Goal: Transaction & Acquisition: Purchase product/service

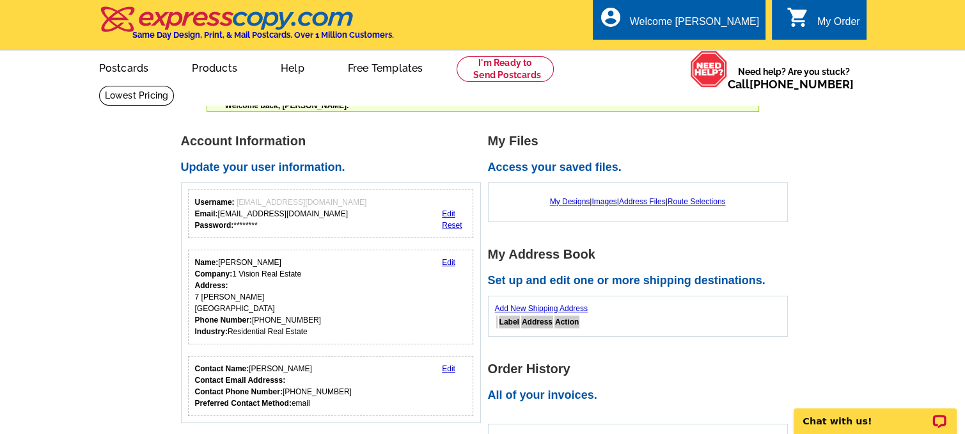
click at [832, 23] on div "My Order" at bounding box center [838, 25] width 43 height 18
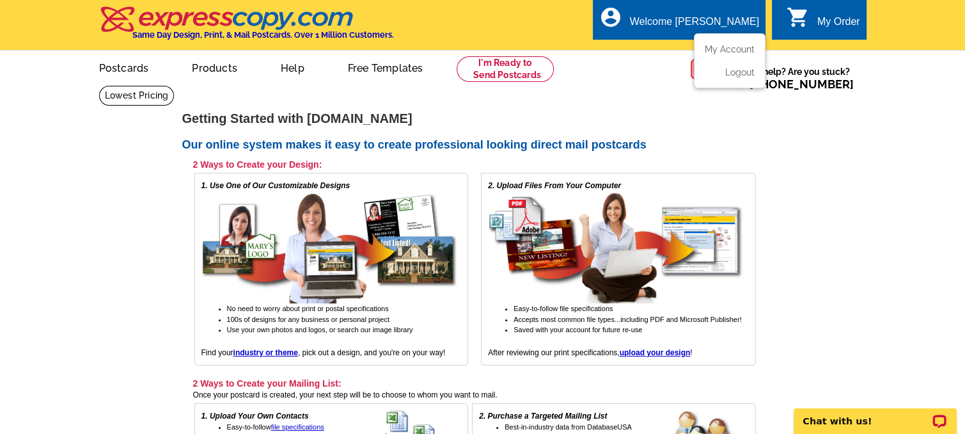
click at [718, 17] on div "Welcome [PERSON_NAME]" at bounding box center [694, 25] width 129 height 18
click at [716, 46] on link "My Account" at bounding box center [727, 49] width 55 height 12
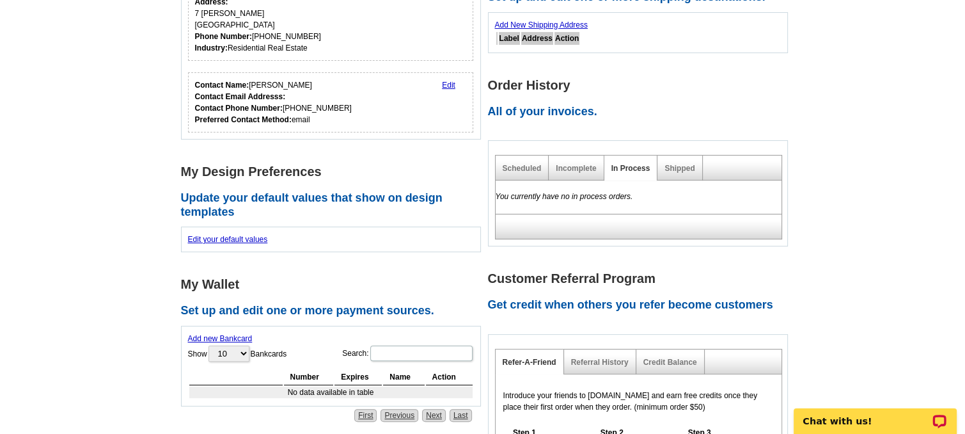
scroll to position [320, 0]
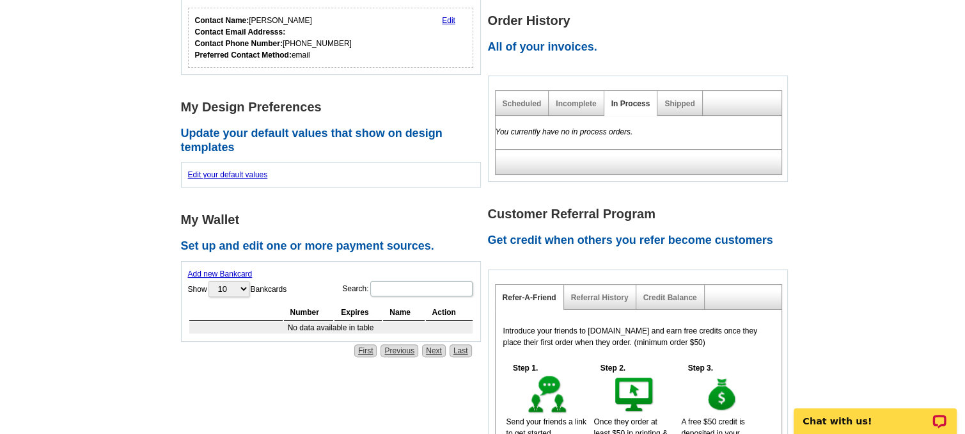
click at [215, 272] on link "Add new Bankcard" at bounding box center [220, 273] width 65 height 9
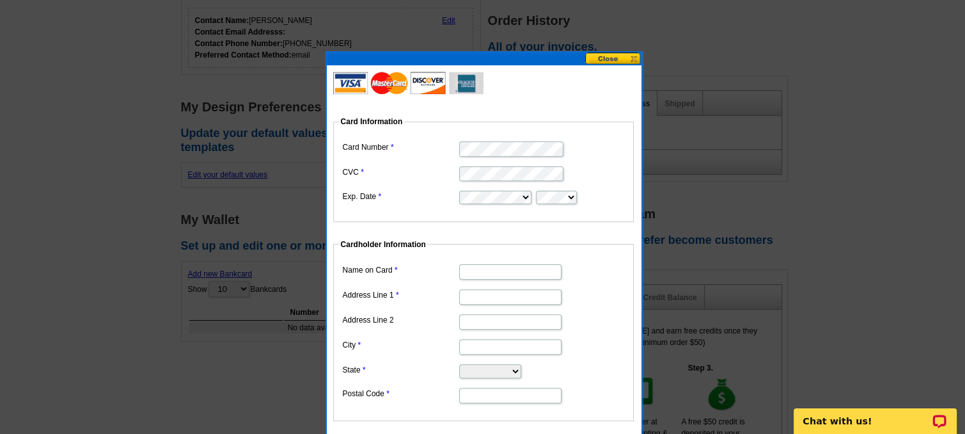
type input "[PERSON_NAME]"
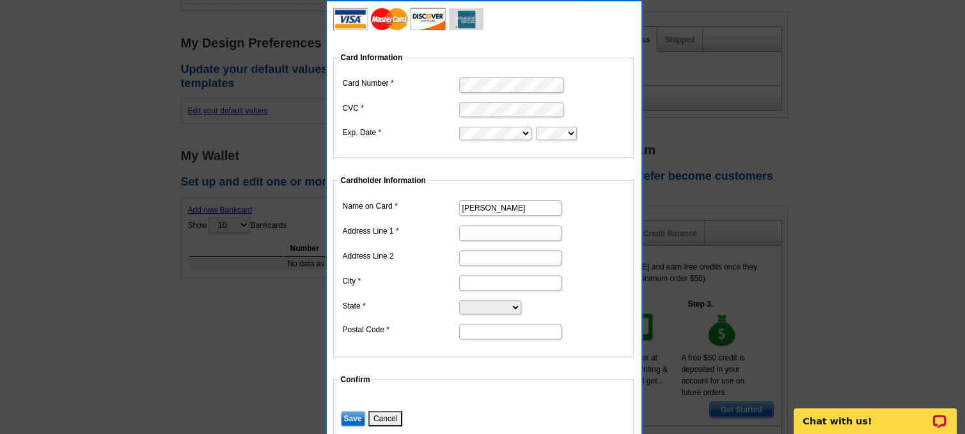
scroll to position [448, 0]
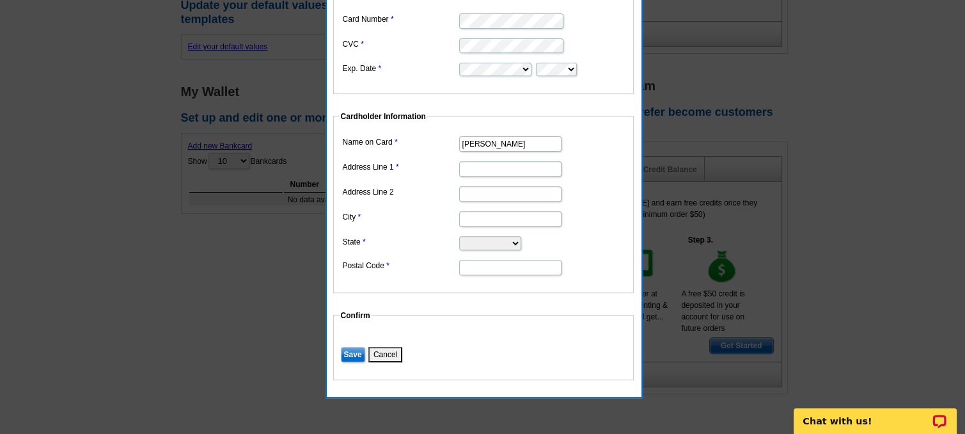
click at [464, 167] on input "Address Line 1" at bounding box center [510, 168] width 102 height 15
type input "7 [PERSON_NAME]"
type input "Irvine"
select select "CA"
type input "92620"
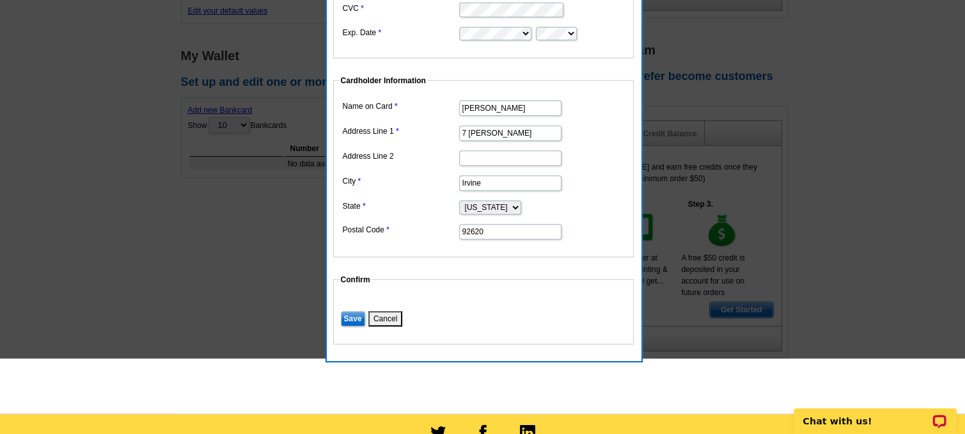
scroll to position [512, 0]
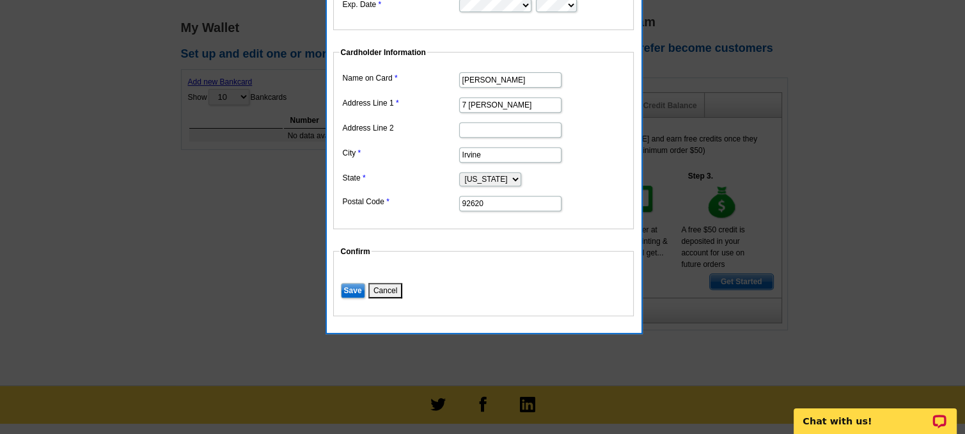
click at [349, 287] on input "Save" at bounding box center [353, 290] width 24 height 15
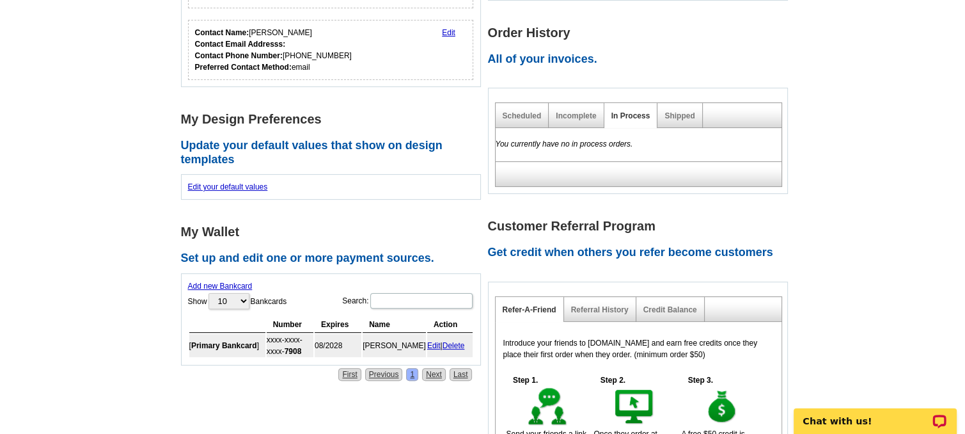
scroll to position [256, 0]
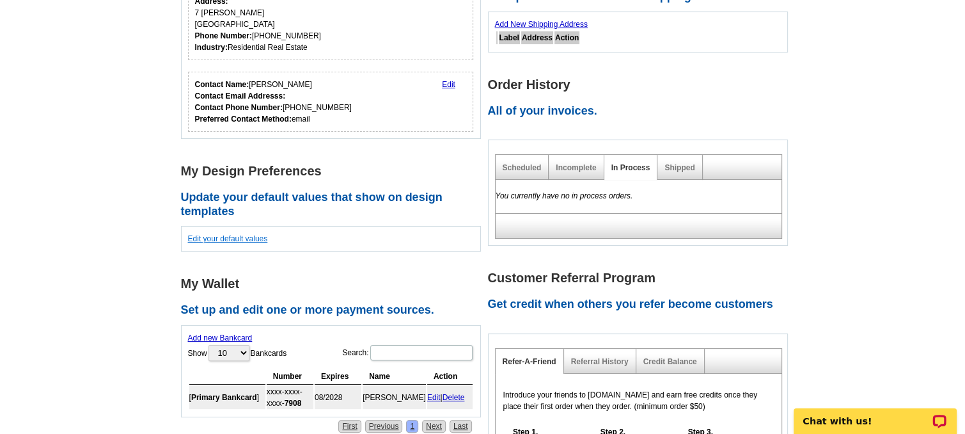
click at [235, 240] on link "Edit your default values" at bounding box center [228, 238] width 80 height 9
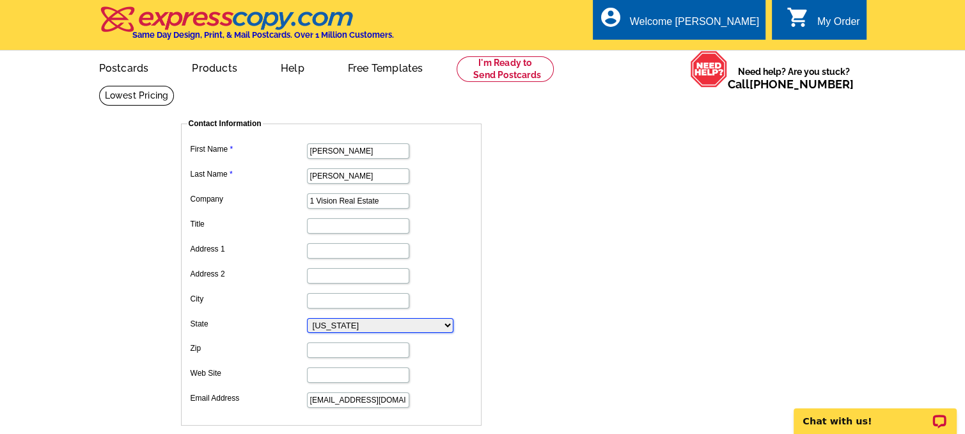
click at [371, 319] on select "Alabama Alaska Arizona Arkansas California Colorado Connecticut D.C. Delaware F…" at bounding box center [380, 325] width 146 height 15
select select "4"
click at [307, 318] on select "Alabama Alaska Arizona Arkansas California Colorado Connecticut D.C. Delaware F…" at bounding box center [380, 325] width 146 height 15
click at [824, 25] on div "My Order" at bounding box center [838, 25] width 43 height 18
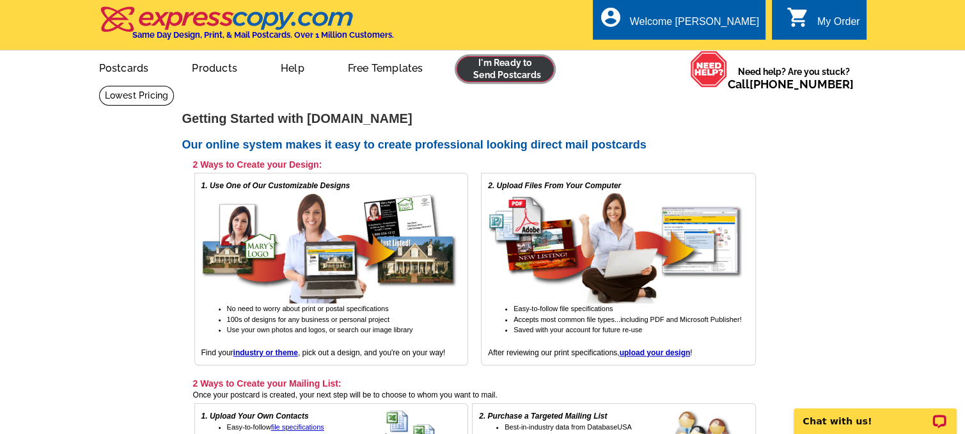
click at [524, 69] on link at bounding box center [506, 69] width 98 height 26
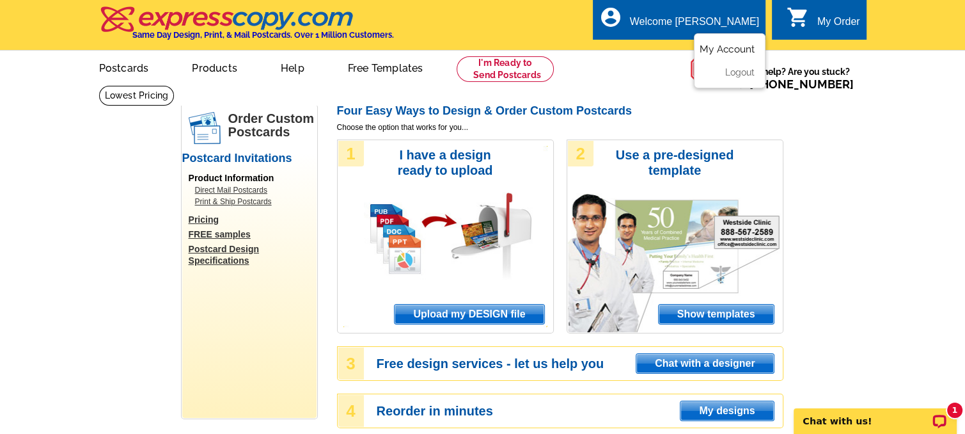
click at [726, 48] on link "My Account" at bounding box center [727, 49] width 55 height 12
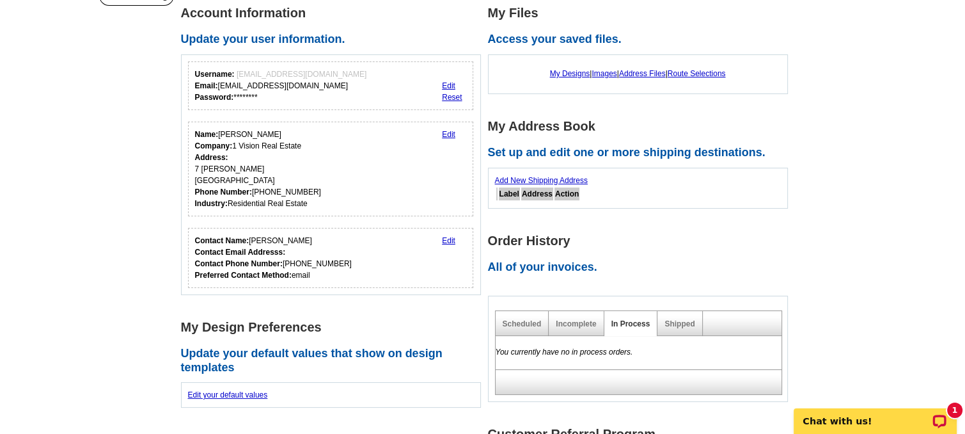
scroll to position [192, 0]
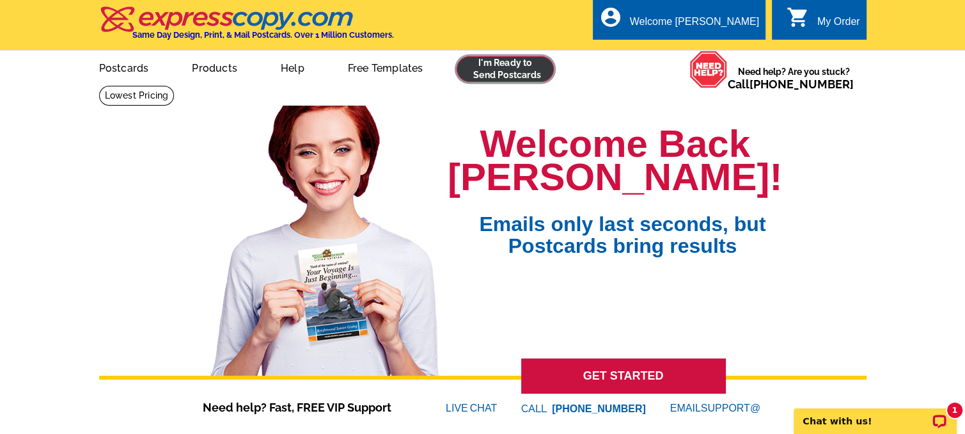
click at [506, 66] on link at bounding box center [506, 69] width 98 height 26
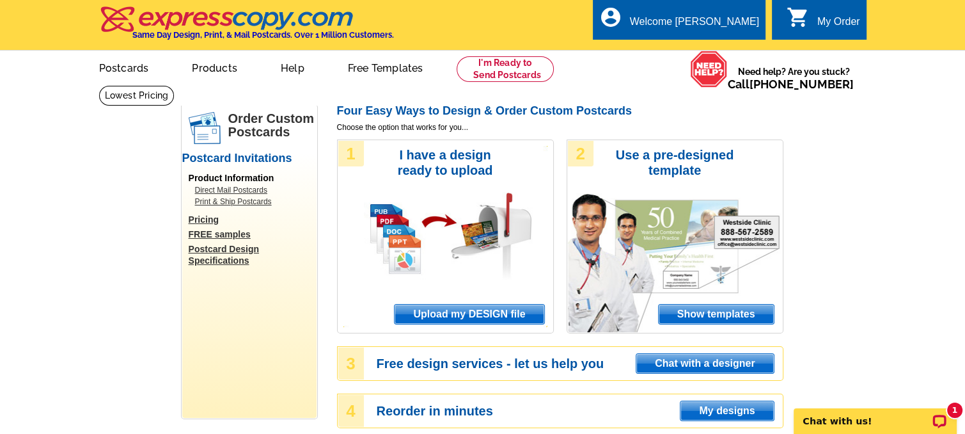
click at [499, 313] on span "Upload my DESIGN file" at bounding box center [469, 313] width 149 height 19
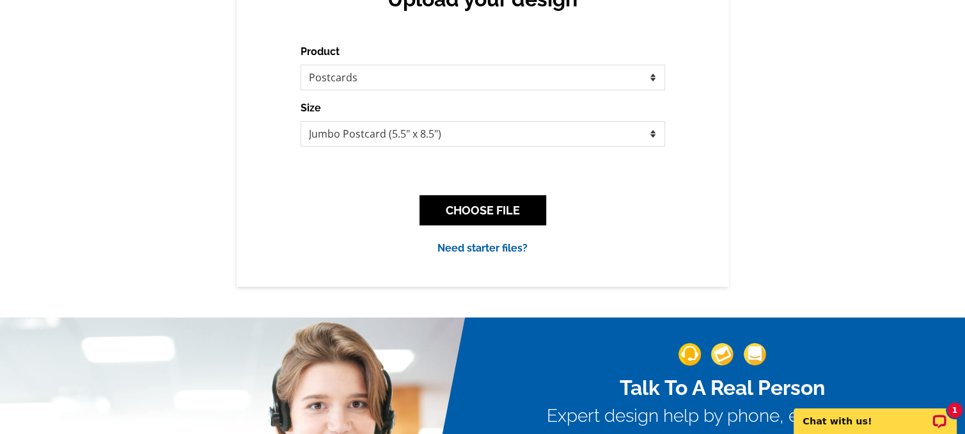
scroll to position [192, 0]
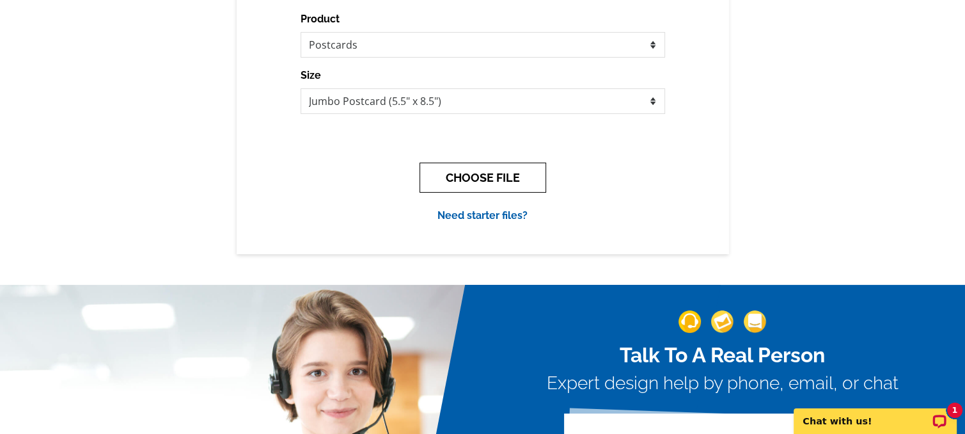
click at [468, 178] on button "CHOOSE FILE" at bounding box center [482, 177] width 127 height 30
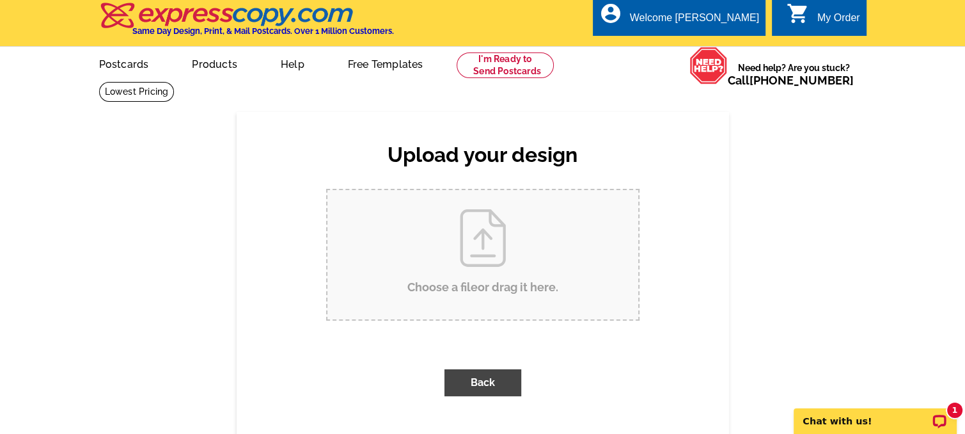
scroll to position [0, 0]
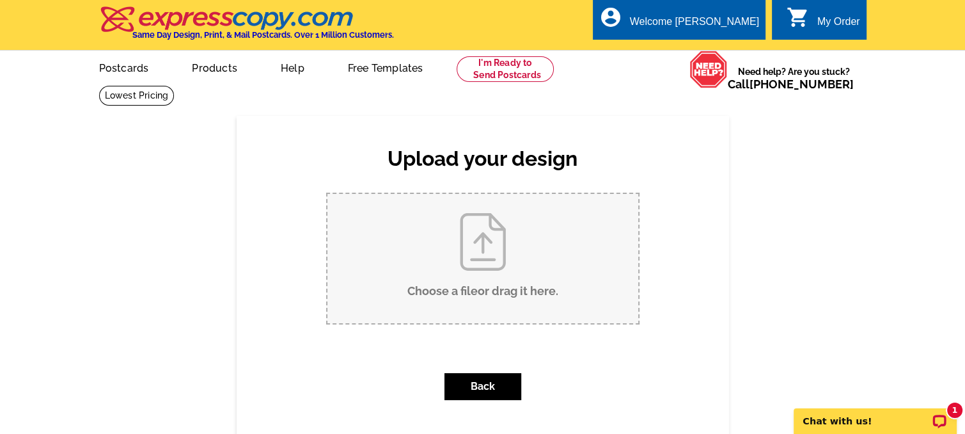
click at [476, 245] on input "Choose a file or drag it here ." at bounding box center [482, 258] width 311 height 129
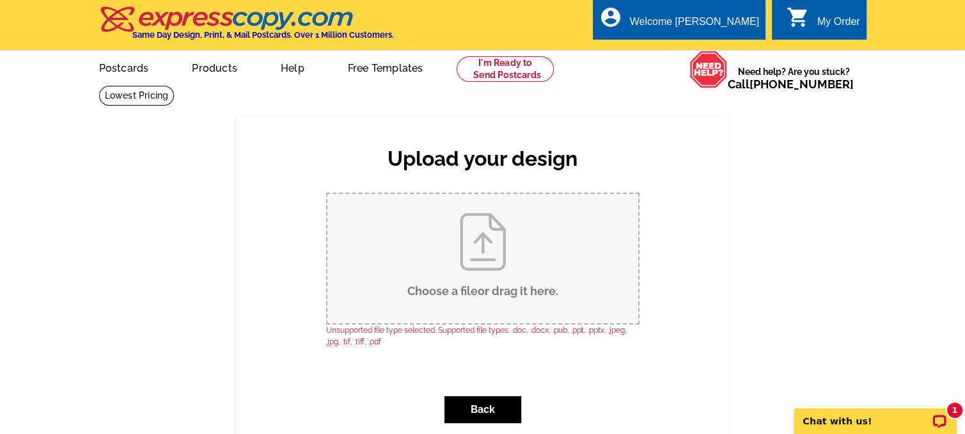
click at [483, 270] on input "Choose a file or drag it here ." at bounding box center [482, 258] width 311 height 129
click at [487, 253] on input "Choose a file or drag it here ." at bounding box center [482, 258] width 311 height 129
type input "C:\fakepath\One Sided Postcard for 795-donatello-drive-corona-ca.pdf"
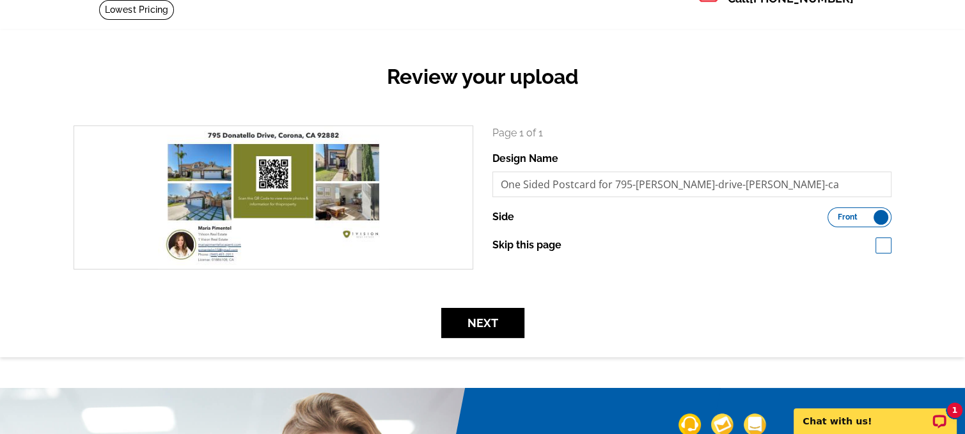
scroll to position [128, 0]
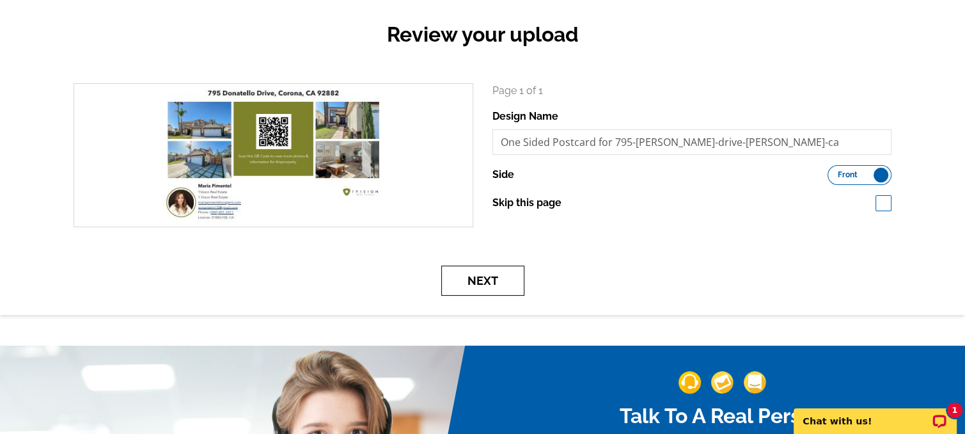
click at [485, 277] on button "Next" at bounding box center [482, 280] width 83 height 30
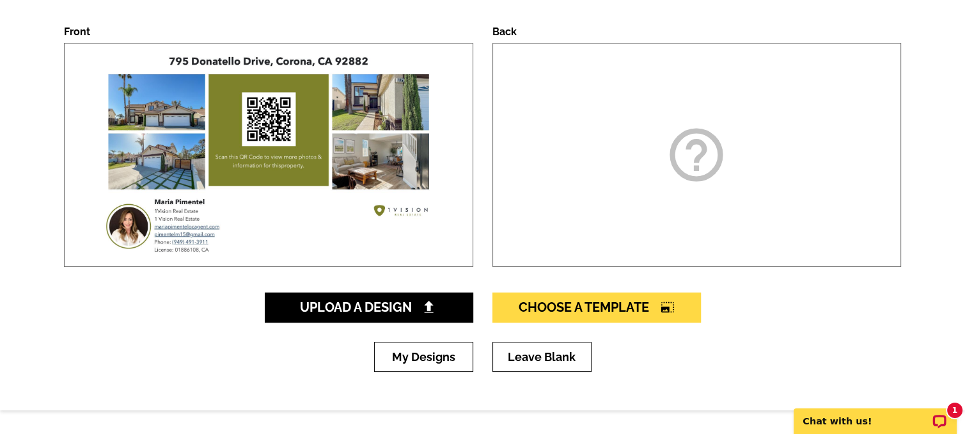
scroll to position [192, 0]
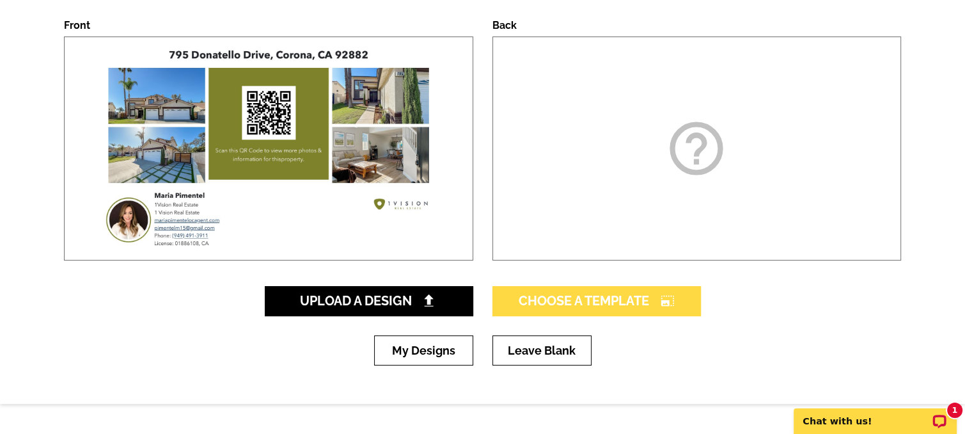
click at [633, 299] on span "Choose A Template photo_size_select_large" at bounding box center [597, 300] width 156 height 15
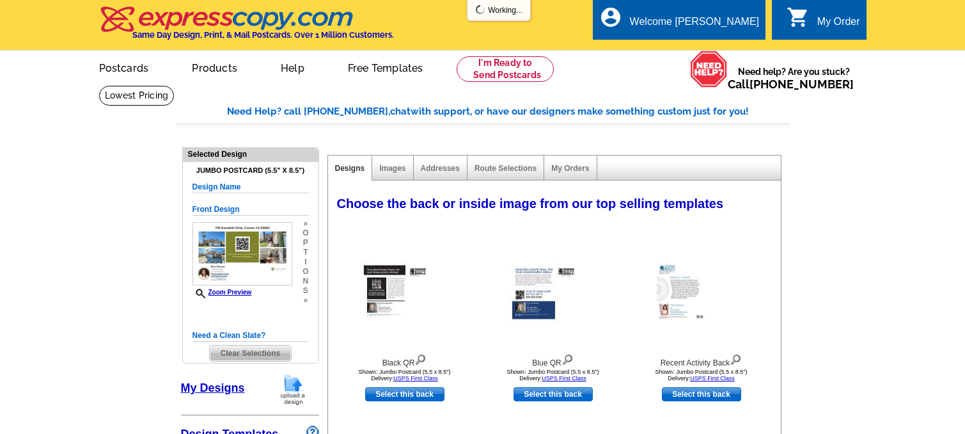
select select "785"
select select "1"
select select "2"
select select "back"
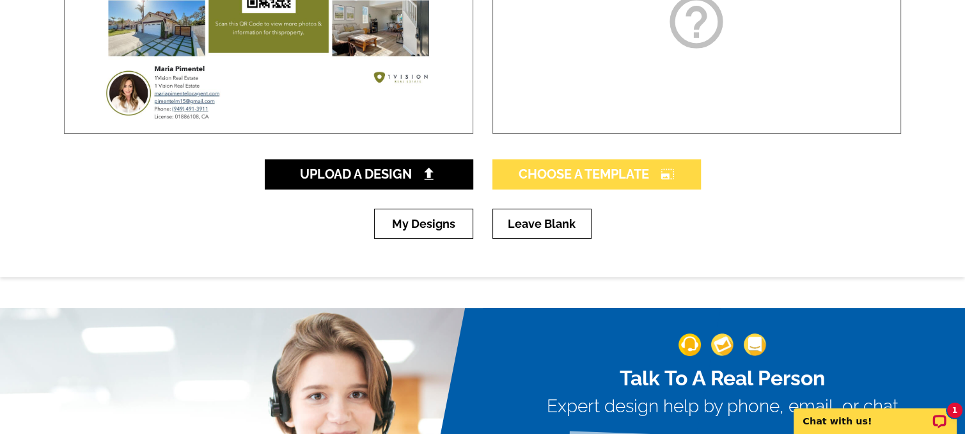
scroll to position [320, 0]
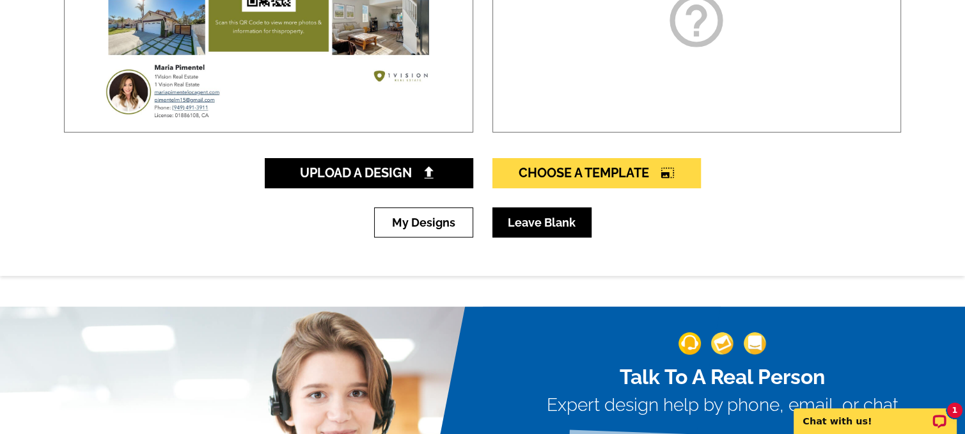
click at [540, 226] on link "Leave Blank" at bounding box center [541, 222] width 99 height 30
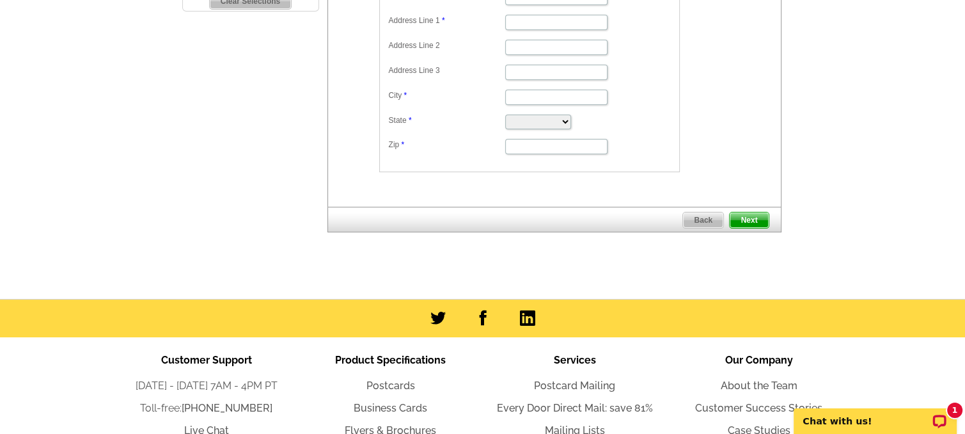
scroll to position [320, 0]
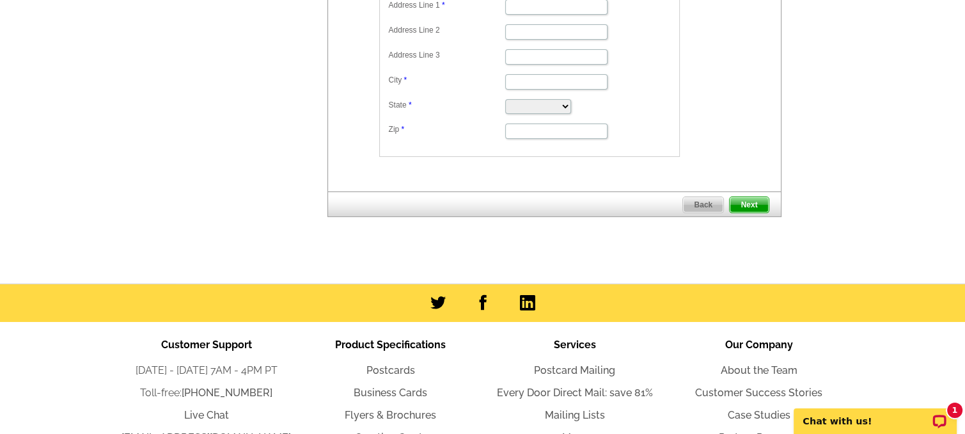
click at [702, 200] on span "Back" at bounding box center [703, 204] width 40 height 15
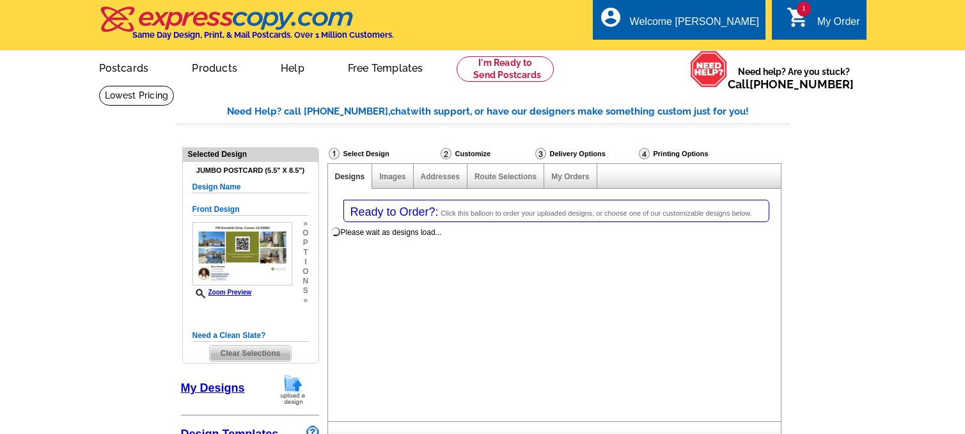
select select "1"
select select "2"
select select "back"
select select "785"
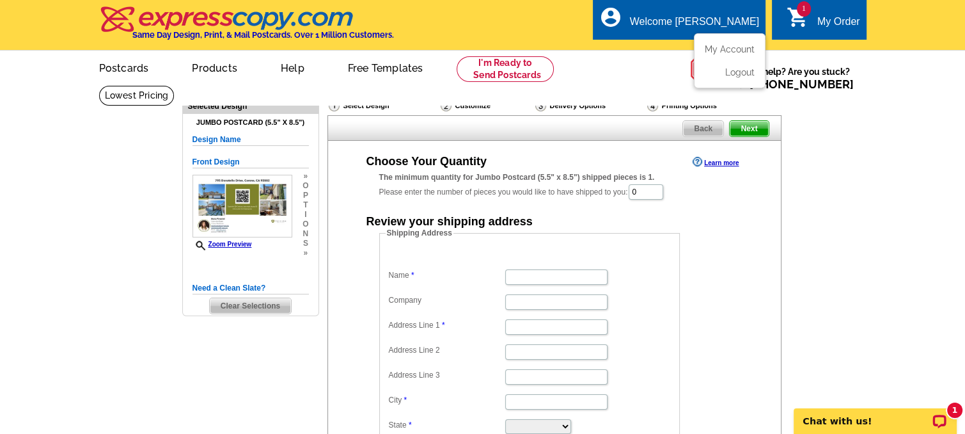
click at [703, 19] on div "Welcome [PERSON_NAME]" at bounding box center [694, 25] width 129 height 18
click at [729, 51] on link "My Account" at bounding box center [727, 49] width 55 height 12
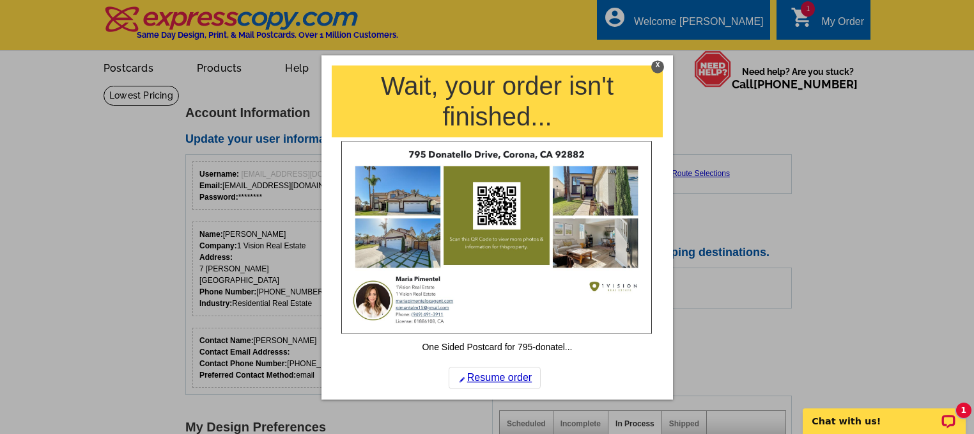
click at [655, 64] on div "X" at bounding box center [658, 66] width 13 height 13
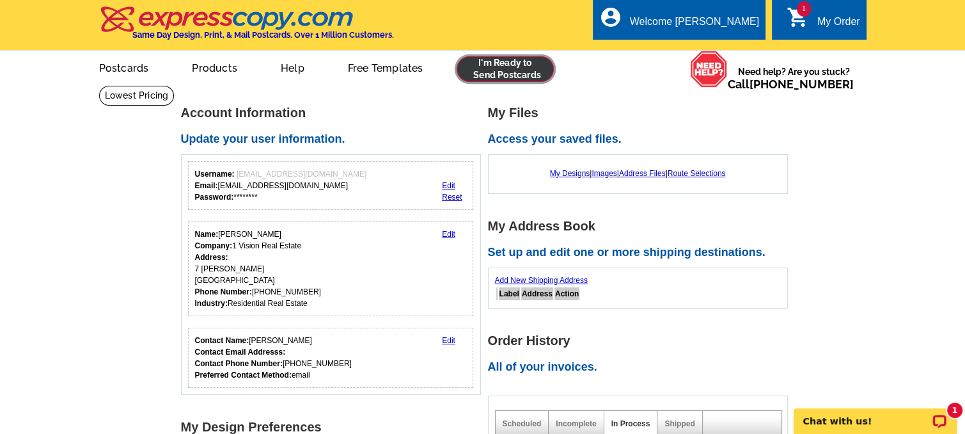
click at [520, 66] on link at bounding box center [506, 69] width 98 height 26
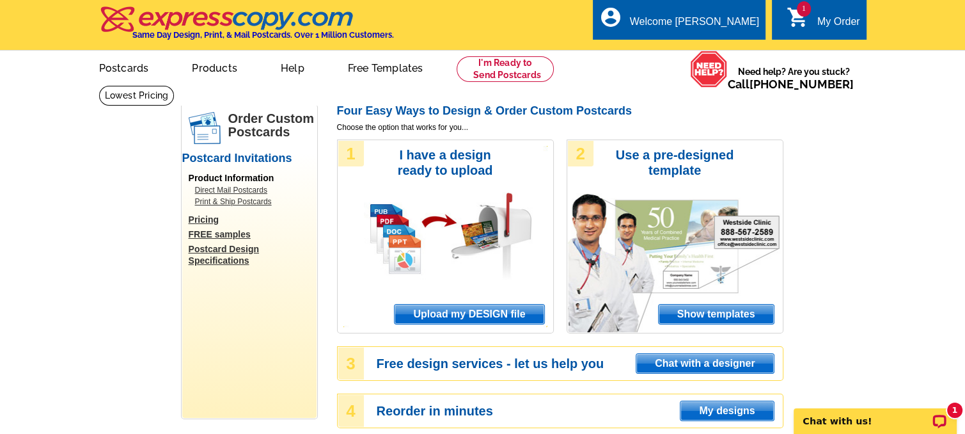
click at [461, 315] on span "Upload my DESIGN file" at bounding box center [469, 313] width 149 height 19
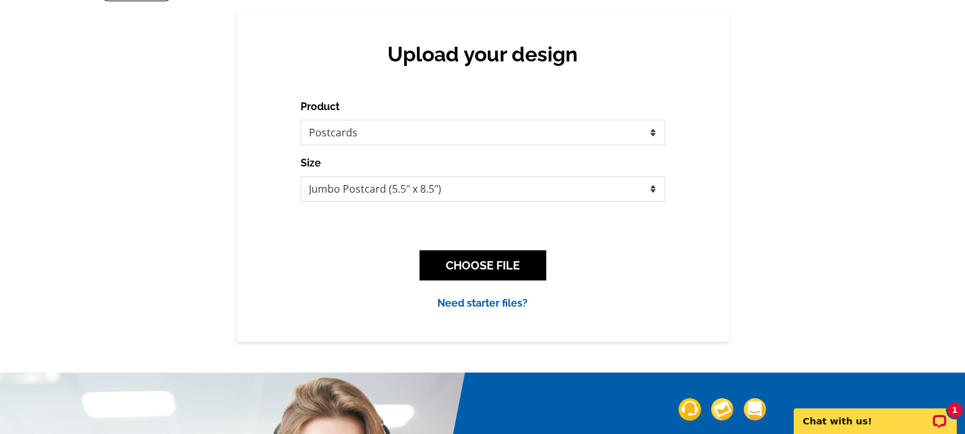
scroll to position [128, 0]
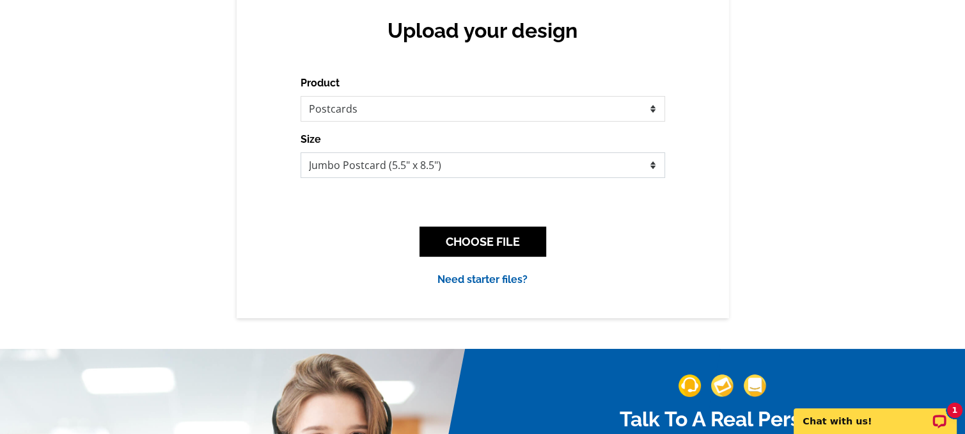
click at [647, 168] on select "Jumbo Postcard (5.5" x 8.5") Regular Postcard (4.25" x 5.6") Panoramic Postcard…" at bounding box center [483, 165] width 364 height 26
select select "1"
click at [301, 153] on select "Jumbo Postcard (5.5" x 8.5") Regular Postcard (4.25" x 5.6") Panoramic Postcard…" at bounding box center [483, 165] width 364 height 26
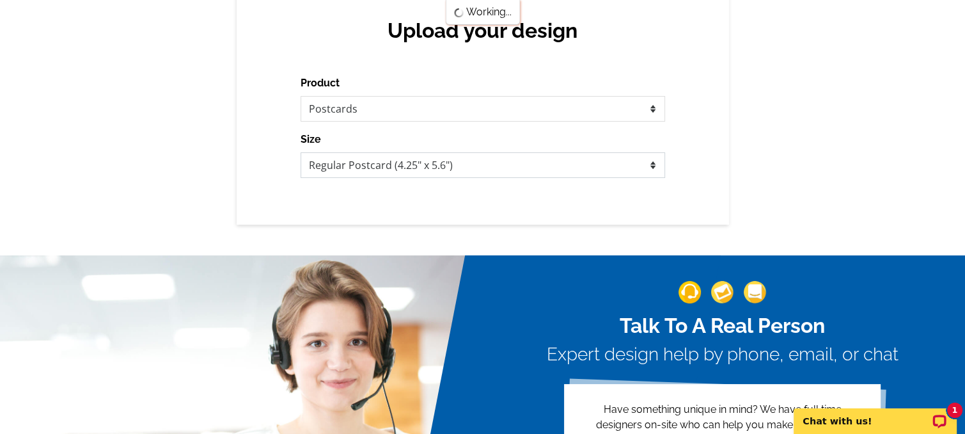
scroll to position [0, 0]
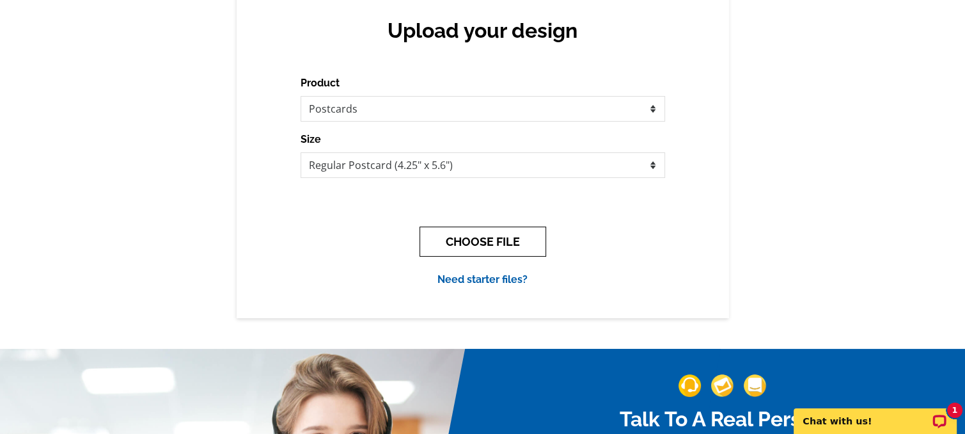
click at [496, 239] on button "CHOOSE FILE" at bounding box center [482, 241] width 127 height 30
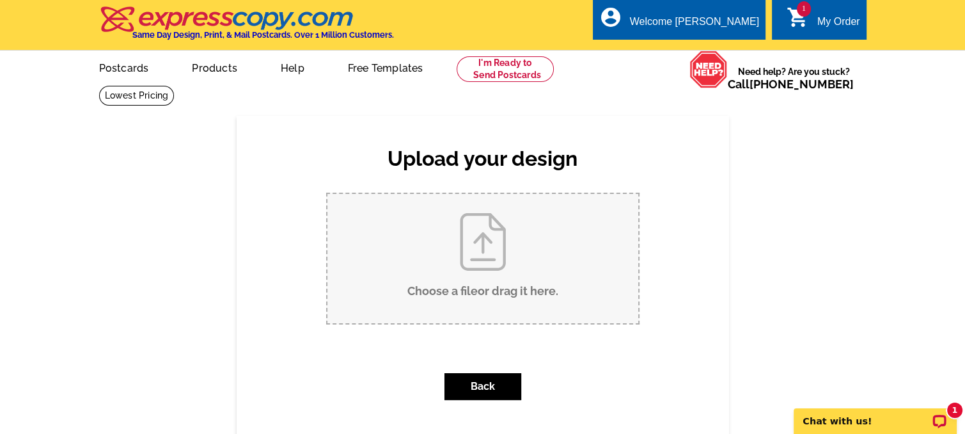
click at [489, 259] on input "Choose a file or drag it here ." at bounding box center [482, 258] width 311 height 129
type input "C:\fakepath\Standard Postcard for 795-donatello-drive-corona-ca.pdf"
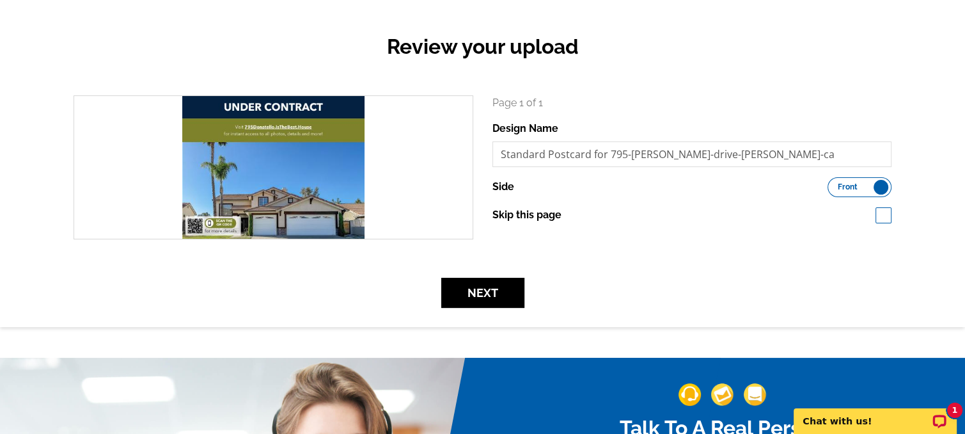
scroll to position [128, 0]
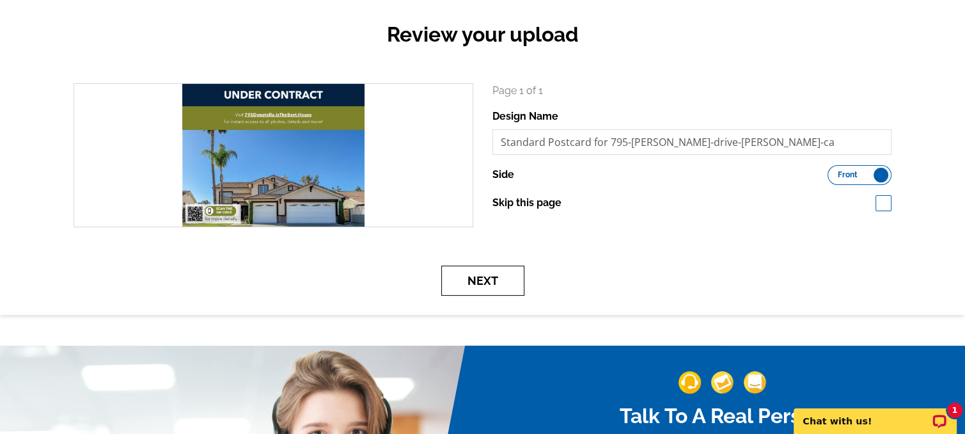
click at [501, 278] on button "Next" at bounding box center [482, 280] width 83 height 30
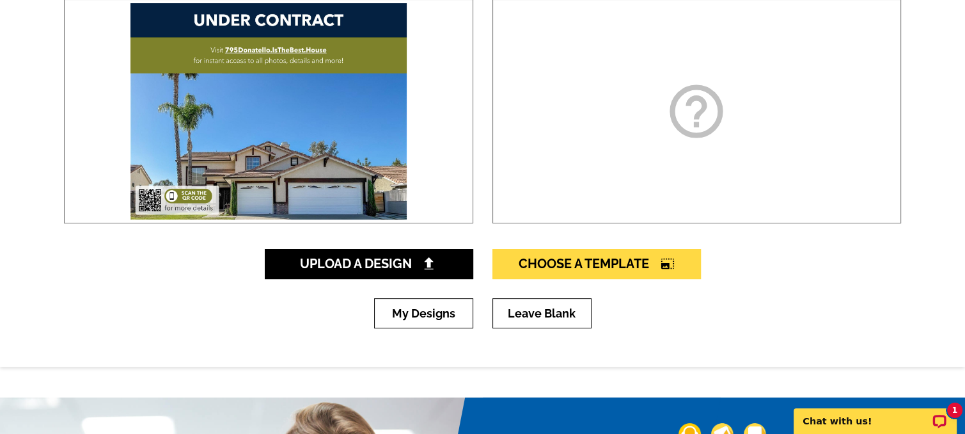
scroll to position [256, 0]
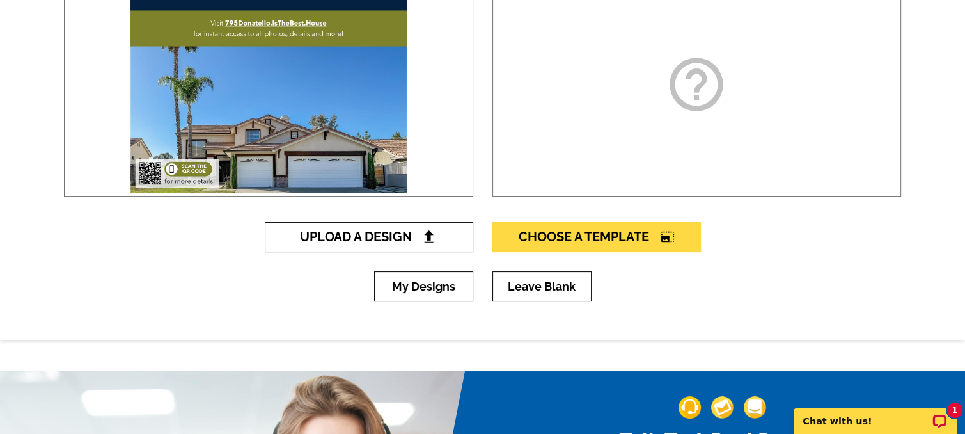
click at [389, 237] on span "Upload A Design" at bounding box center [368, 236] width 137 height 15
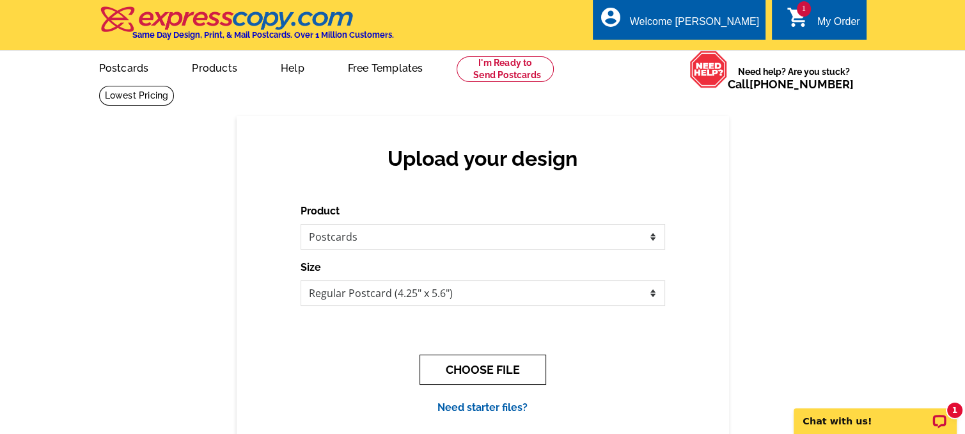
click at [496, 366] on button "CHOOSE FILE" at bounding box center [482, 369] width 127 height 30
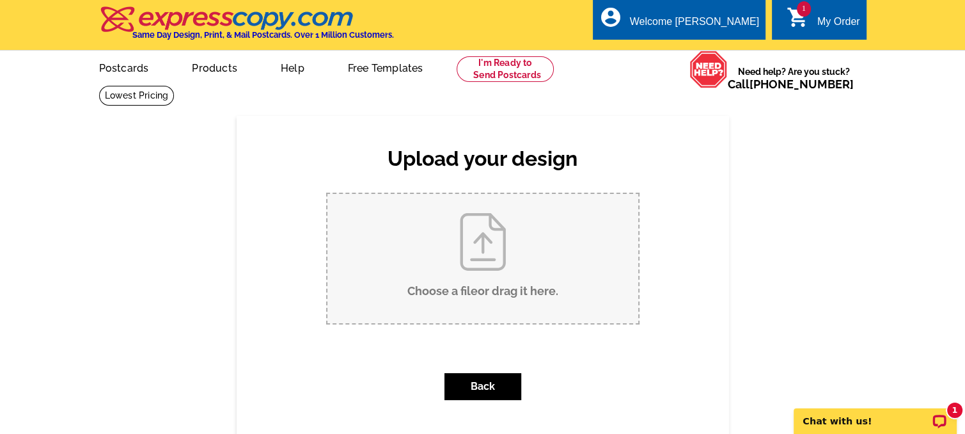
click at [467, 268] on input "Choose a file or drag it here ." at bounding box center [482, 258] width 311 height 129
type input "C:\fakepath\Standard Postcard for 795-[PERSON_NAME]-drive-[PERSON_NAME]-ca back…"
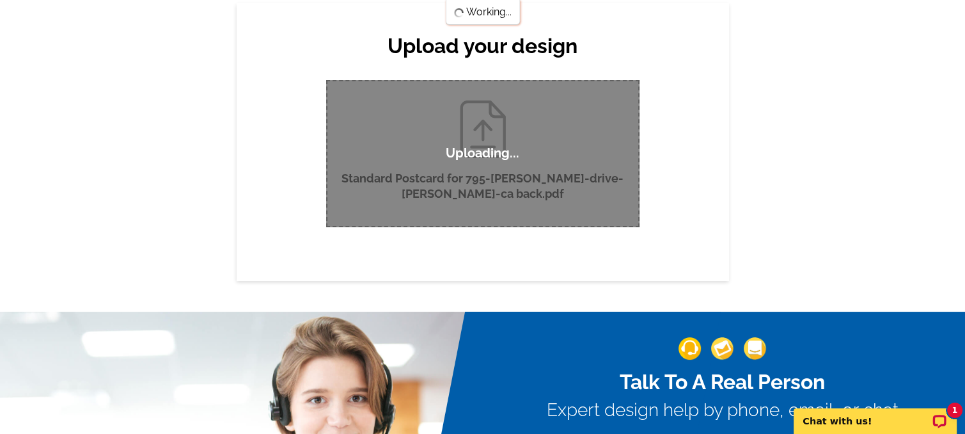
scroll to position [128, 0]
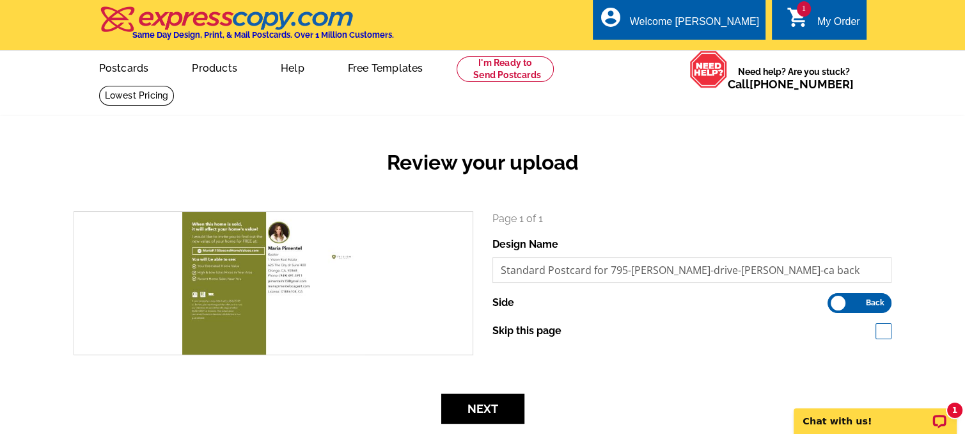
scroll to position [64, 0]
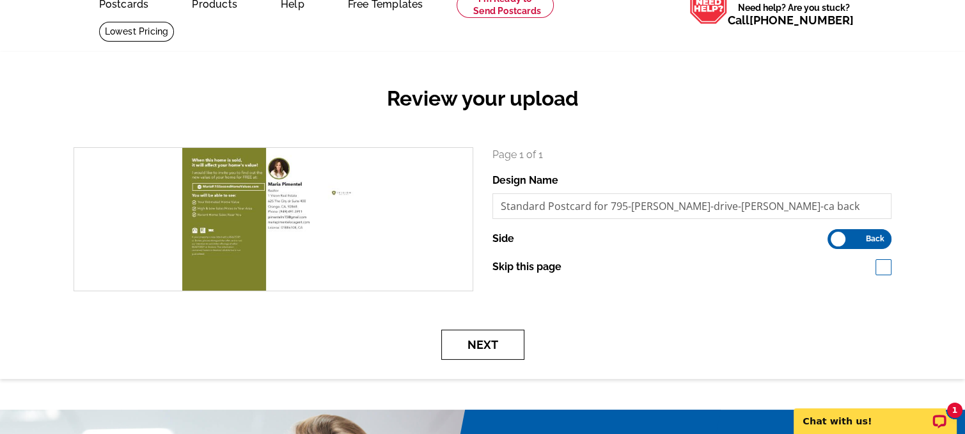
click at [490, 348] on button "Next" at bounding box center [482, 344] width 83 height 30
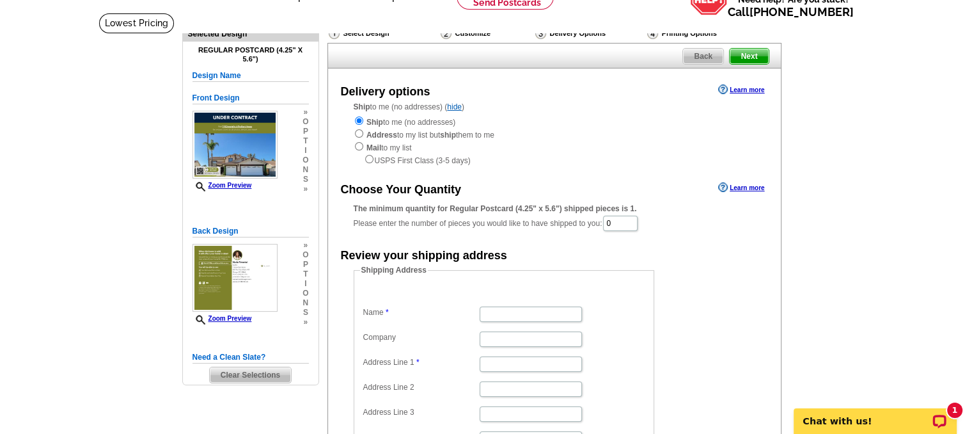
scroll to position [128, 0]
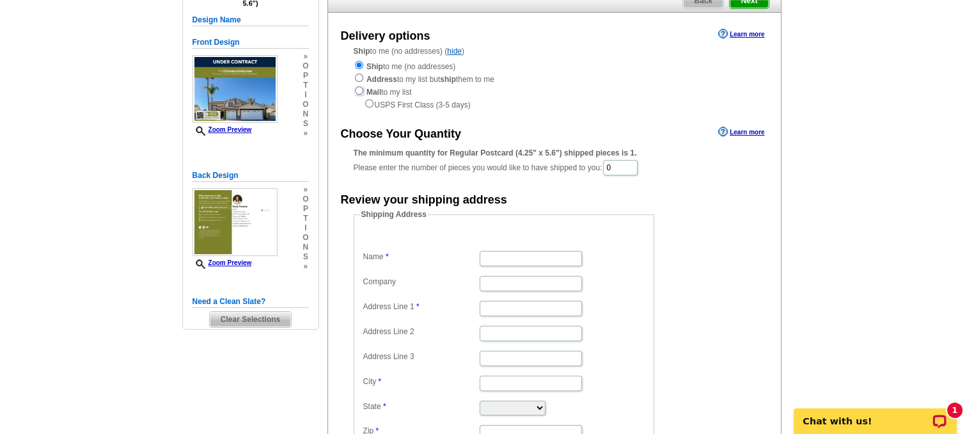
click at [360, 91] on input "radio" at bounding box center [359, 90] width 8 height 8
radio input "true"
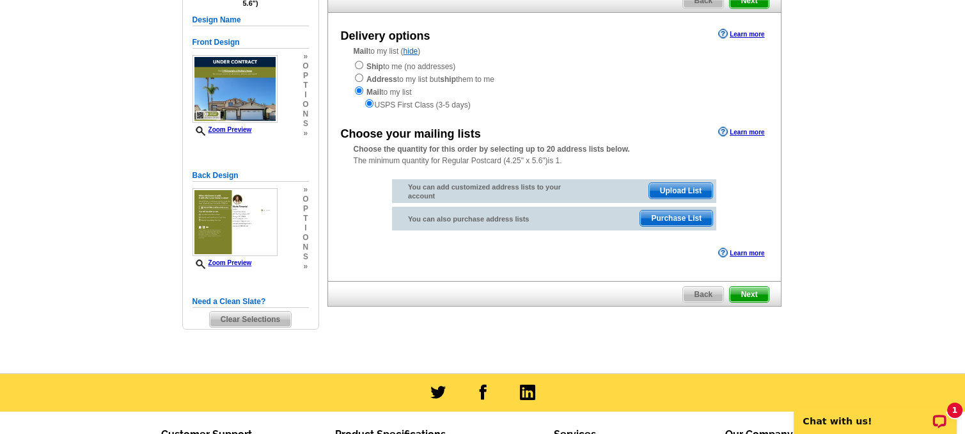
click at [688, 217] on span "Purchase List" at bounding box center [676, 217] width 72 height 15
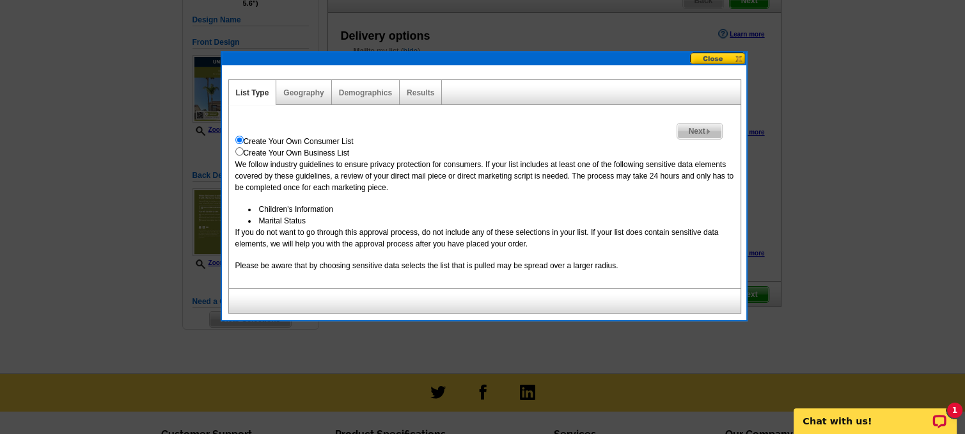
click at [698, 129] on span "Next" at bounding box center [699, 130] width 44 height 15
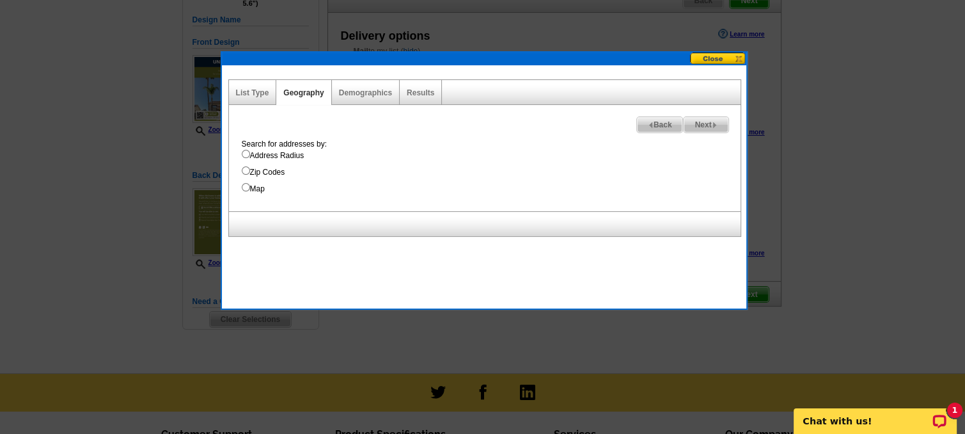
click at [246, 152] on input "Address Radius" at bounding box center [246, 154] width 8 height 8
radio input "true"
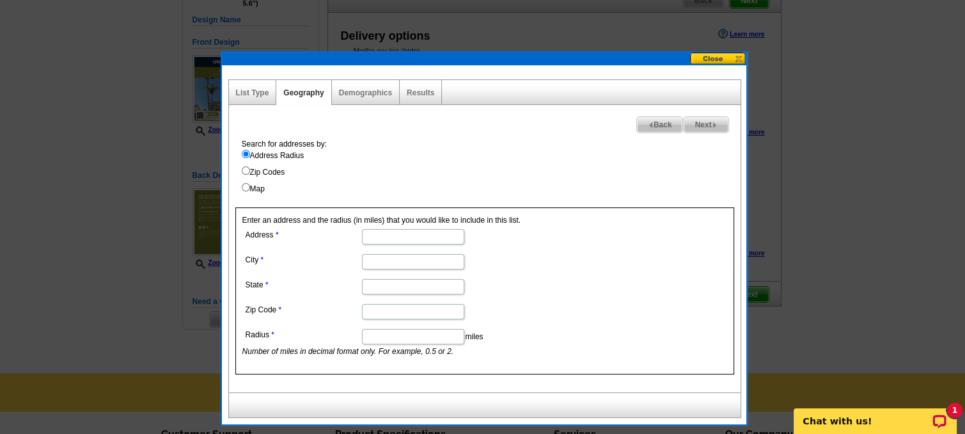
click at [374, 235] on input "Address" at bounding box center [413, 236] width 102 height 15
type input "795 Donatello"
click at [381, 263] on input "City" at bounding box center [413, 261] width 102 height 15
type input "Corona"
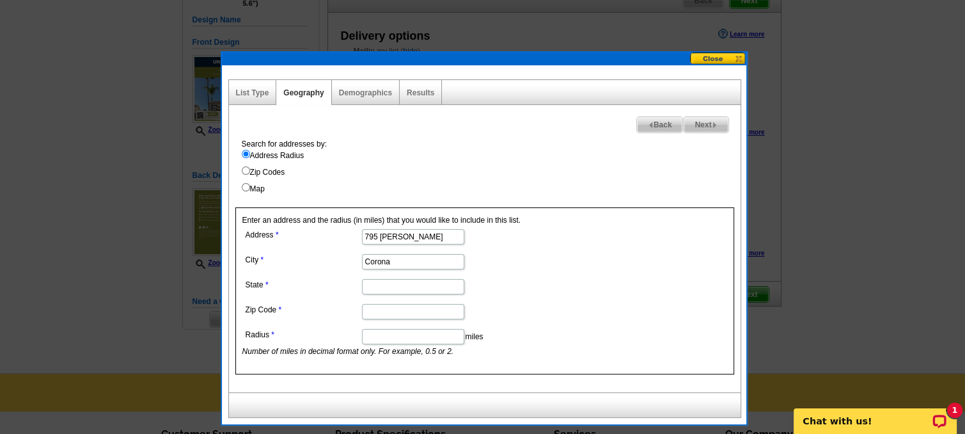
click at [402, 283] on input "State" at bounding box center [413, 286] width 102 height 15
type input "CA"
click at [393, 311] on input "Zip Code" at bounding box center [413, 311] width 102 height 15
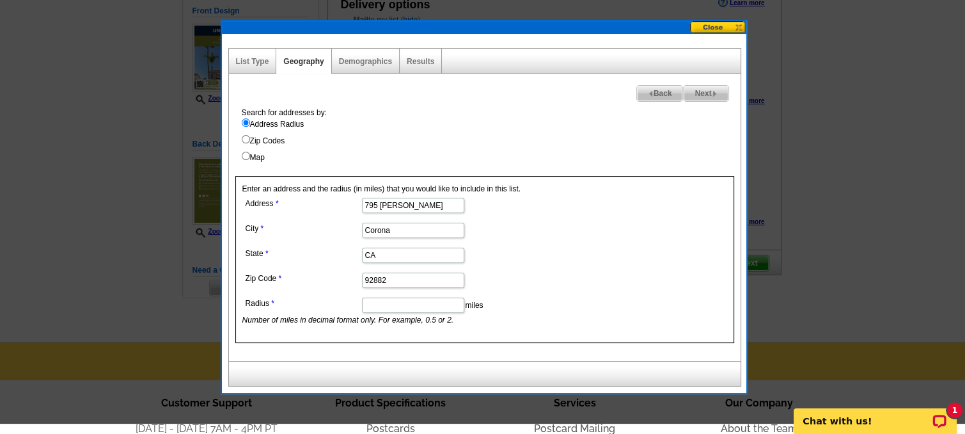
scroll to position [148, 0]
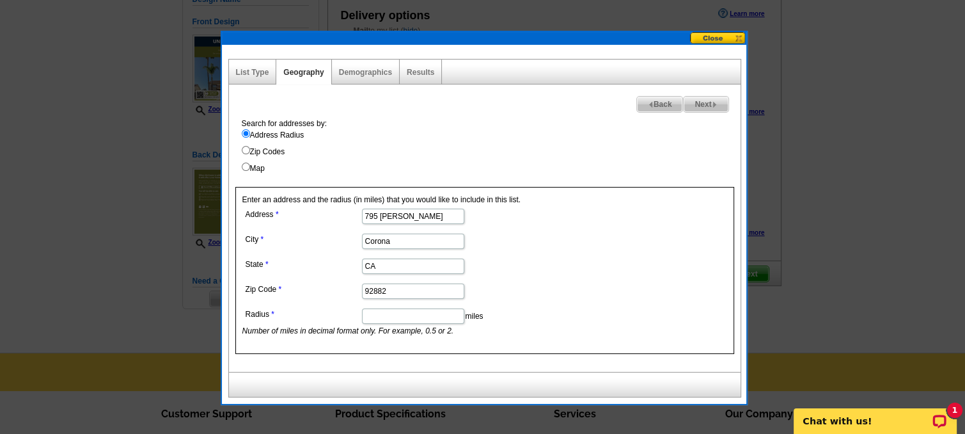
type input "92882"
click at [393, 316] on input "Radius" at bounding box center [413, 315] width 102 height 15
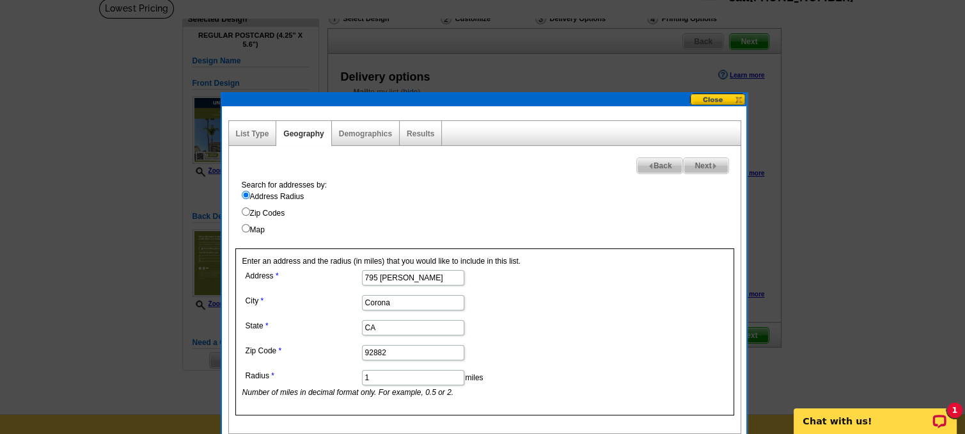
scroll to position [84, 0]
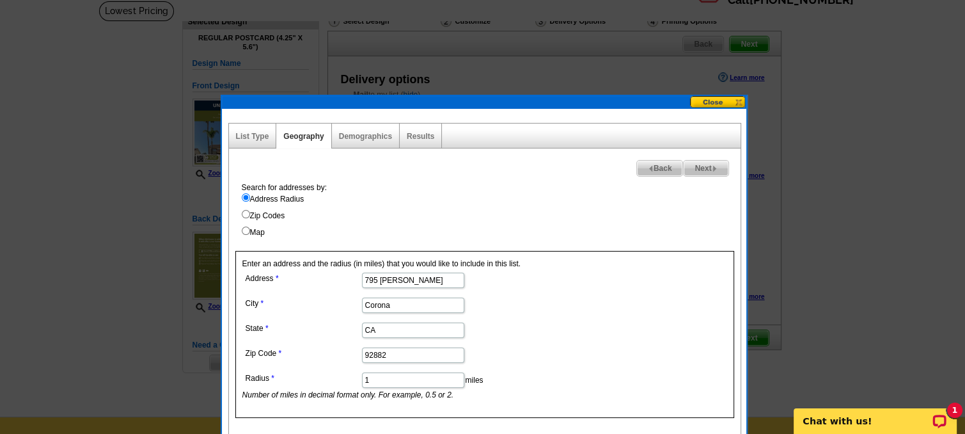
type input "1"
click at [703, 168] on span "Next" at bounding box center [706, 167] width 44 height 15
select select
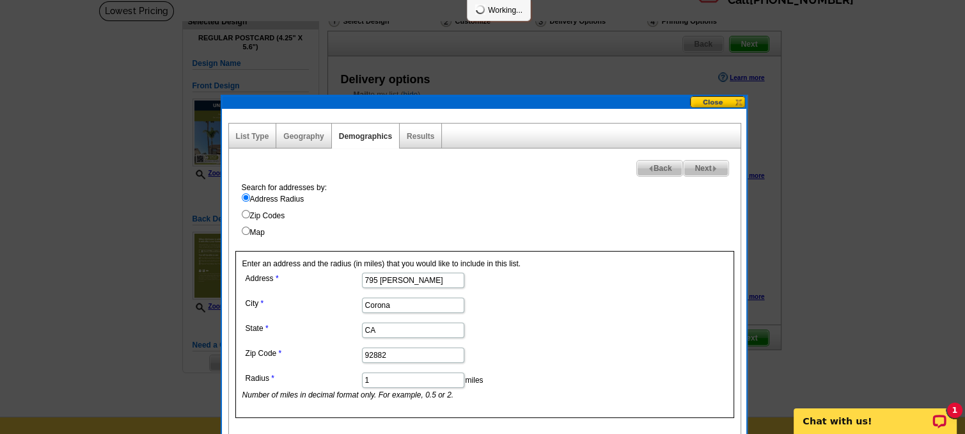
select select
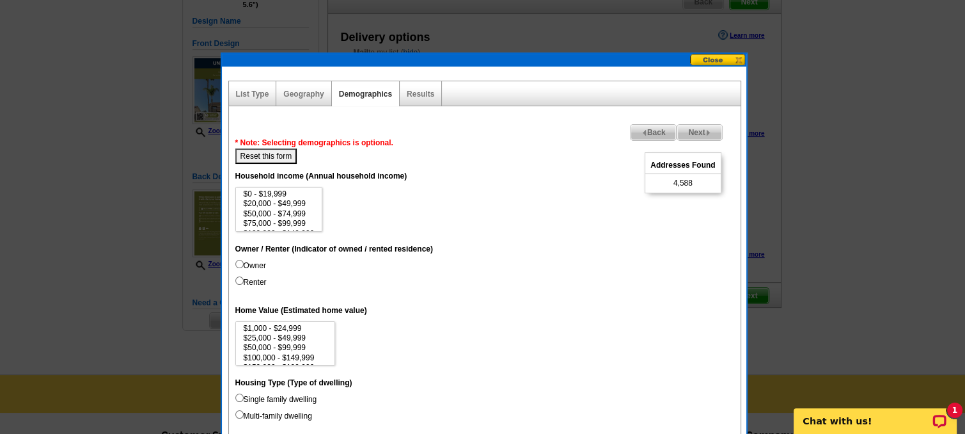
scroll to position [148, 0]
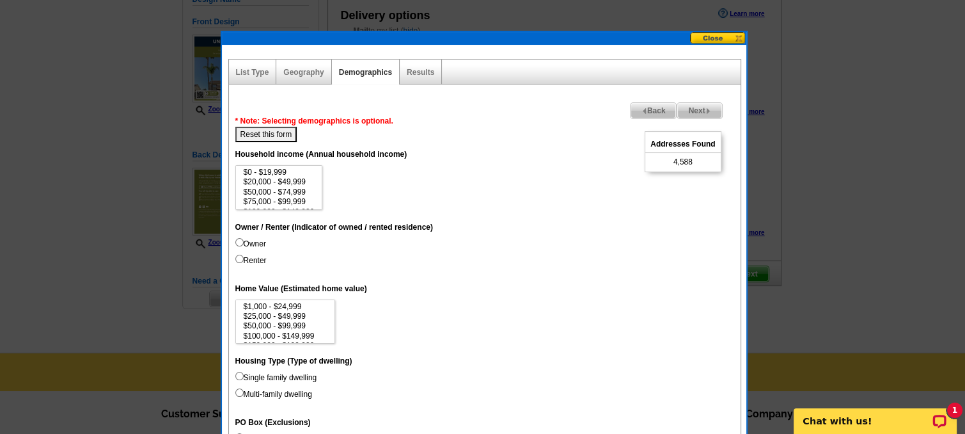
click at [238, 238] on input "Owner" at bounding box center [239, 242] width 8 height 8
radio input "true"
select select "75000-99999"
click at [256, 199] on option "$75,000 - $99,999" at bounding box center [279, 202] width 74 height 10
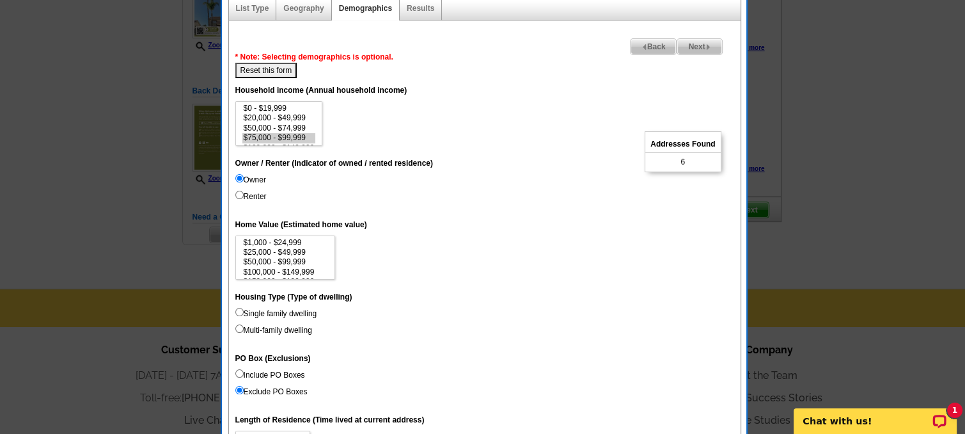
click at [242, 193] on input "Renter" at bounding box center [239, 195] width 8 height 8
radio input "true"
click at [240, 176] on input "Owner" at bounding box center [239, 178] width 8 height 8
radio input "true"
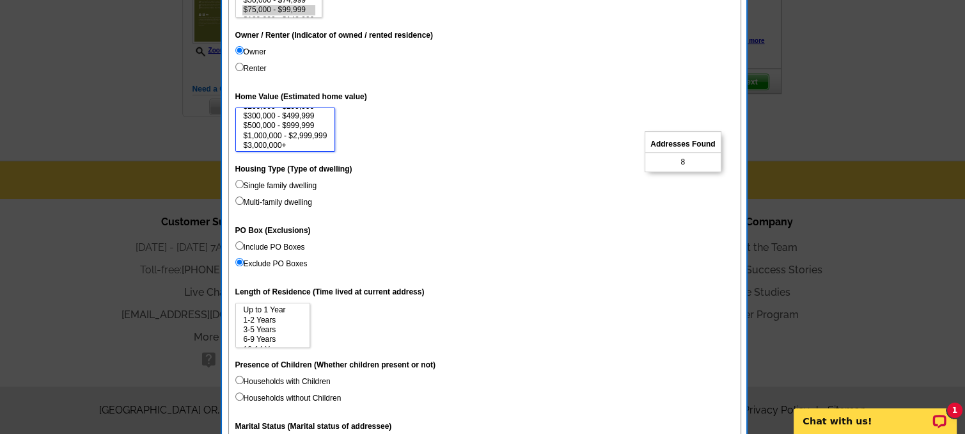
scroll to position [59, 0]
drag, startPoint x: 295, startPoint y: 119, endPoint x: 297, endPoint y: 129, distance: 9.7
select select "500000-999999"
click at [297, 129] on select "$1,000 - $24,999 $25,000 - $49,999 $50,000 - $99,999 $100,000 - $149,999 $150,0…" at bounding box center [285, 129] width 100 height 45
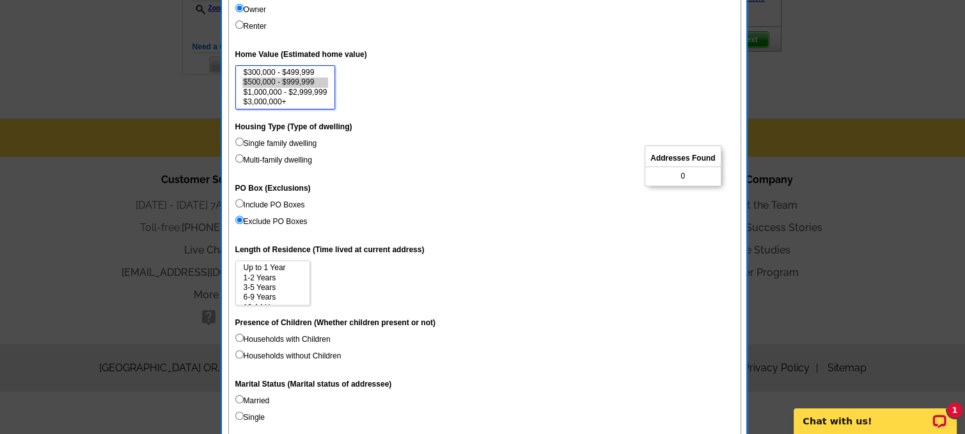
scroll to position [404, 0]
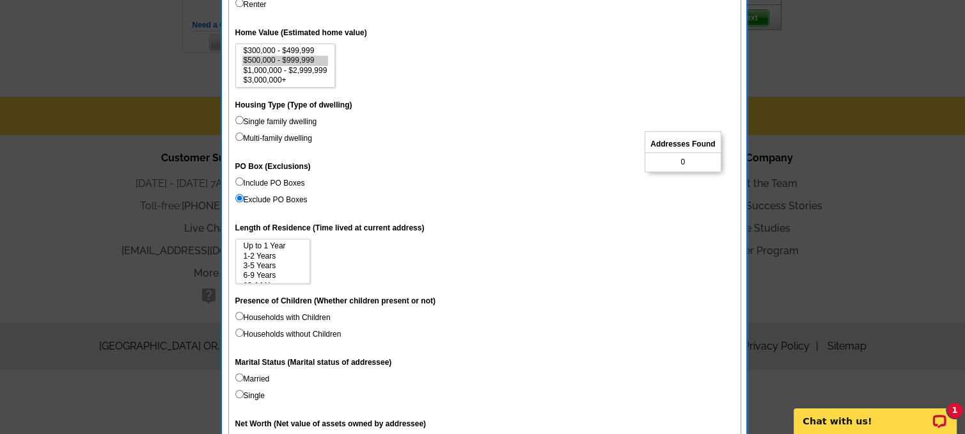
click at [237, 117] on input "Single family dwelling" at bounding box center [239, 120] width 8 height 8
radio input "true"
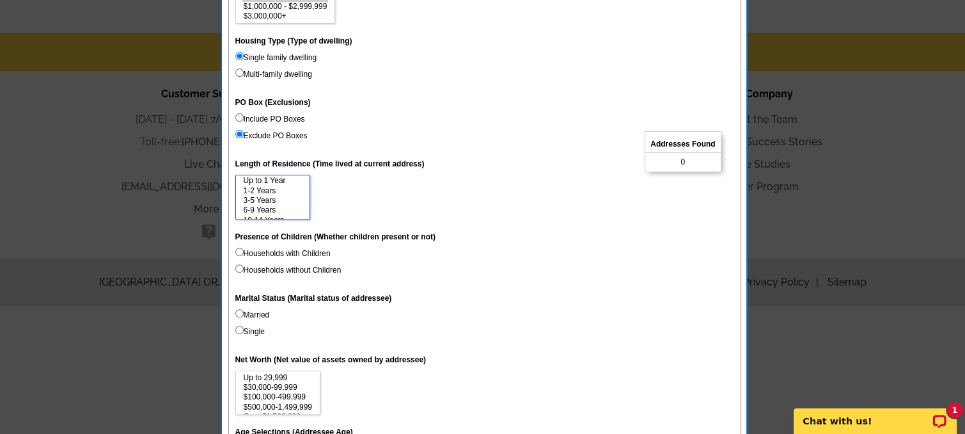
scroll to position [0, 0]
click at [280, 184] on select "Up to 1 Year 1-2 Years 3-5 Years 6-9 Years 10-14 Years 15 Years or more" at bounding box center [272, 197] width 75 height 45
click at [292, 184] on select "Up to 1 Year 1-2 Years 3-5 Years 6-9 Years 10-14 Years 15 Years or more" at bounding box center [272, 197] width 75 height 45
click at [297, 188] on option "6-9 Years" at bounding box center [272, 192] width 61 height 10
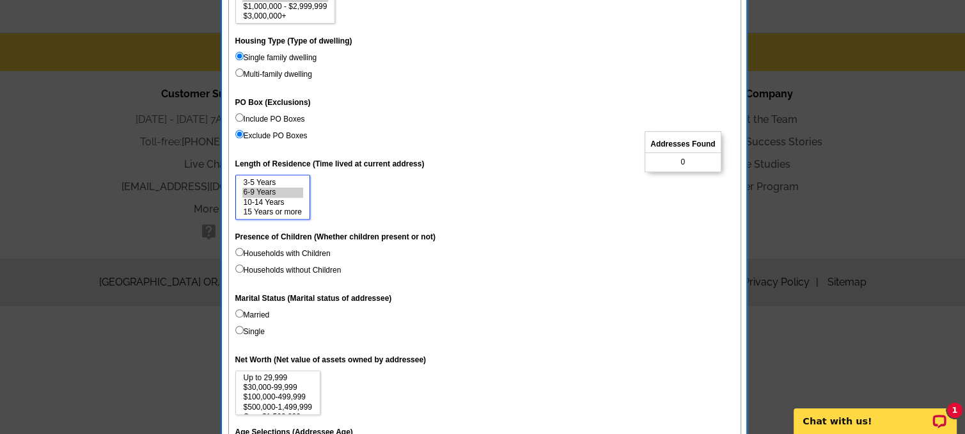
scroll to position [0, 0]
click at [280, 180] on select "Up to 1 Year 1-2 Years 3-5 Years 6-9 Years 10-14 Years 15 Years or more" at bounding box center [272, 197] width 75 height 45
click at [287, 184] on option "3-5 Years" at bounding box center [272, 183] width 61 height 10
click at [299, 187] on option "6-9 Years" at bounding box center [272, 192] width 61 height 10
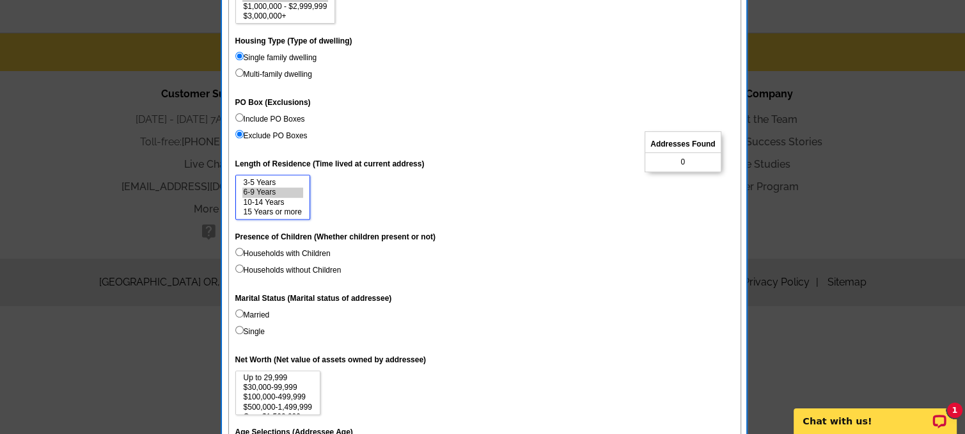
scroll to position [0, 0]
click at [293, 182] on select "Up to 1 Year 1-2 Years 3-5 Years 6-9 Years 10-14 Years 15 Years or more" at bounding box center [272, 197] width 75 height 45
click at [296, 198] on option "10-14 Years" at bounding box center [272, 203] width 61 height 10
click at [293, 184] on option "3-5 Years" at bounding box center [272, 183] width 61 height 10
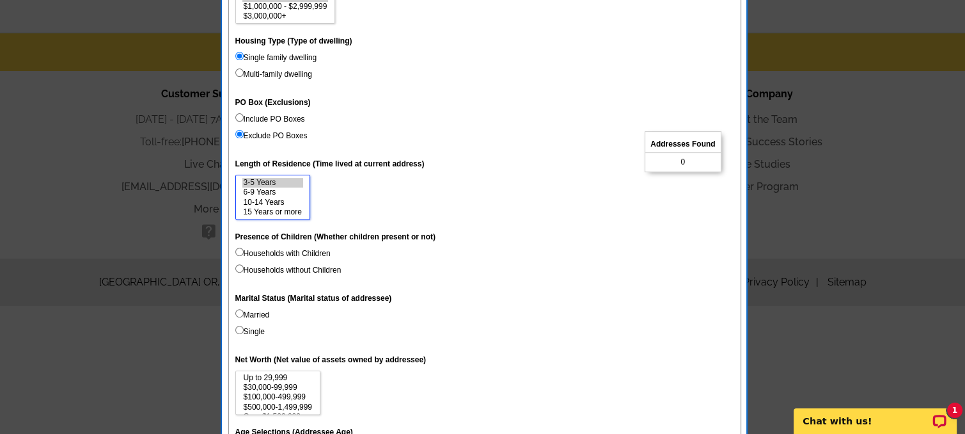
drag, startPoint x: 294, startPoint y: 184, endPoint x: 302, endPoint y: 209, distance: 26.1
select select "3-5"
click at [299, 208] on select "Up to 1 Year 1-2 Years 3-5 Years 6-9 Years 10-14 Years 15 Years or more" at bounding box center [272, 197] width 75 height 45
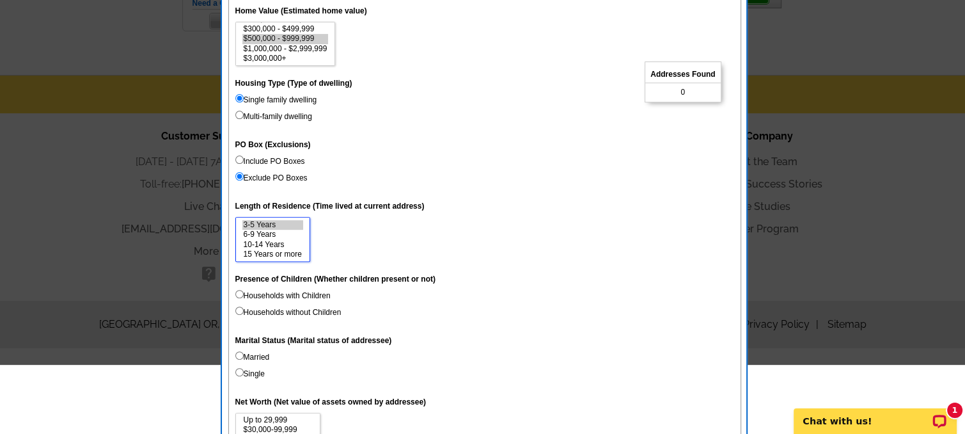
scroll to position [276, 0]
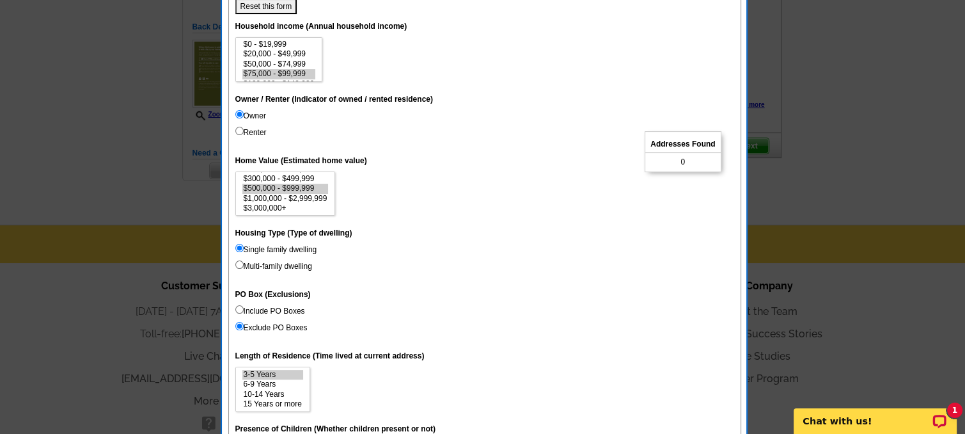
click at [358, 74] on dd "$0 - $19,999 $20,000 - $49,999 $50,000 - $74,999 $75,000 - $99,999 $100,000 - $…" at bounding box center [484, 59] width 499 height 45
click at [356, 81] on dl "Unique Address (Unique Address Location) On Household income (Annual household …" at bounding box center [484, 365] width 499 height 703
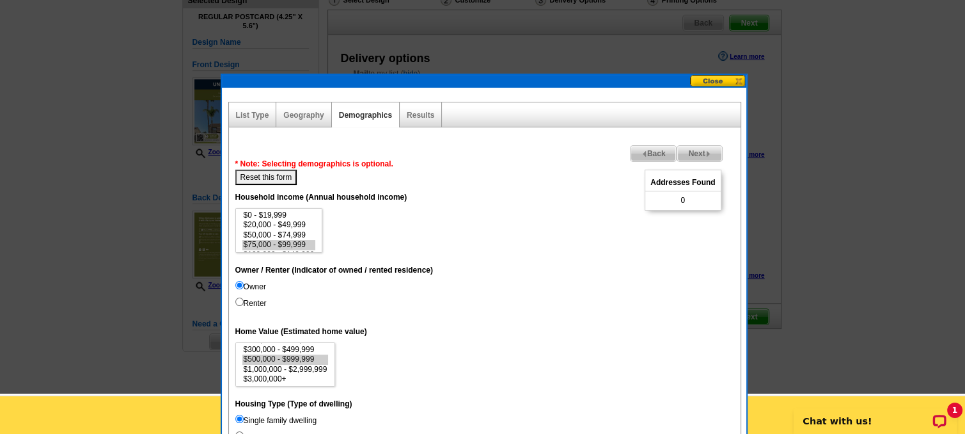
scroll to position [128, 0]
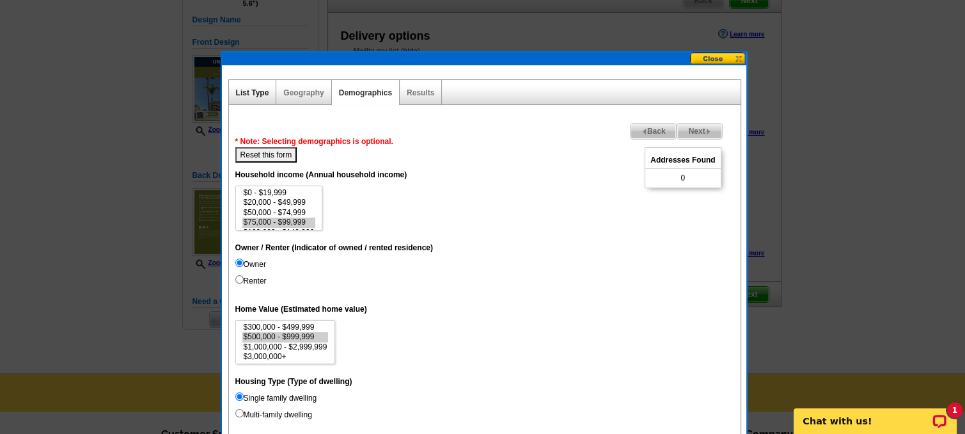
click at [242, 91] on link "List Type" at bounding box center [252, 92] width 33 height 9
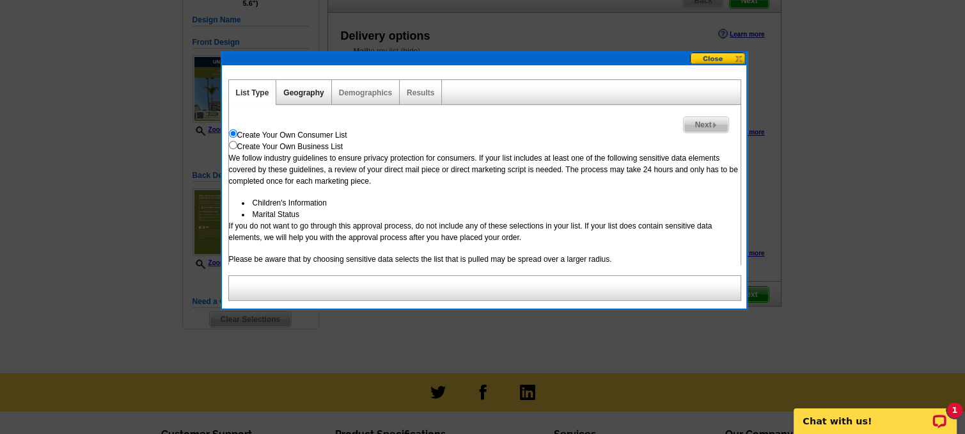
click at [307, 94] on link "Geography" at bounding box center [303, 92] width 40 height 9
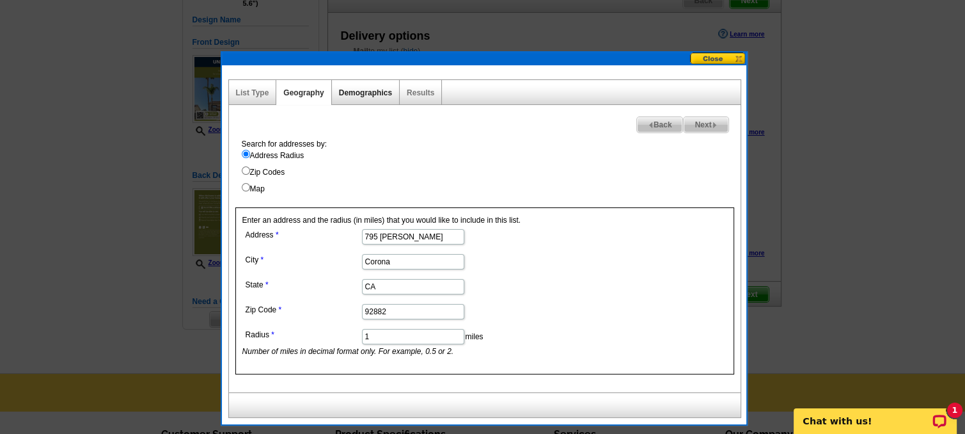
click at [362, 94] on link "Demographics" at bounding box center [365, 92] width 53 height 9
select select
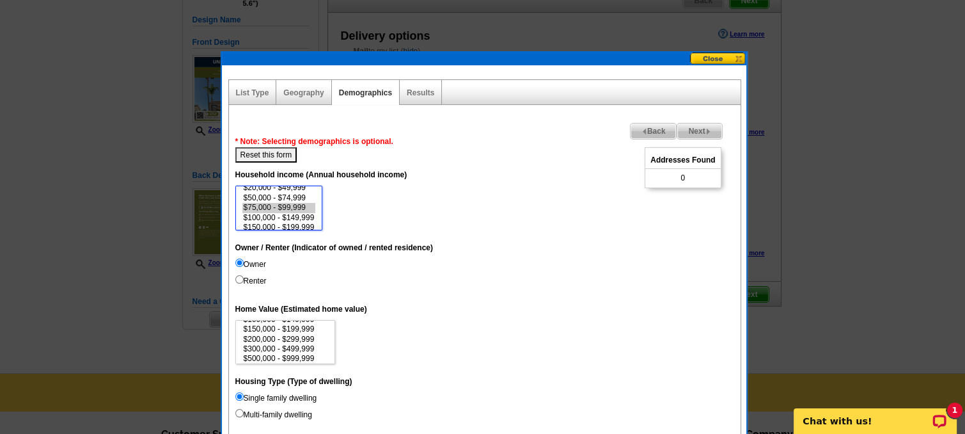
scroll to position [26, 0]
select select "100000-149999"
click at [300, 204] on option "$100,000 - $149,999" at bounding box center [279, 207] width 74 height 10
click at [416, 242] on label "Owner / Renter (Indicator of owned / rented residence)" at bounding box center [334, 248] width 198 height 12
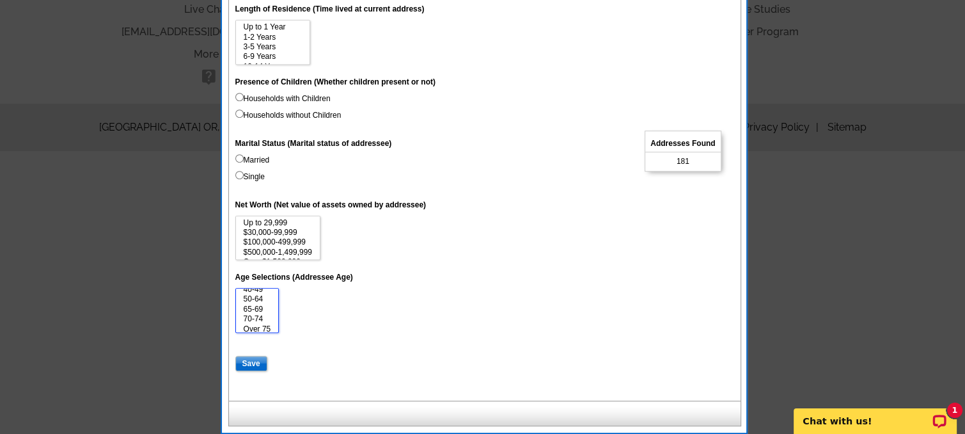
scroll to position [12, 0]
drag, startPoint x: 262, startPoint y: 293, endPoint x: 262, endPoint y: 301, distance: 7.7
click at [262, 301] on select "18-25 26-39 40-49 50-64 65-69 70-74 Over 75" at bounding box center [257, 310] width 44 height 45
click at [267, 304] on option "65-69" at bounding box center [257, 306] width 30 height 10
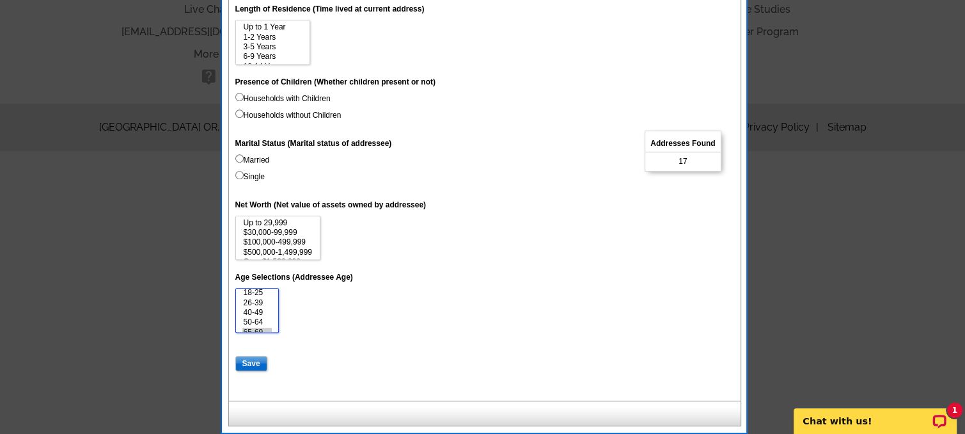
scroll to position [0, 0]
click at [261, 296] on select "18-25 26-39 40-49 50-64 65-69 70-74 Over 75" at bounding box center [257, 310] width 44 height 45
click at [269, 299] on option "50-64" at bounding box center [257, 299] width 30 height 10
select select "50-64"
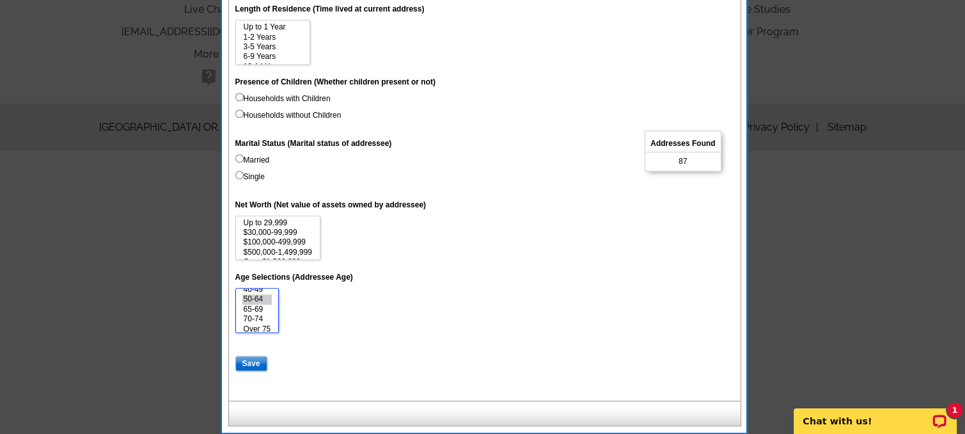
click at [267, 319] on option "70-74" at bounding box center [257, 319] width 30 height 10
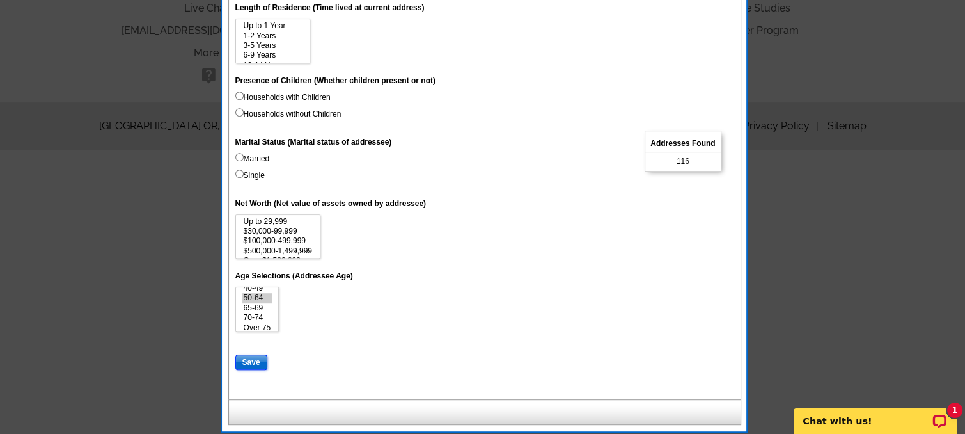
click at [245, 360] on input "Save" at bounding box center [251, 361] width 32 height 15
select select
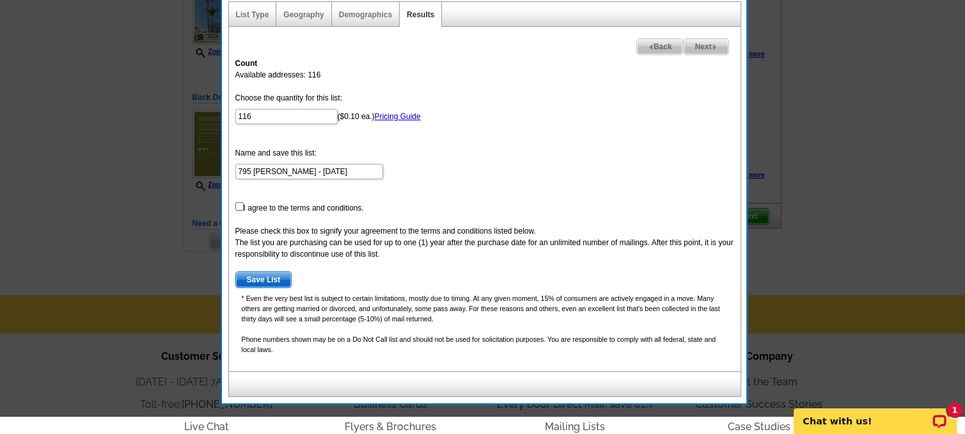
scroll to position [176, 0]
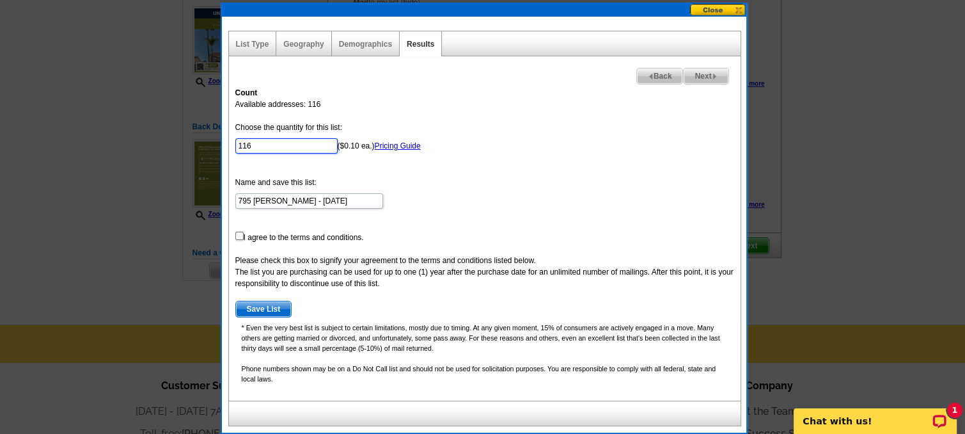
click at [253, 146] on input "116" at bounding box center [286, 145] width 102 height 15
type input "100"
click at [238, 234] on input "checkbox" at bounding box center [239, 235] width 8 height 8
checkbox input "true"
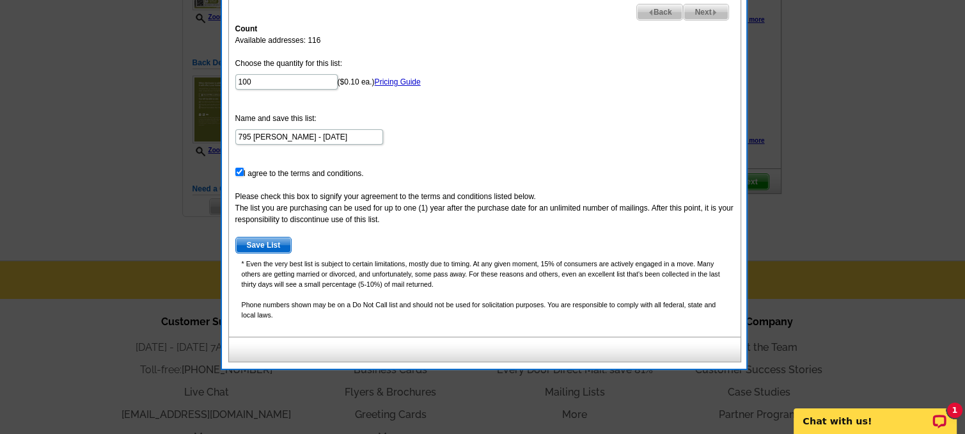
click at [274, 247] on span "Save List" at bounding box center [264, 244] width 56 height 15
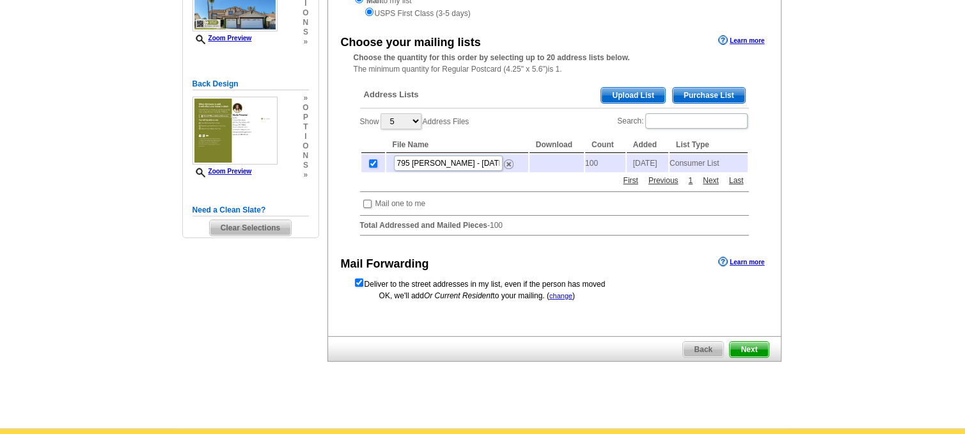
scroll to position [240, 0]
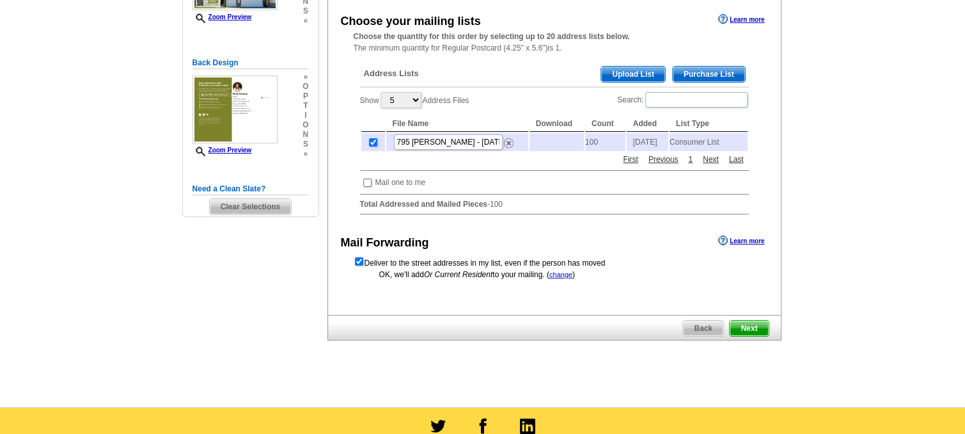
click at [751, 332] on span "Next" at bounding box center [749, 327] width 38 height 15
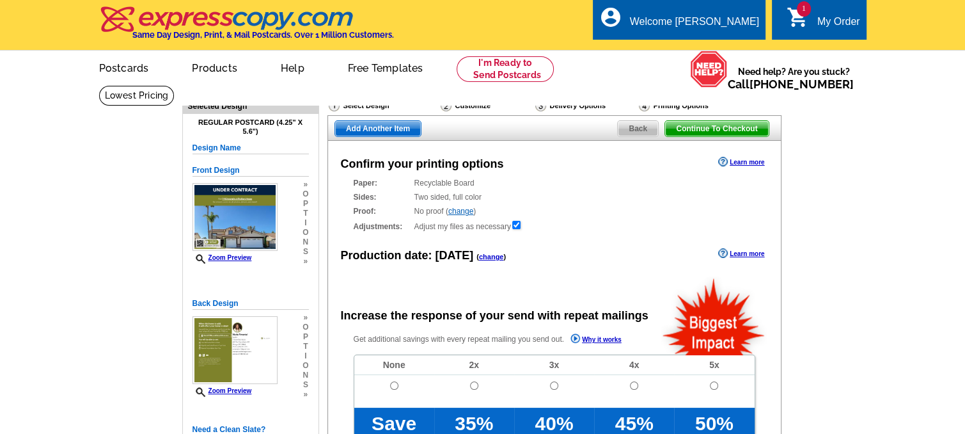
radio input "false"
click at [629, 127] on span "Back" at bounding box center [638, 128] width 40 height 15
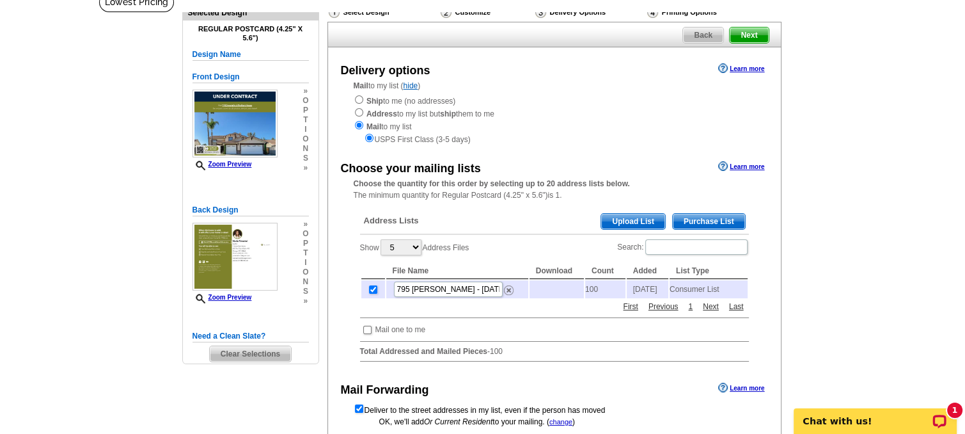
scroll to position [64, 0]
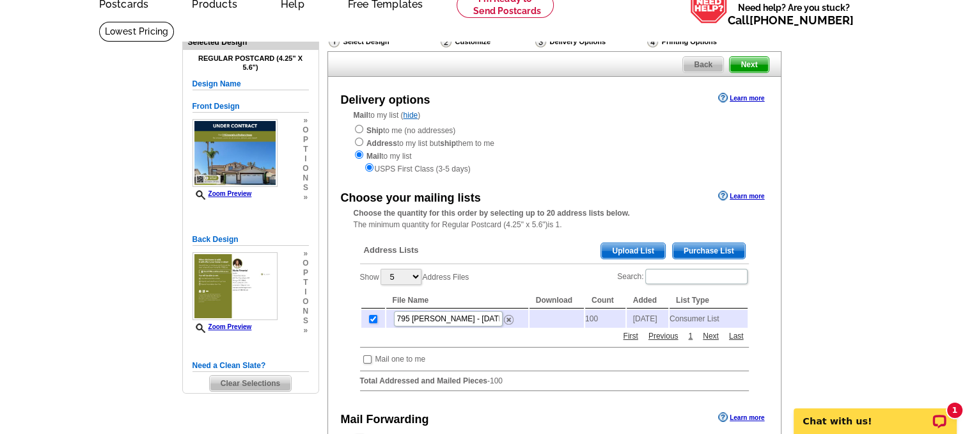
click at [703, 66] on span "Back" at bounding box center [703, 64] width 40 height 15
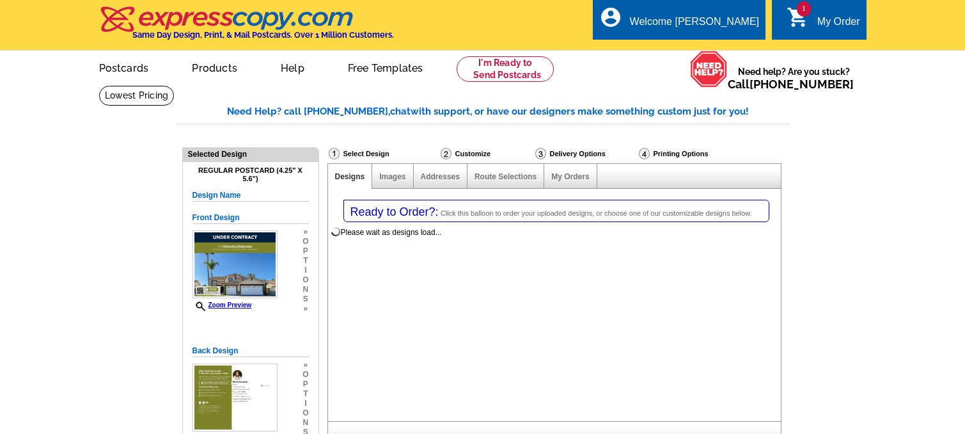
select select "1"
select select "785"
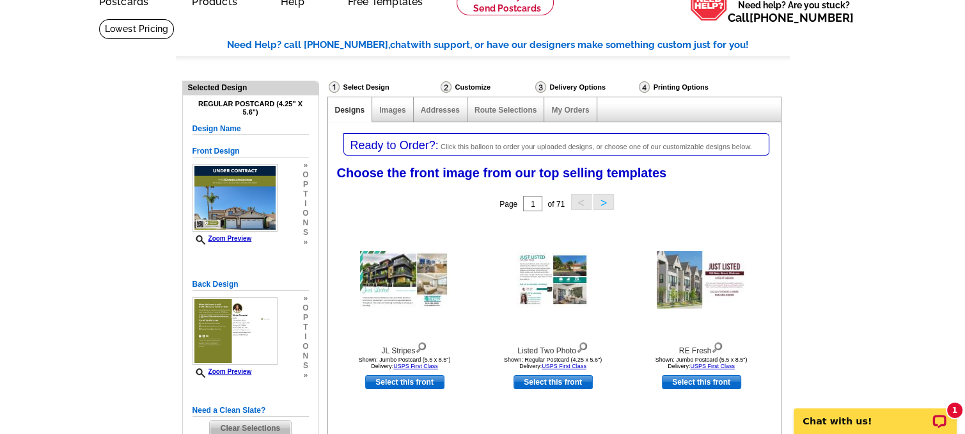
scroll to position [64, 0]
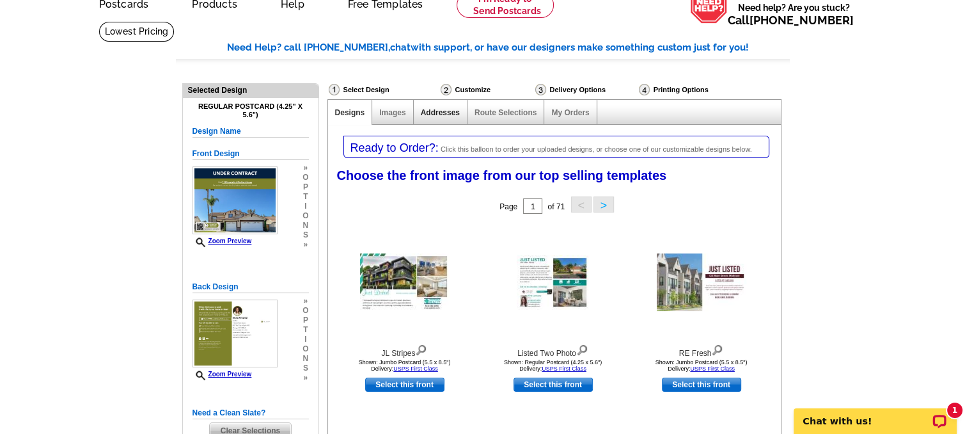
click at [437, 112] on link "Addresses" at bounding box center [440, 112] width 39 height 9
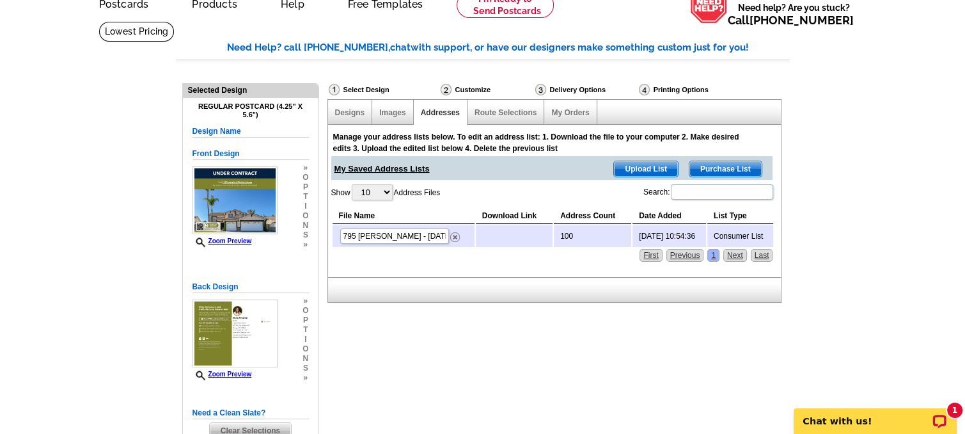
click at [575, 231] on td "100" at bounding box center [592, 236] width 77 height 22
click at [567, 235] on td "100" at bounding box center [592, 236] width 77 height 22
click at [501, 115] on link "Route Selections" at bounding box center [505, 112] width 62 height 9
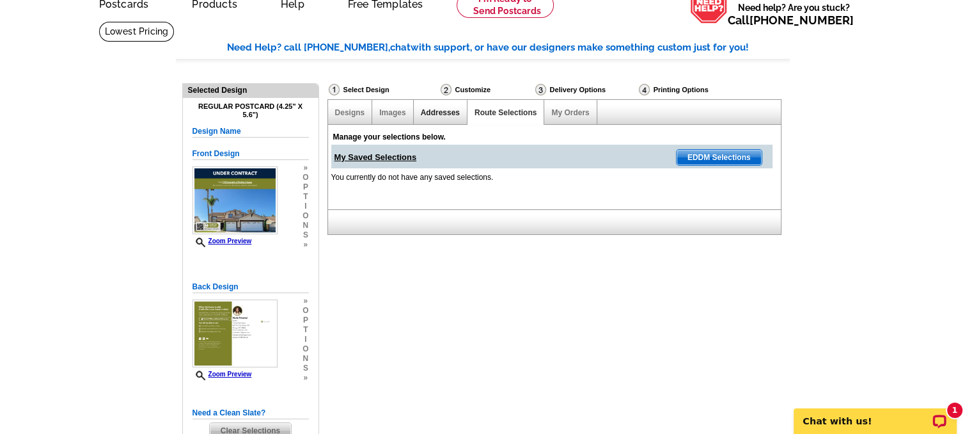
click at [451, 117] on link "Addresses" at bounding box center [440, 112] width 39 height 9
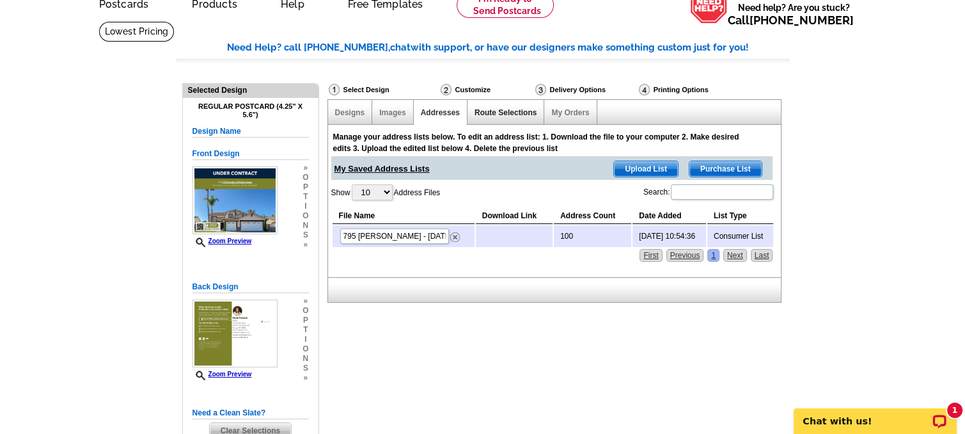
click at [508, 112] on link "Route Selections" at bounding box center [505, 112] width 62 height 9
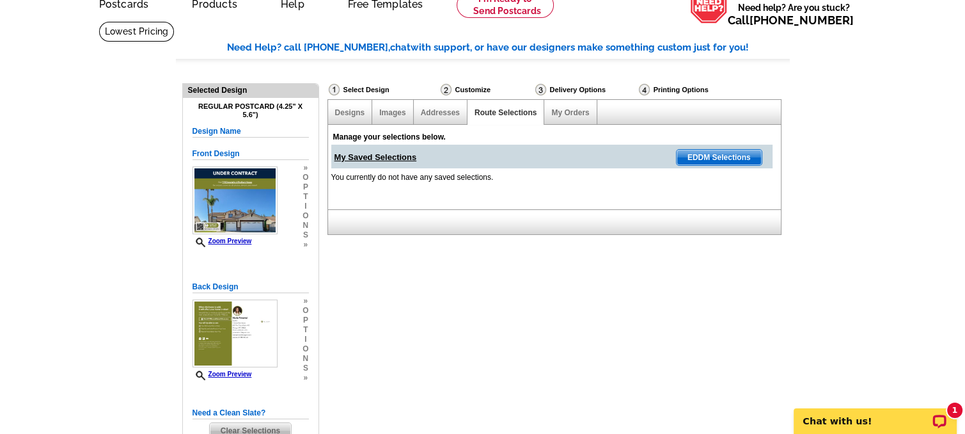
click at [720, 156] on span "EDDM Selections" at bounding box center [718, 157] width 85 height 15
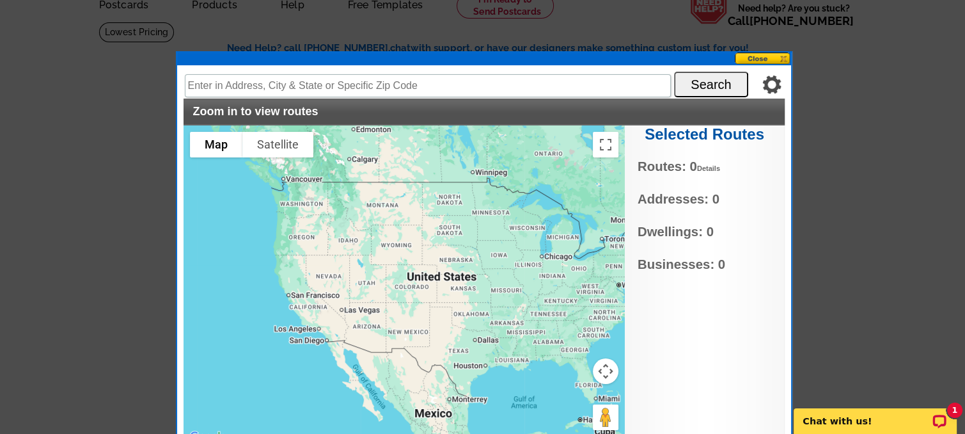
click at [770, 59] on button at bounding box center [763, 58] width 56 height 12
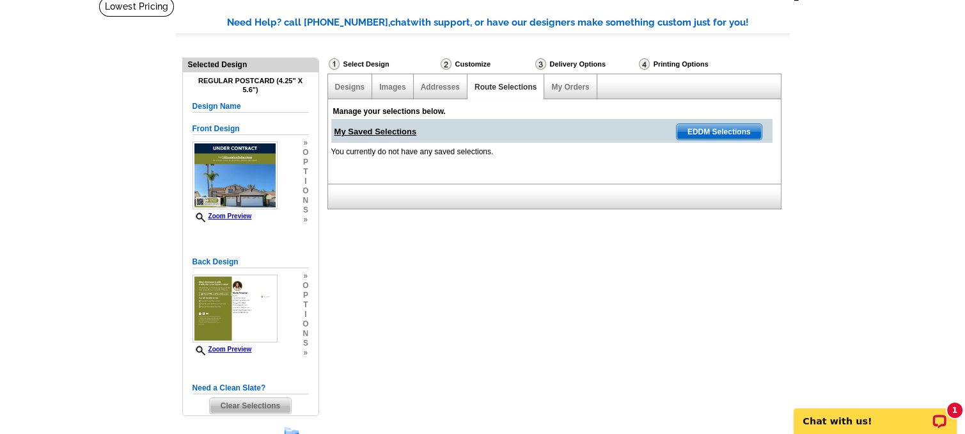
scroll to position [0, 0]
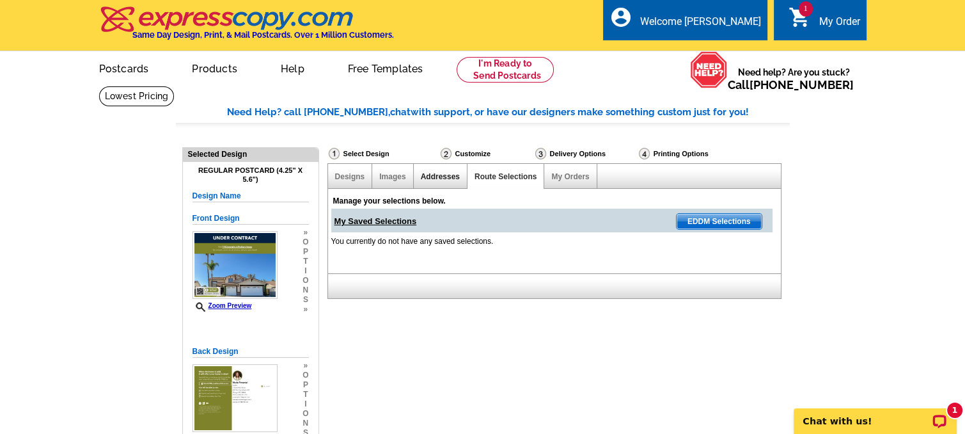
click at [435, 174] on link "Addresses" at bounding box center [440, 176] width 39 height 9
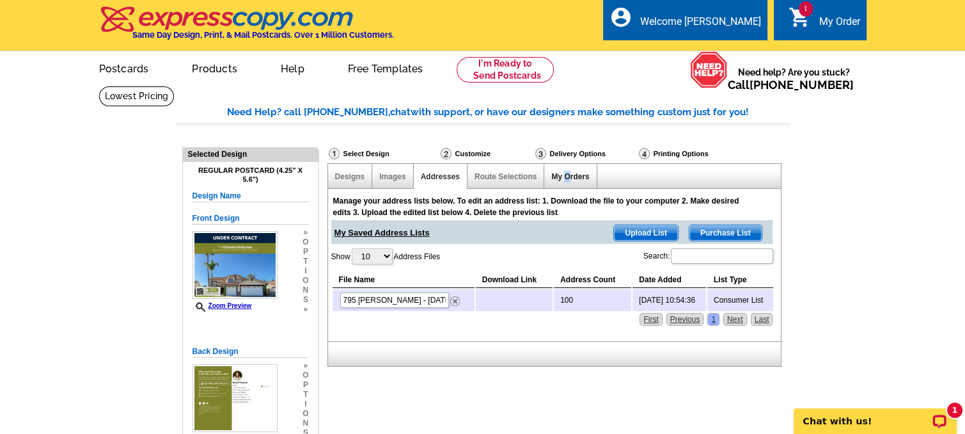
click at [567, 175] on link "My Orders" at bounding box center [570, 176] width 38 height 9
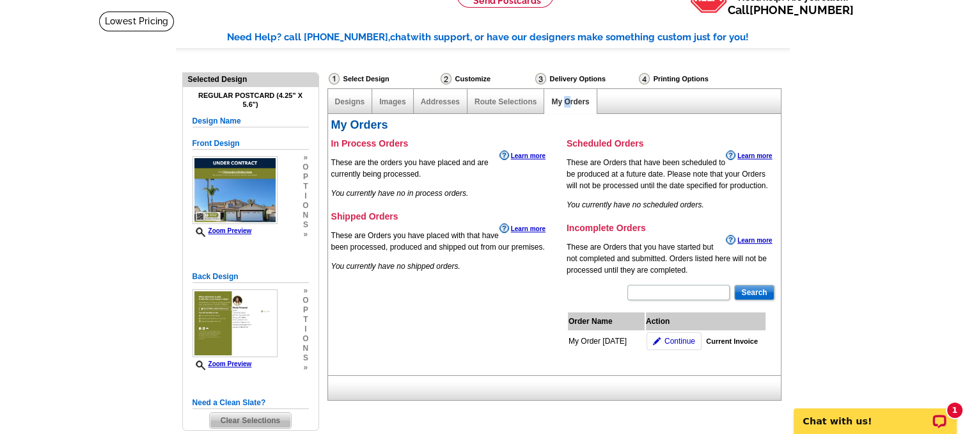
scroll to position [128, 0]
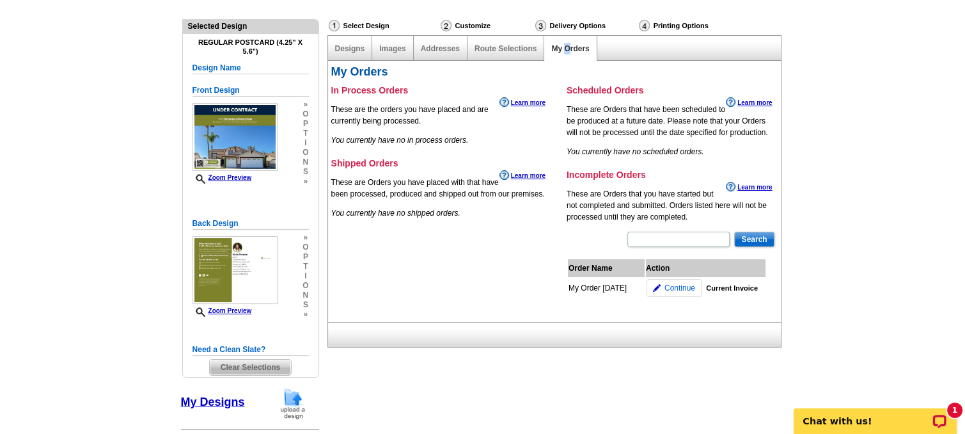
click at [680, 285] on span "Continue" at bounding box center [679, 288] width 31 height 12
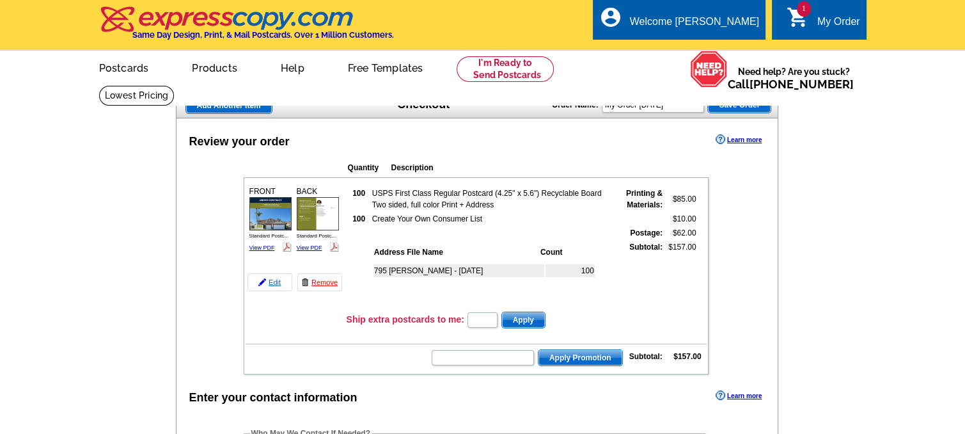
click at [271, 280] on link "Edit" at bounding box center [269, 282] width 45 height 18
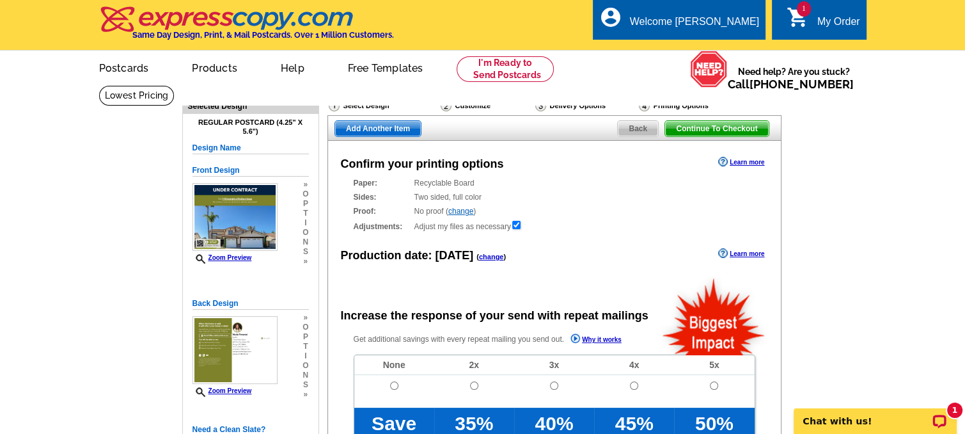
radio input "false"
click at [576, 104] on div "Delivery Options" at bounding box center [586, 107] width 104 height 16
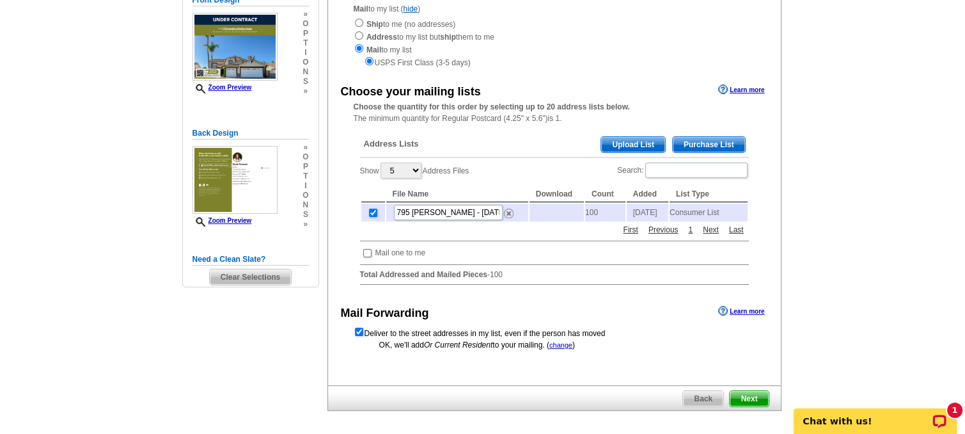
scroll to position [192, 0]
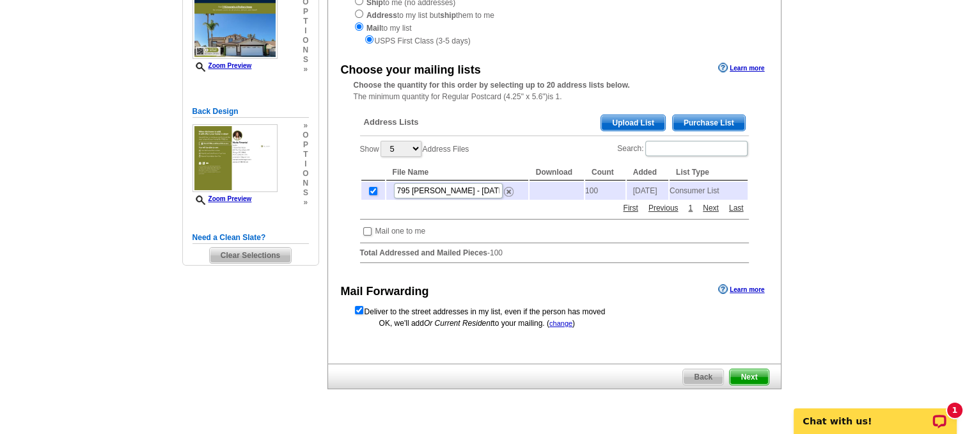
click at [597, 194] on td "100" at bounding box center [605, 191] width 40 height 18
click at [749, 378] on span "Next" at bounding box center [749, 376] width 38 height 15
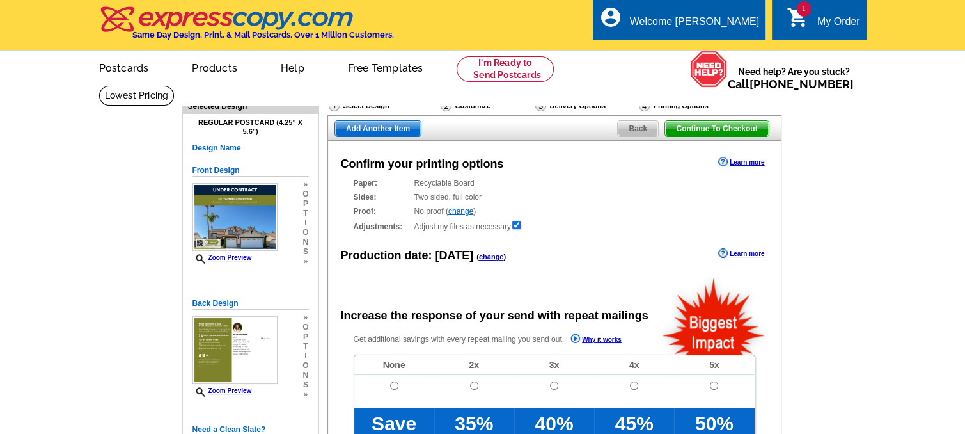
radio input "false"
click at [446, 107] on img at bounding box center [446, 106] width 11 height 12
click at [570, 106] on div "Delivery Options" at bounding box center [586, 107] width 104 height 16
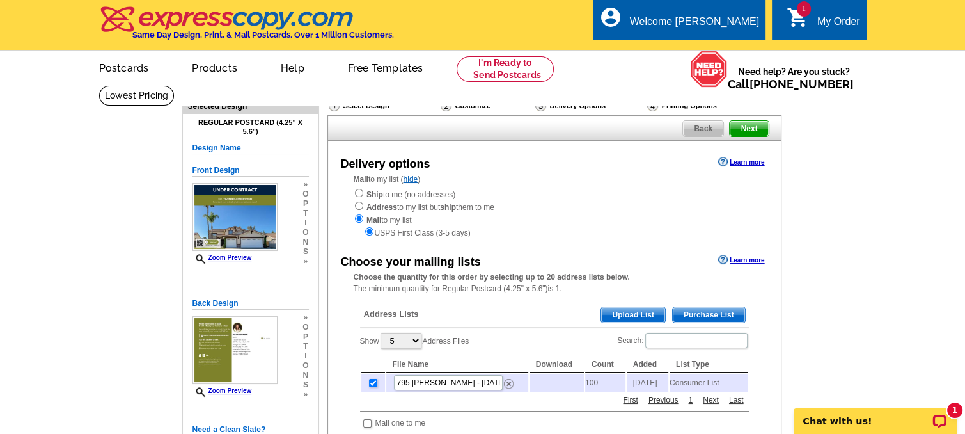
click at [462, 107] on div "Customize" at bounding box center [486, 105] width 95 height 13
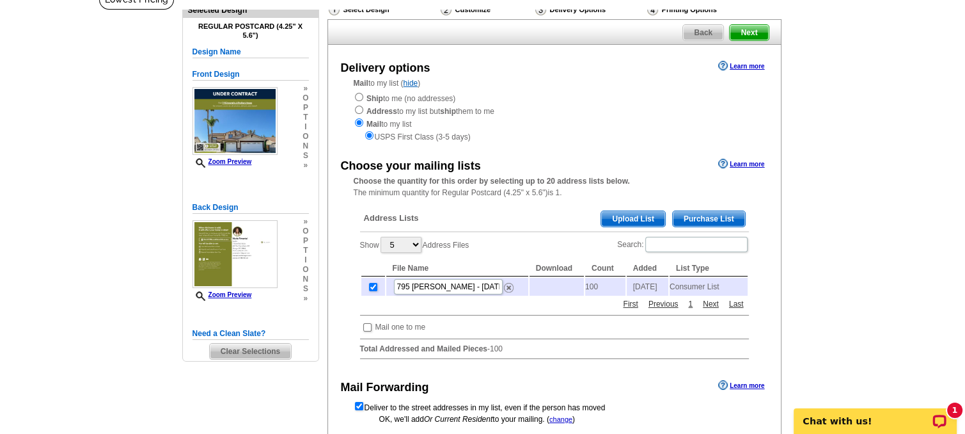
scroll to position [128, 0]
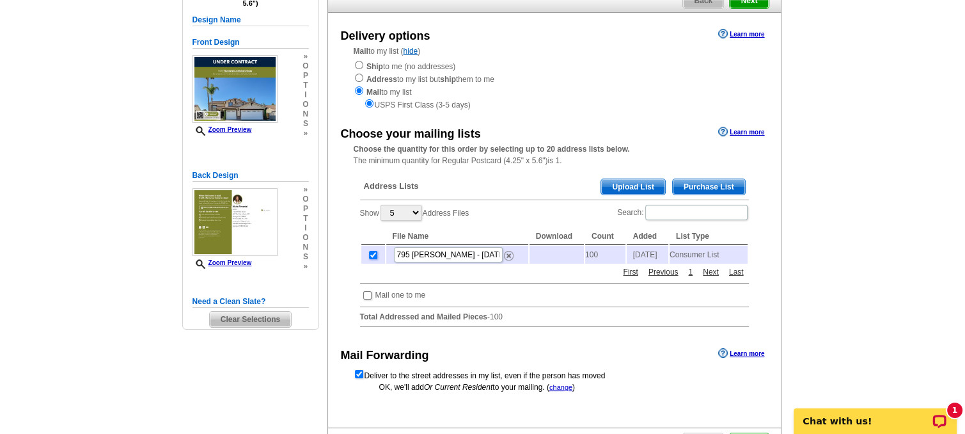
click at [371, 256] on input "checkbox" at bounding box center [373, 255] width 8 height 8
checkbox input "false"
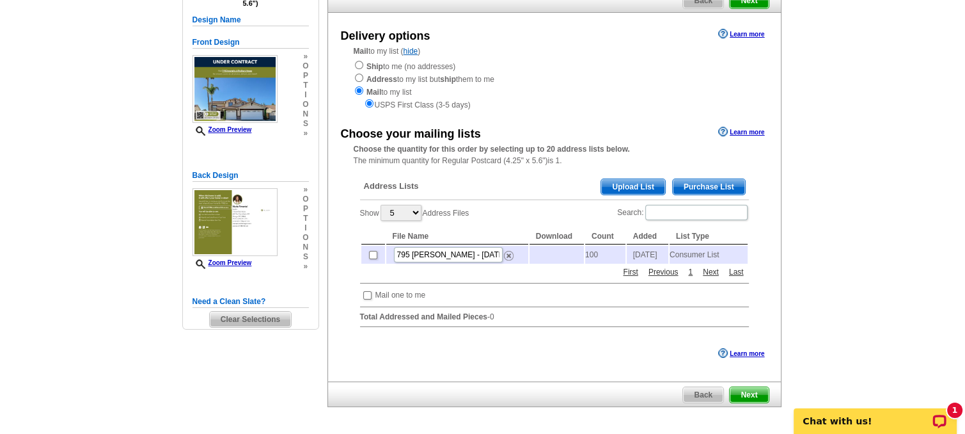
click at [751, 396] on span "Next" at bounding box center [749, 394] width 38 height 15
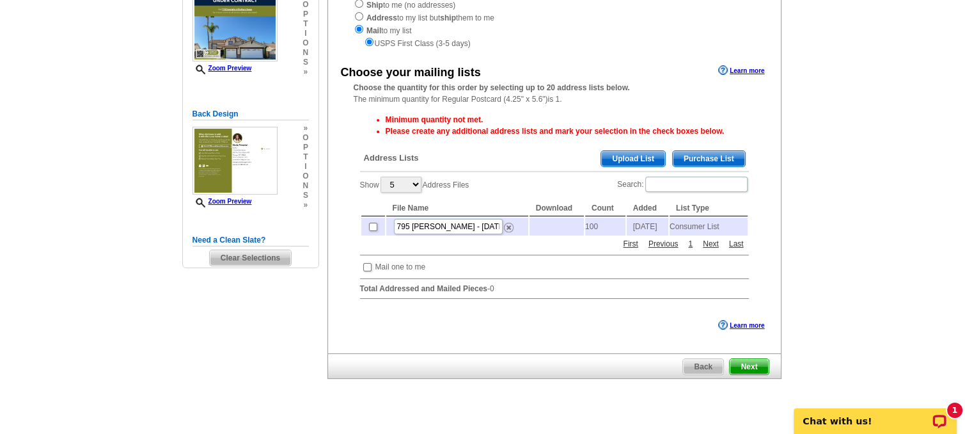
scroll to position [192, 0]
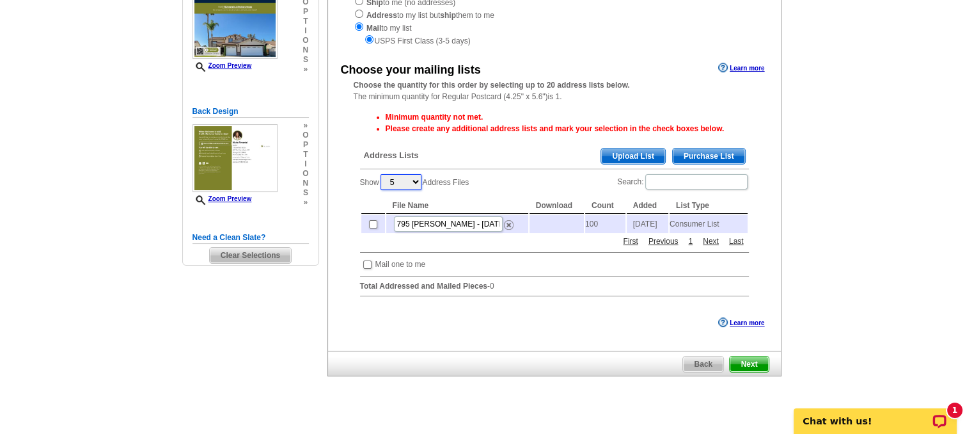
click at [417, 181] on select "5 10 25 50 100" at bounding box center [400, 182] width 41 height 16
select select "100"
click at [382, 175] on select "5 10 25 50 100" at bounding box center [400, 182] width 41 height 16
click at [760, 365] on span "Next" at bounding box center [749, 363] width 38 height 15
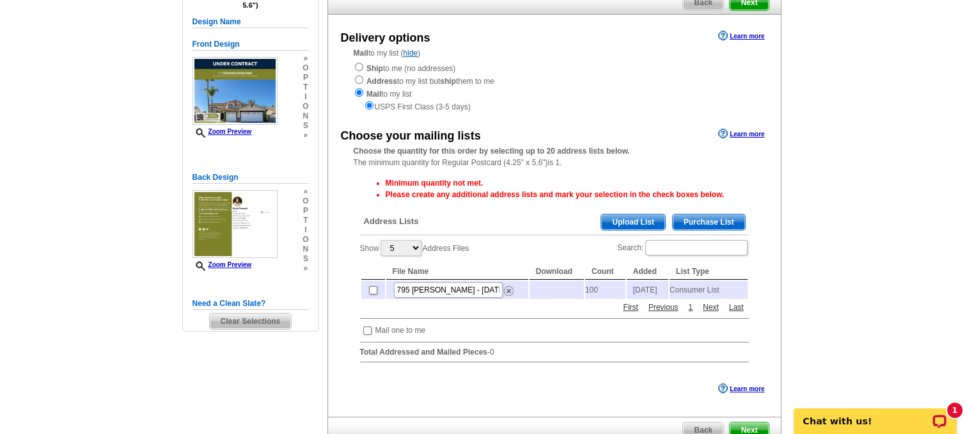
scroll to position [128, 0]
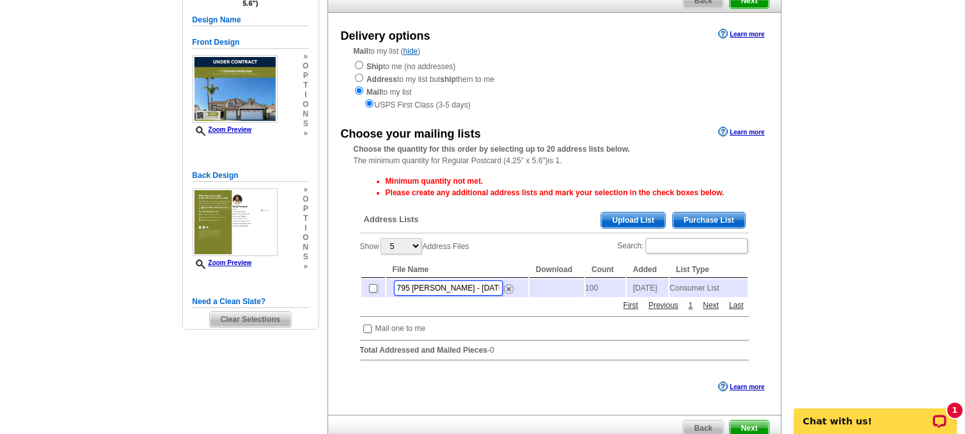
click at [481, 291] on input "795 [PERSON_NAME] - [DATE]" at bounding box center [448, 287] width 109 height 15
click at [542, 327] on div "Minimum quantity not met. Please create any additional address lists and mark y…" at bounding box center [555, 269] width 402 height 201
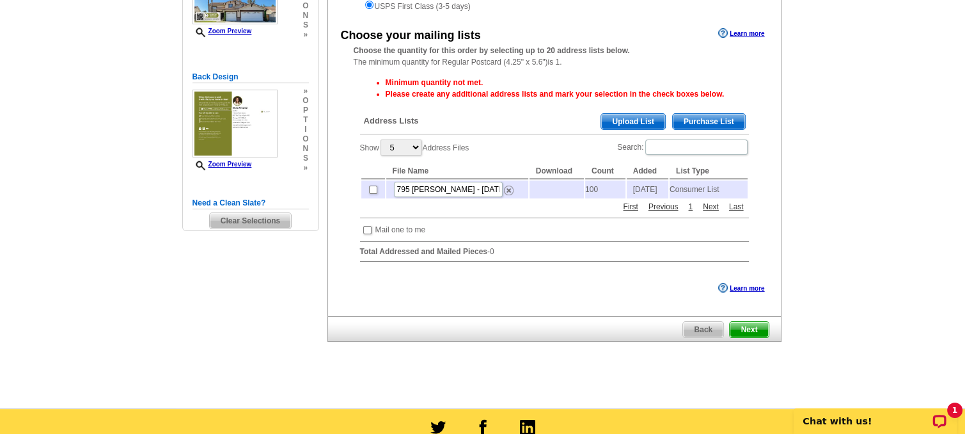
scroll to position [256, 0]
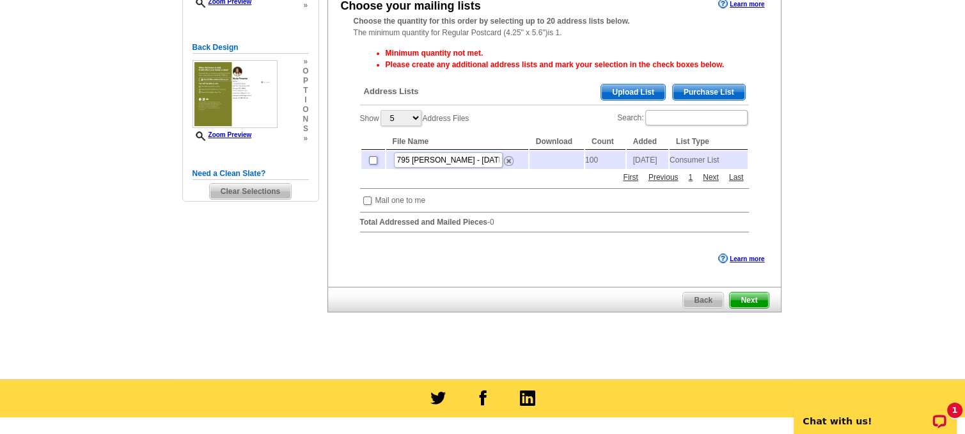
click at [369, 162] on input "checkbox" at bounding box center [373, 160] width 8 height 8
checkbox input "true"
click at [366, 205] on input "checkbox" at bounding box center [367, 200] width 8 height 8
checkbox input "true"
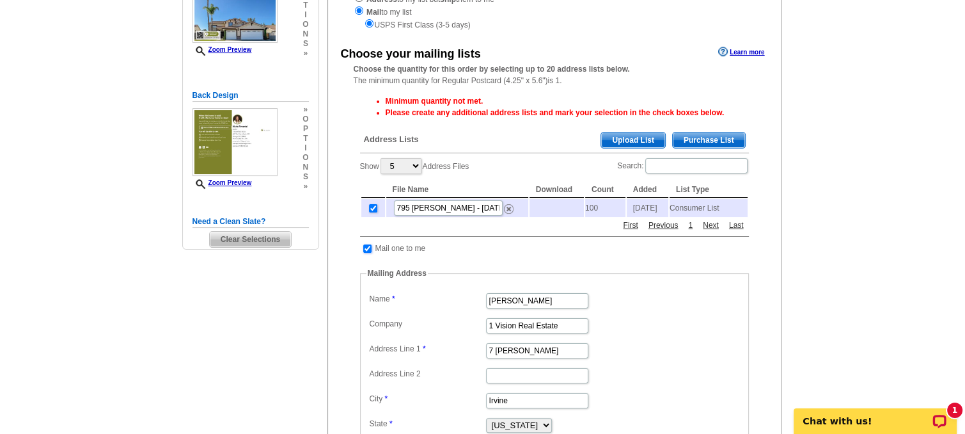
scroll to position [192, 0]
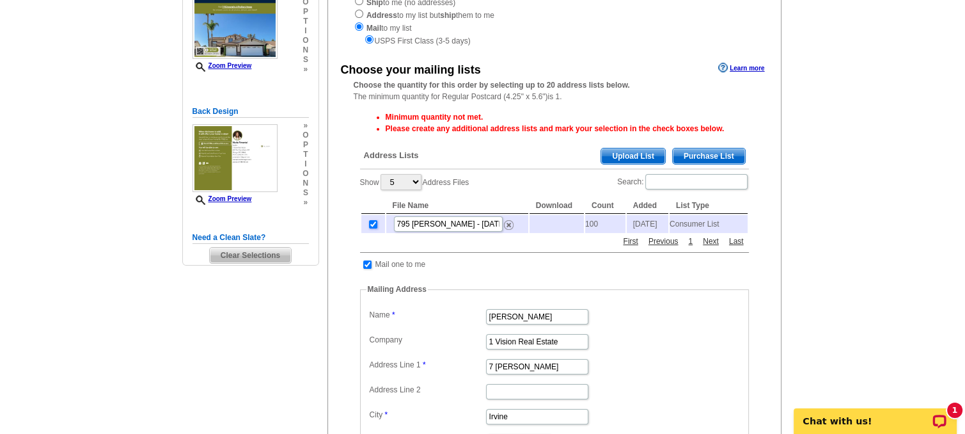
click at [373, 222] on input "checkbox" at bounding box center [373, 224] width 8 height 8
checkbox input "false"
click at [719, 160] on span "Purchase List" at bounding box center [709, 155] width 72 height 15
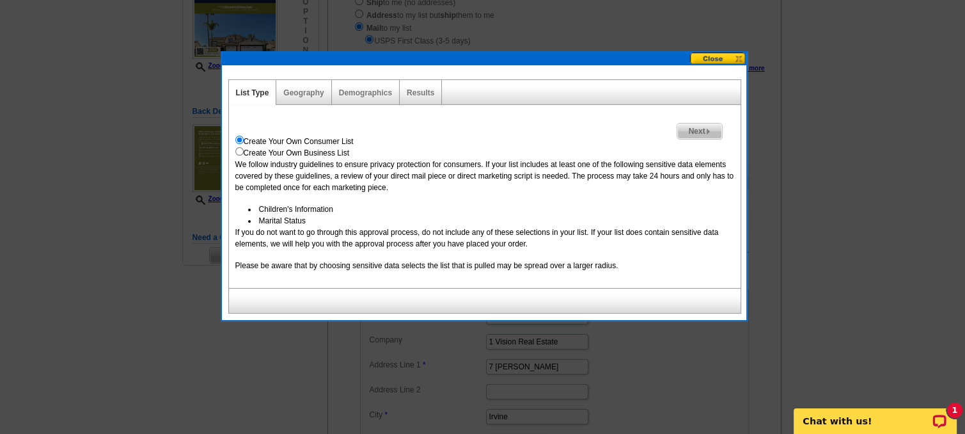
click at [694, 129] on span "Next" at bounding box center [699, 130] width 44 height 15
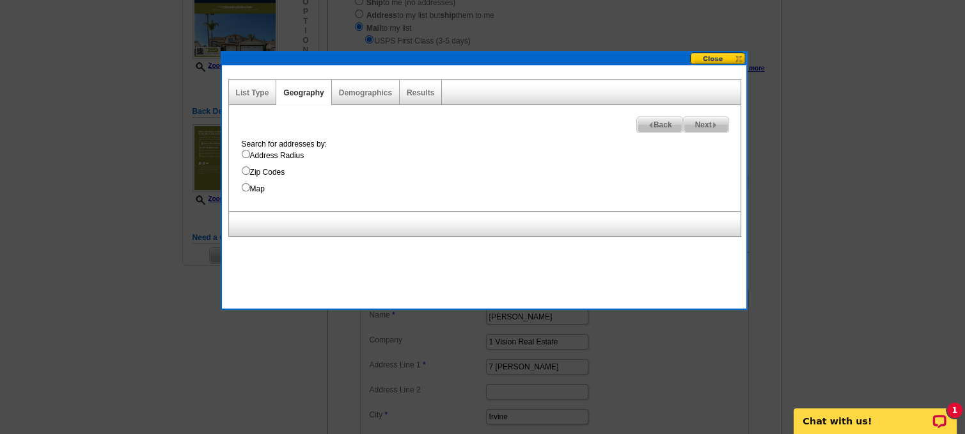
click at [246, 155] on input "Address Radius" at bounding box center [246, 154] width 8 height 8
radio input "true"
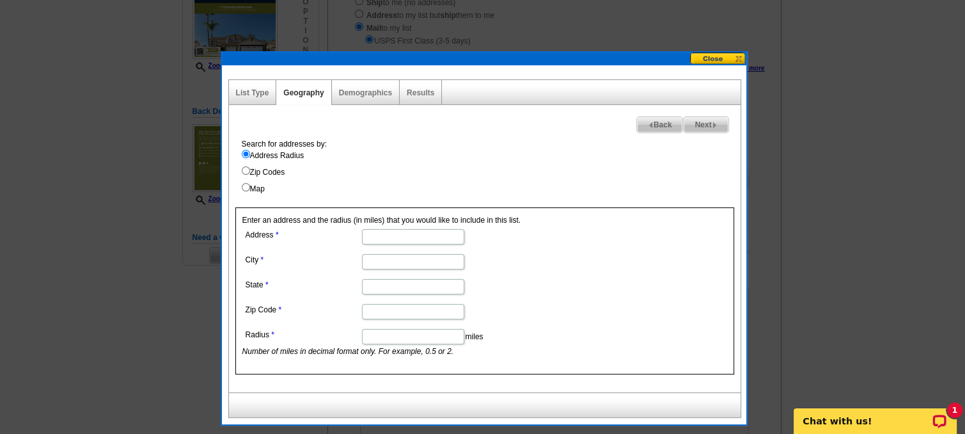
click at [398, 235] on input "Address" at bounding box center [413, 236] width 102 height 15
type input "795 Donatello"
click at [385, 263] on input "City" at bounding box center [413, 261] width 102 height 15
type input "c"
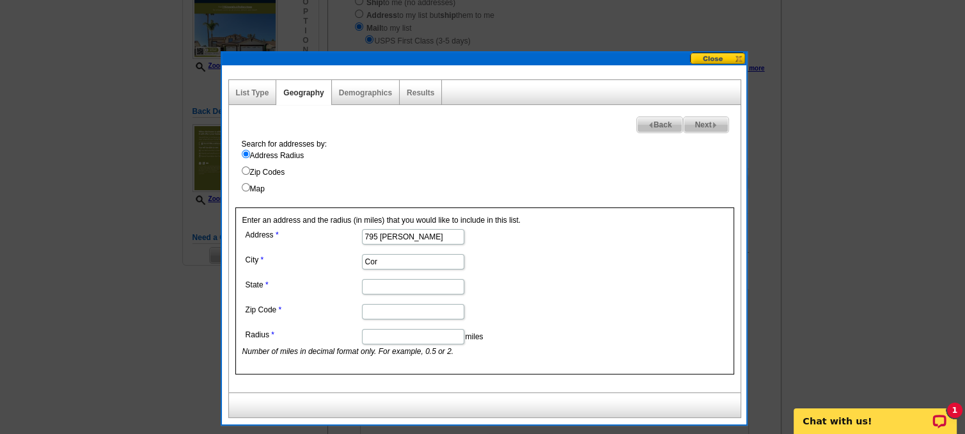
type input "Corona"
click at [377, 286] on input "State" at bounding box center [413, 286] width 102 height 15
type input "ca"
click at [385, 310] on input "Zip Code" at bounding box center [413, 311] width 102 height 15
type input "92882"
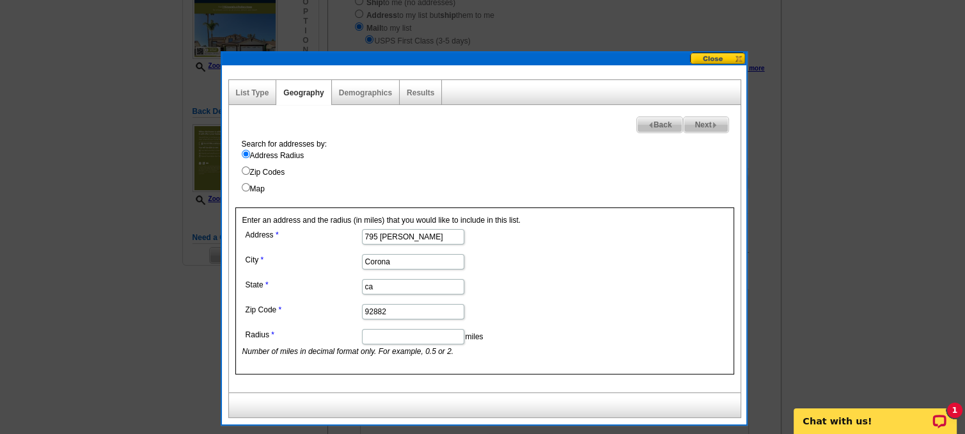
click at [394, 333] on input "Radius" at bounding box center [413, 336] width 102 height 15
type input ".75"
click at [712, 122] on img at bounding box center [715, 125] width 6 height 6
select select
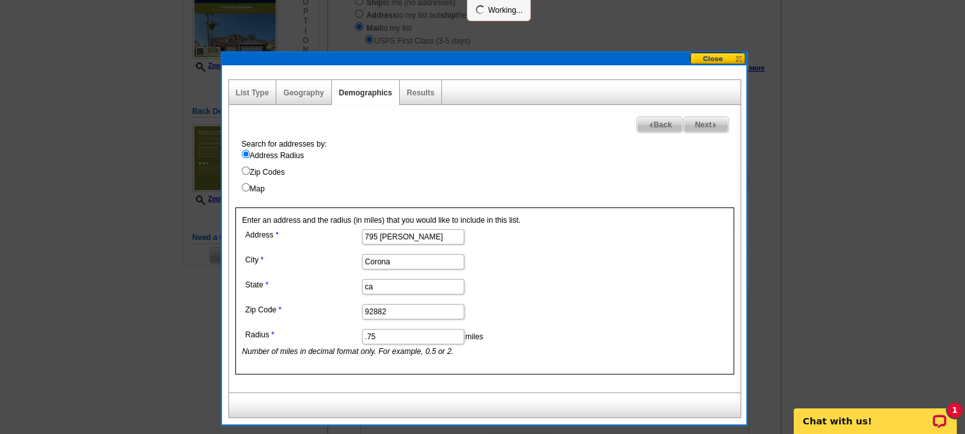
select select
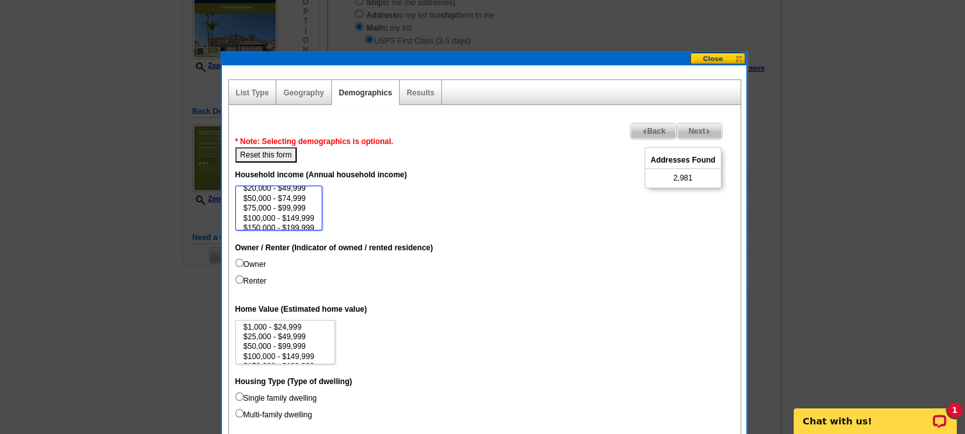
scroll to position [26, 0]
select select "100000-149999"
click at [304, 203] on option "$100,000 - $149,999" at bounding box center [279, 207] width 74 height 10
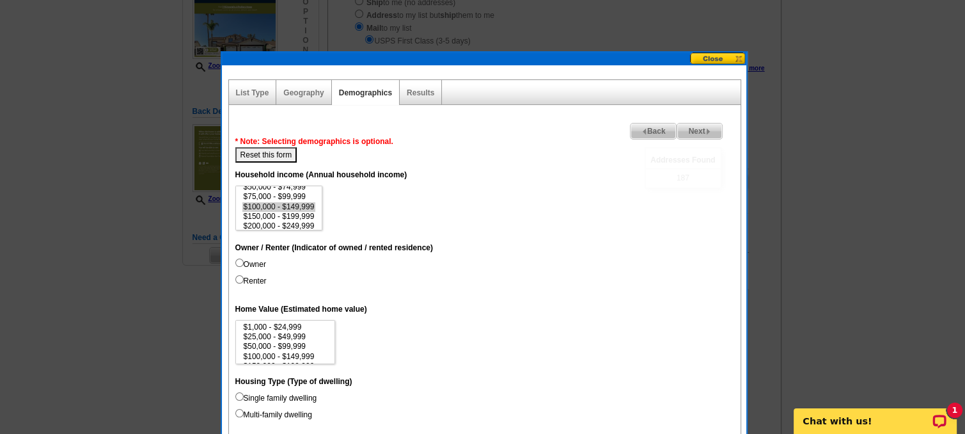
click at [240, 261] on input "Owner" at bounding box center [239, 262] width 8 height 8
radio input "true"
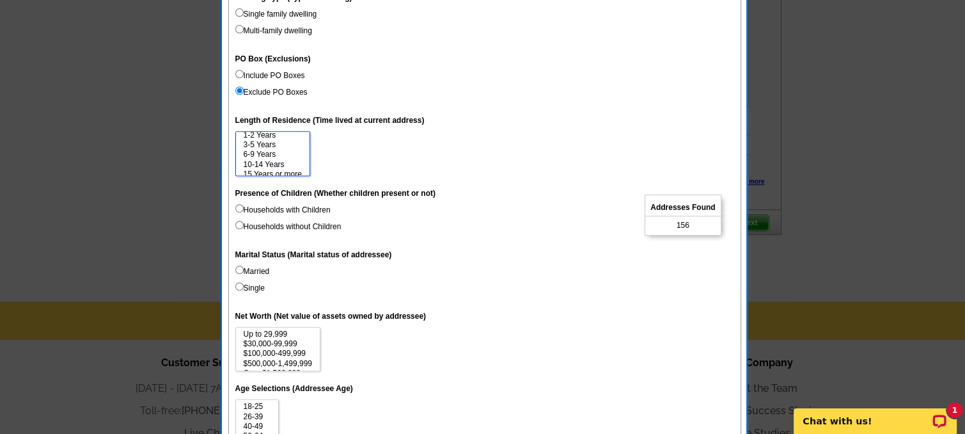
scroll to position [19, 0]
drag, startPoint x: 286, startPoint y: 154, endPoint x: 291, endPoint y: 168, distance: 14.2
select select "3-5"
click at [291, 168] on select "Up to 1 Year 1-2 Years 3-5 Years 6-9 Years 10-14 Years 15 Years or more" at bounding box center [272, 153] width 75 height 45
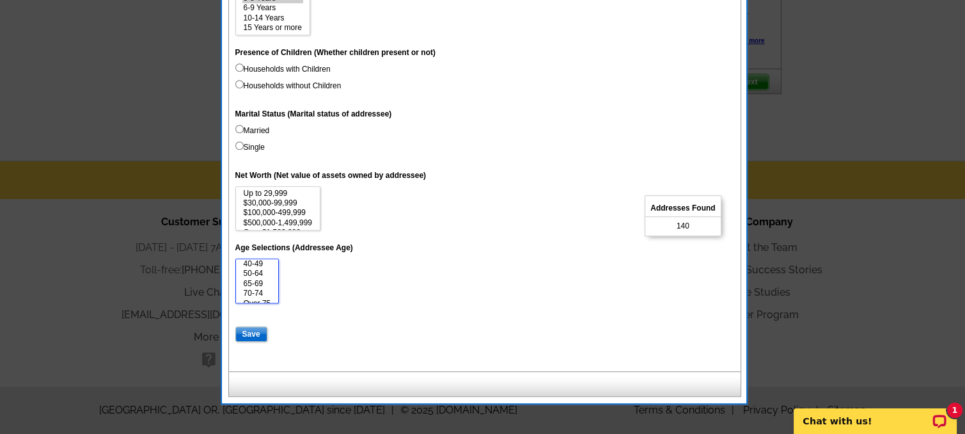
scroll to position [29, 0]
select select "50-64"
click at [269, 295] on select "18-25 26-39 40-49 50-64 65-69 70-74 Over 75" at bounding box center [257, 280] width 44 height 45
click at [252, 333] on input "Save" at bounding box center [251, 333] width 32 height 15
select select
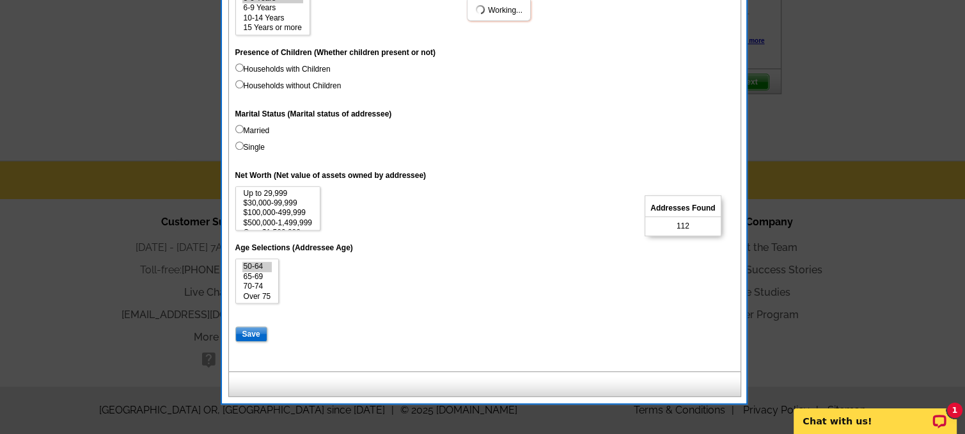
select select
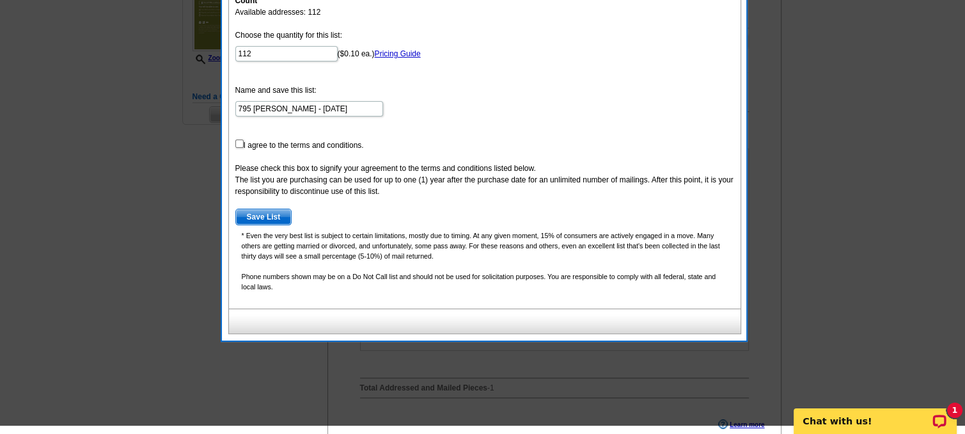
scroll to position [269, 0]
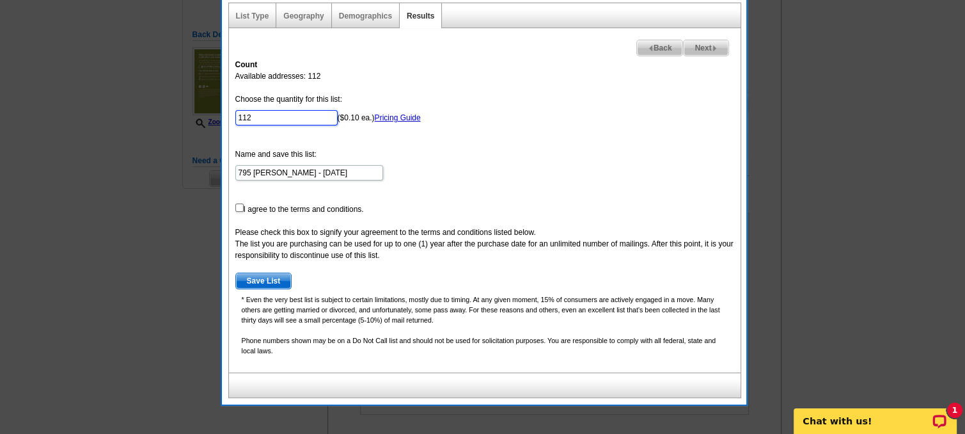
click at [251, 115] on input "112" at bounding box center [286, 117] width 102 height 15
type input "1"
type input "60"
click at [240, 205] on input "checkbox" at bounding box center [239, 207] width 8 height 8
checkbox input "true"
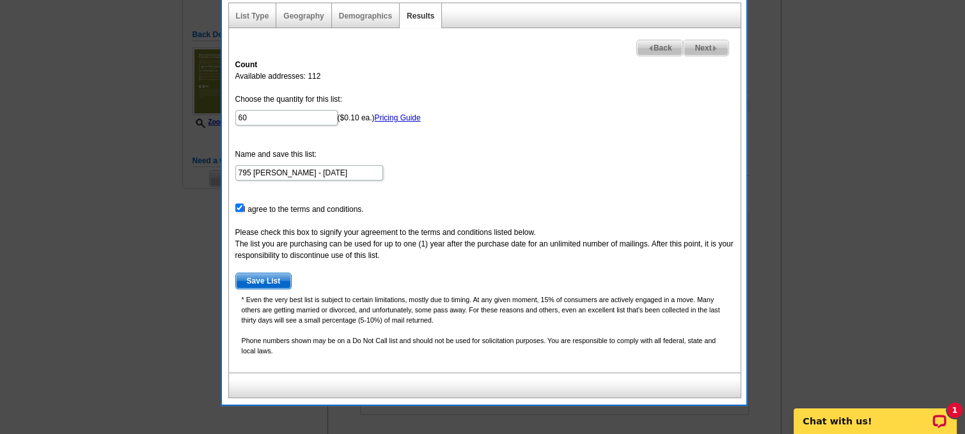
click at [270, 276] on span "Save List" at bounding box center [264, 280] width 56 height 15
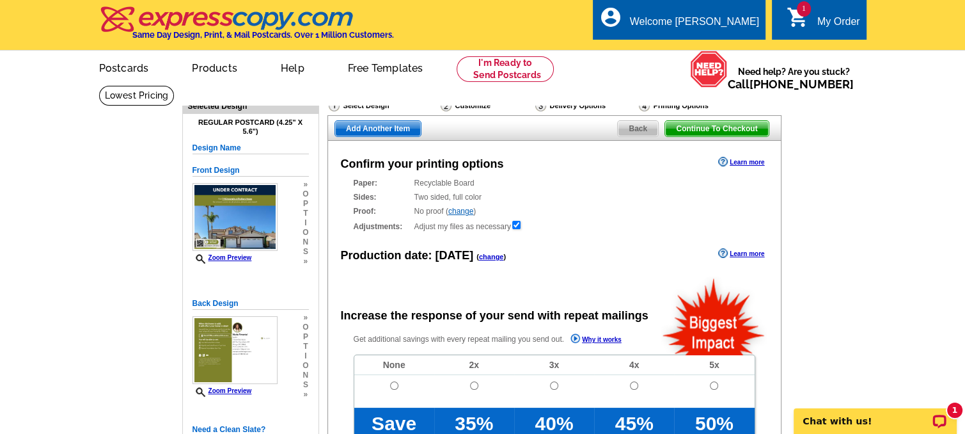
radio input "false"
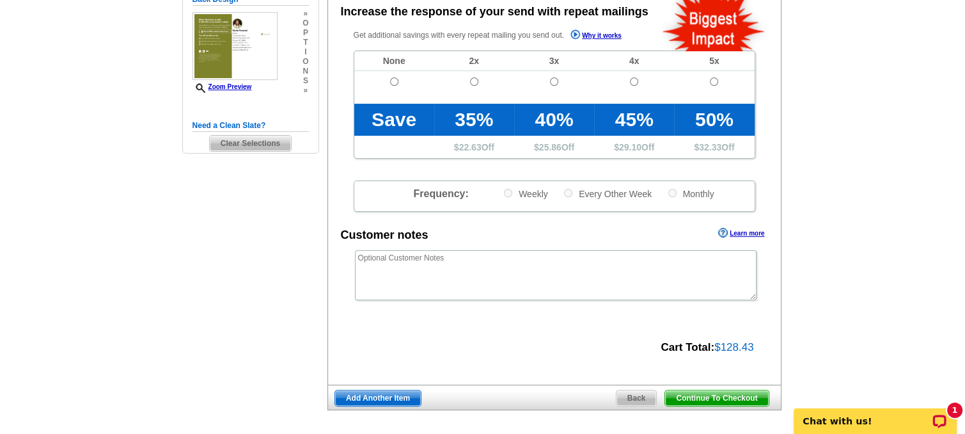
scroll to position [320, 0]
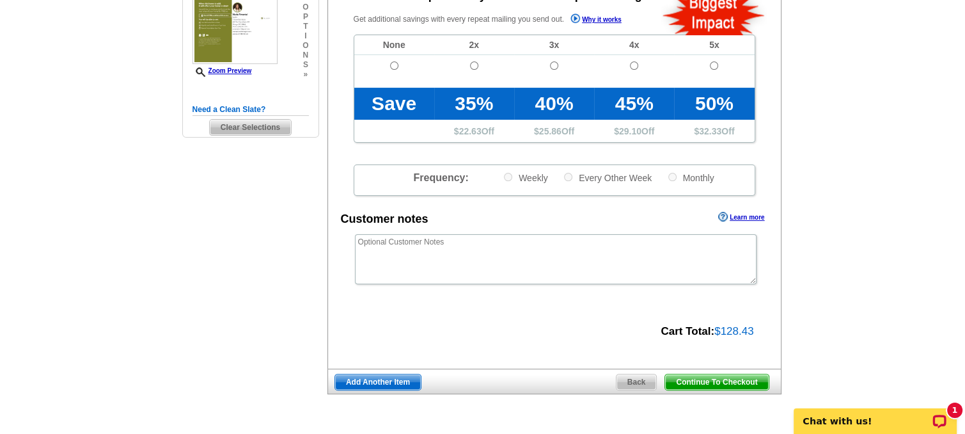
click at [739, 379] on span "Continue To Checkout" at bounding box center [716, 381] width 103 height 15
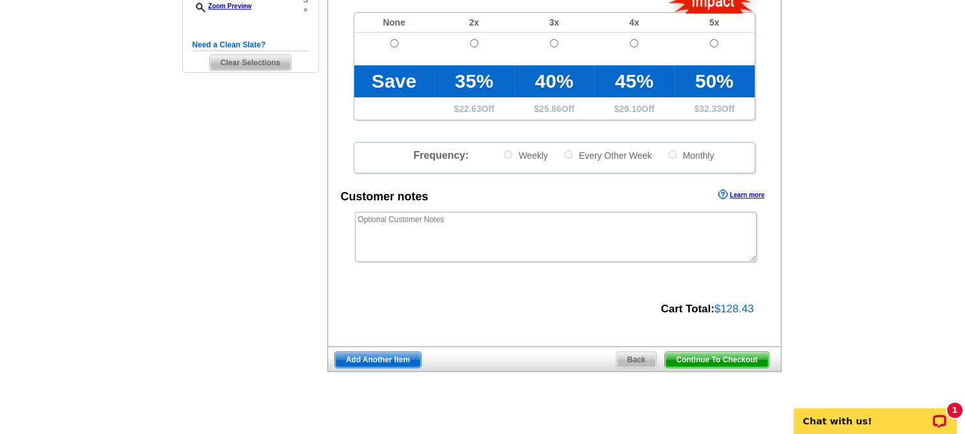
scroll to position [350, 0]
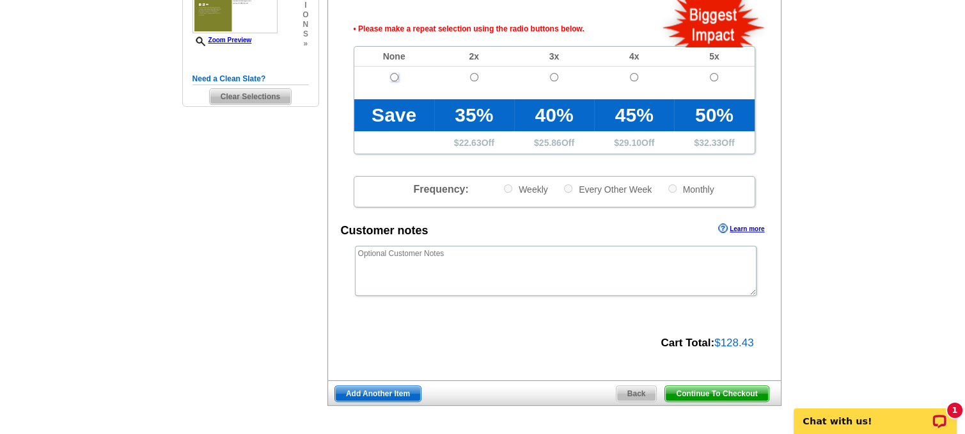
click at [391, 75] on input "radio" at bounding box center [394, 77] width 8 height 8
radio input "true"
click at [722, 393] on span "Continue To Checkout" at bounding box center [716, 393] width 103 height 15
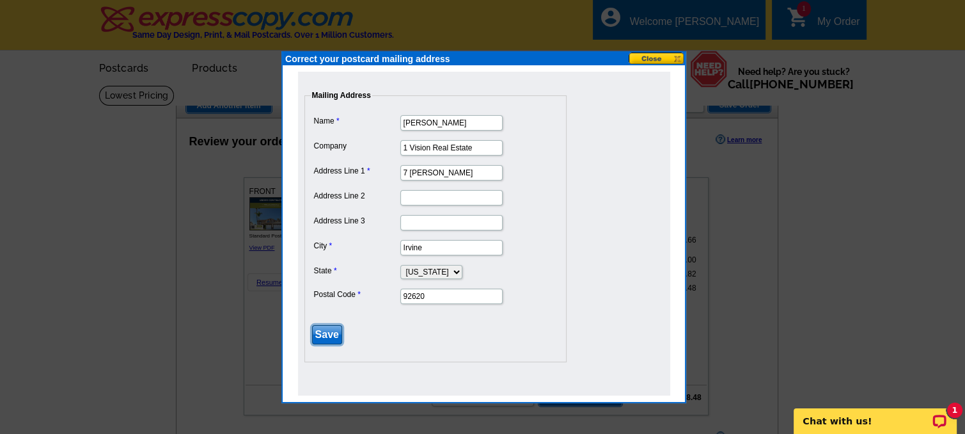
click at [331, 332] on input "Save" at bounding box center [327, 334] width 30 height 19
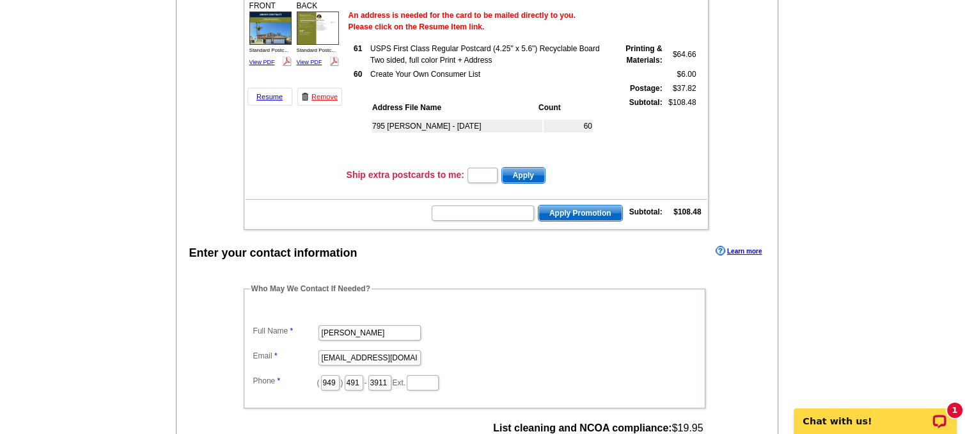
scroll to position [192, 0]
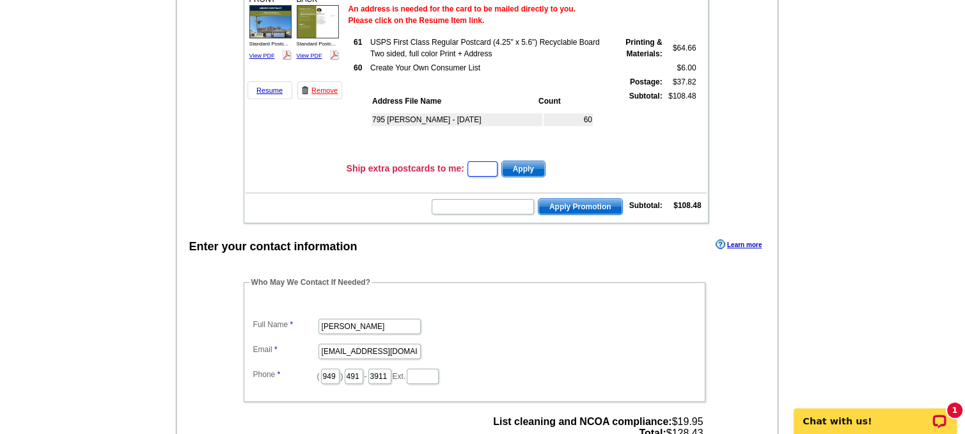
click at [482, 166] on input "text" at bounding box center [482, 168] width 30 height 15
type input "1"
click at [543, 166] on span "Apply" at bounding box center [523, 168] width 43 height 15
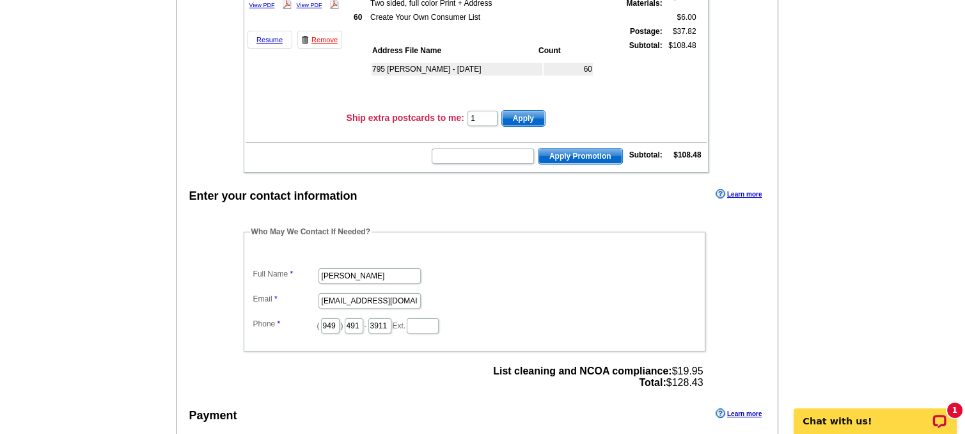
scroll to position [320, 0]
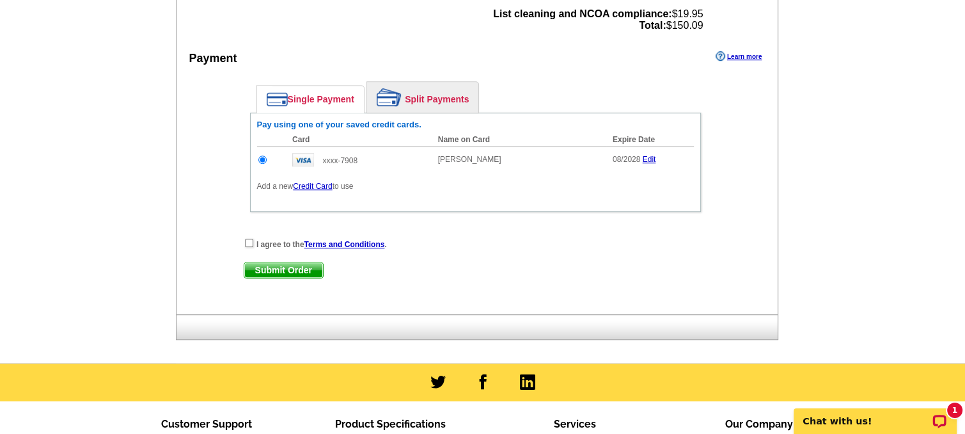
scroll to position [959, 0]
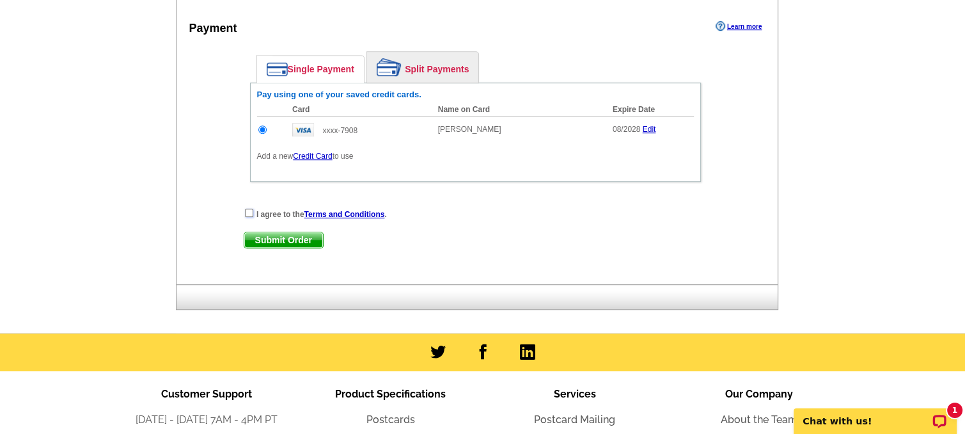
click at [247, 208] on input "checkbox" at bounding box center [249, 212] width 8 height 8
checkbox input "true"
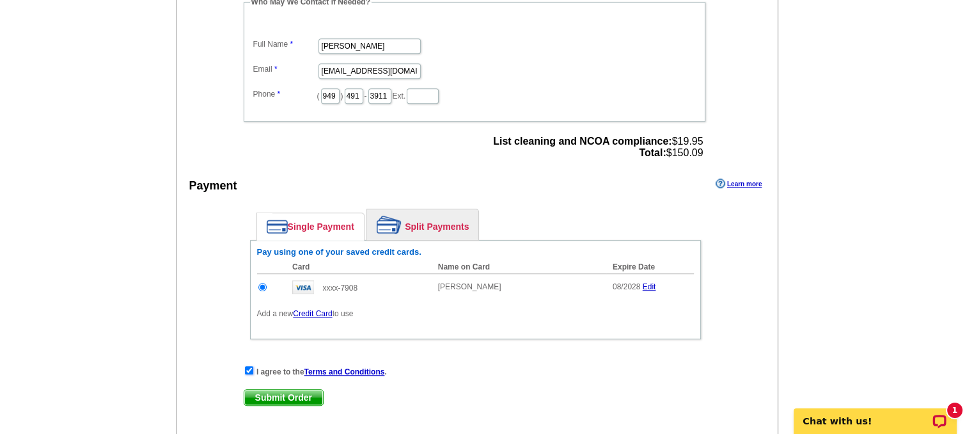
scroll to position [866, 0]
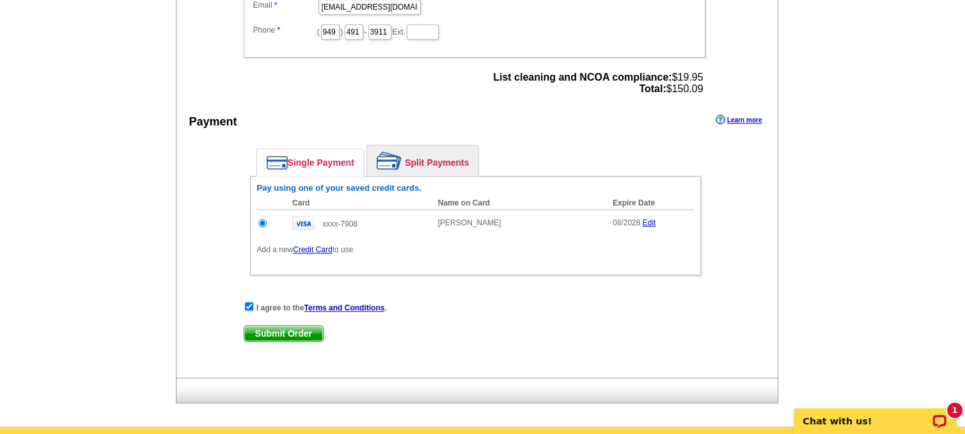
click at [279, 325] on span "Submit Order" at bounding box center [283, 332] width 79 height 15
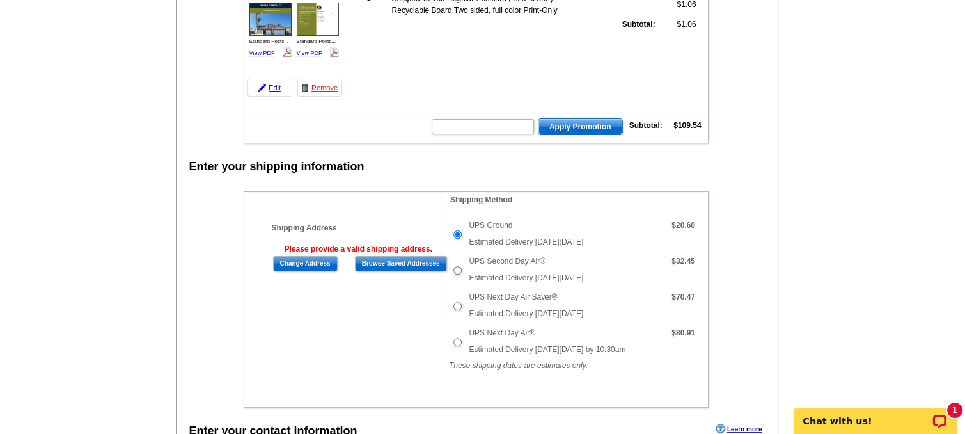
scroll to position [361, 0]
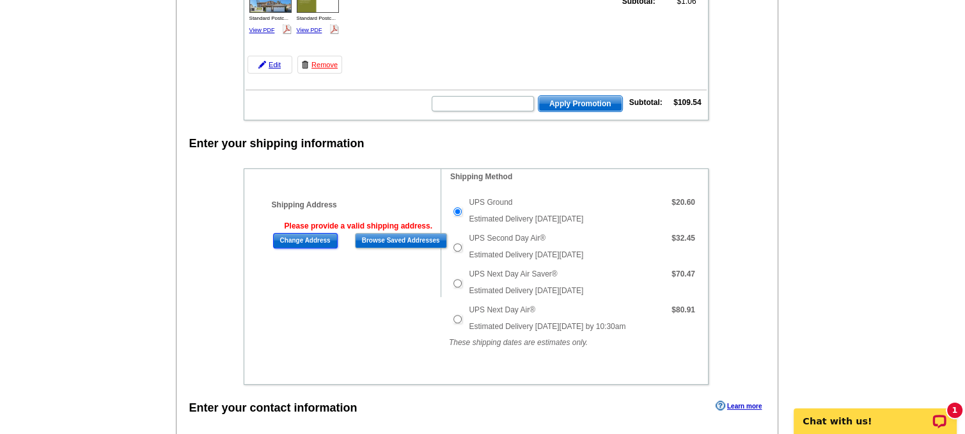
click at [302, 233] on input "Change Address" at bounding box center [305, 240] width 65 height 15
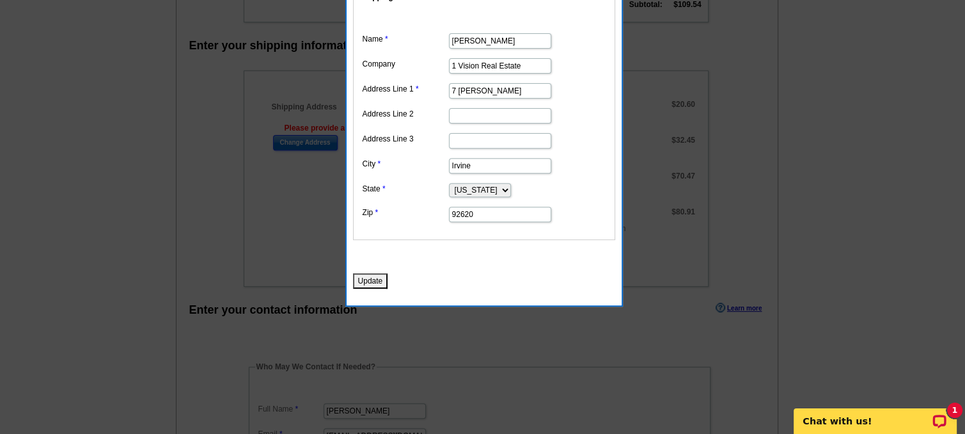
scroll to position [489, 0]
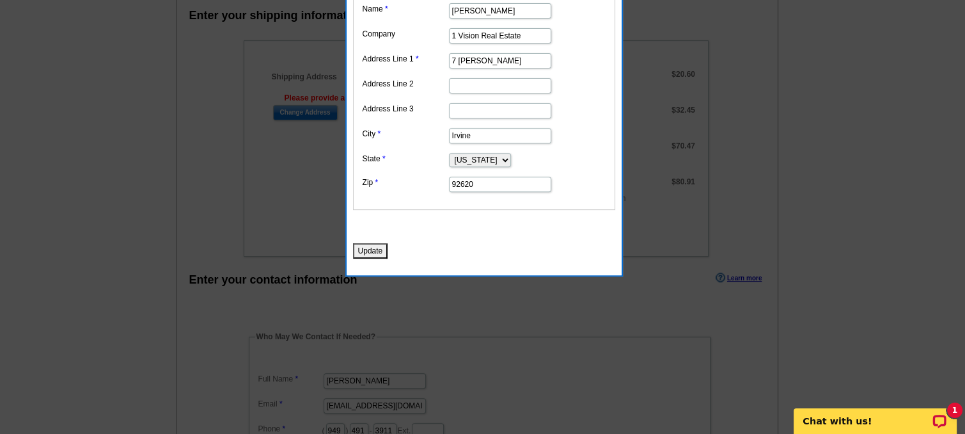
click at [375, 246] on button "Update" at bounding box center [370, 250] width 35 height 15
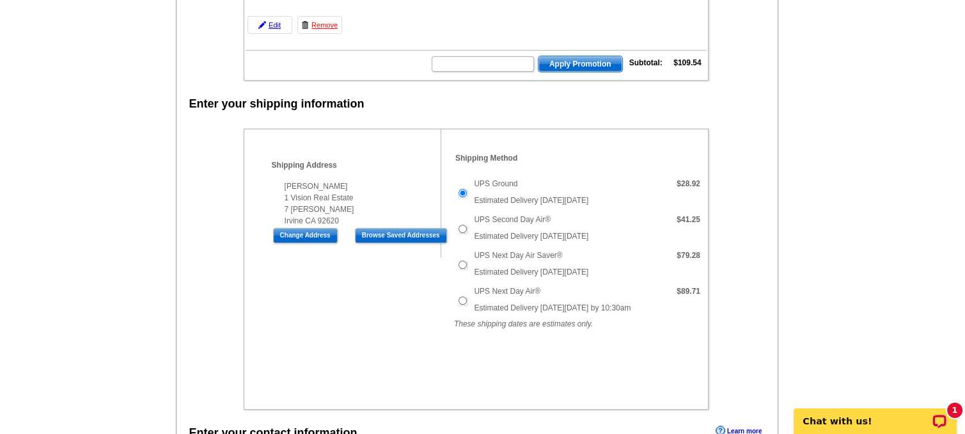
scroll to position [361, 0]
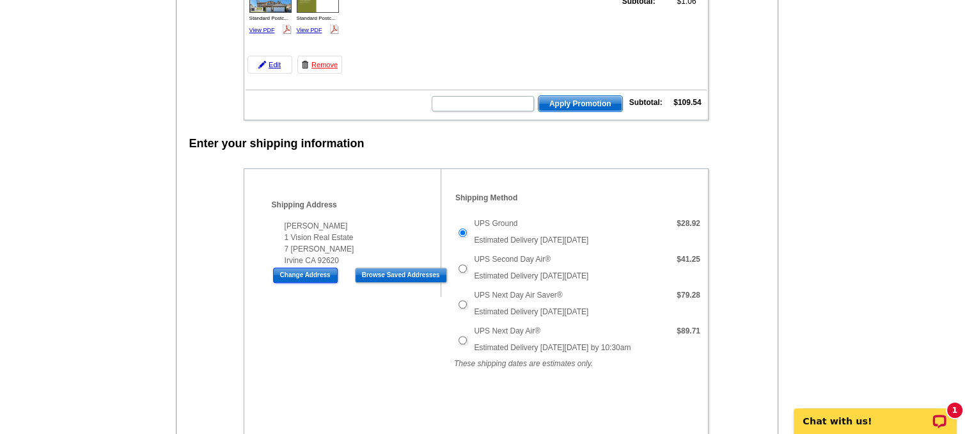
click at [309, 270] on input "Change Address" at bounding box center [305, 274] width 65 height 15
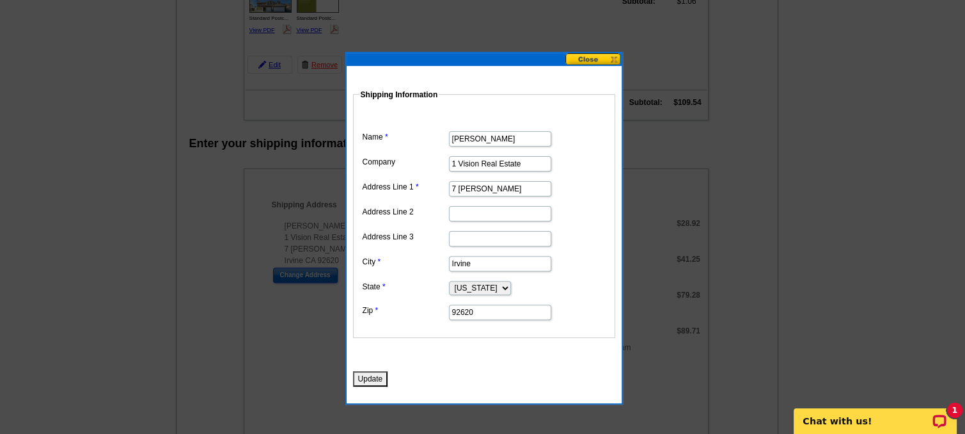
click at [596, 58] on button at bounding box center [593, 59] width 56 height 12
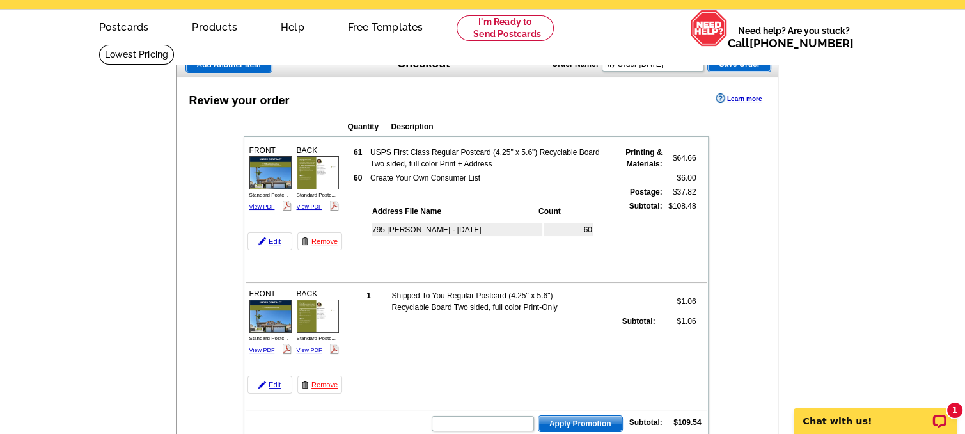
scroll to position [105, 0]
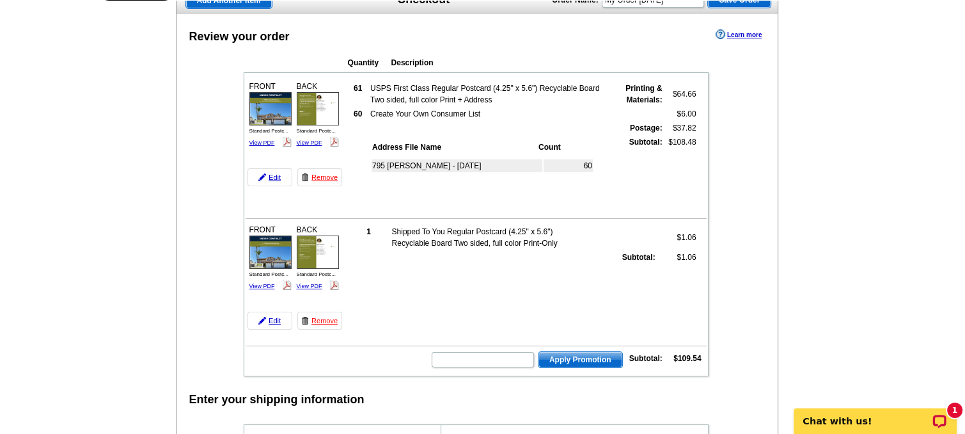
drag, startPoint x: 323, startPoint y: 314, endPoint x: 541, endPoint y: 45, distance: 345.9
click at [323, 314] on link "Remove" at bounding box center [319, 320] width 45 height 18
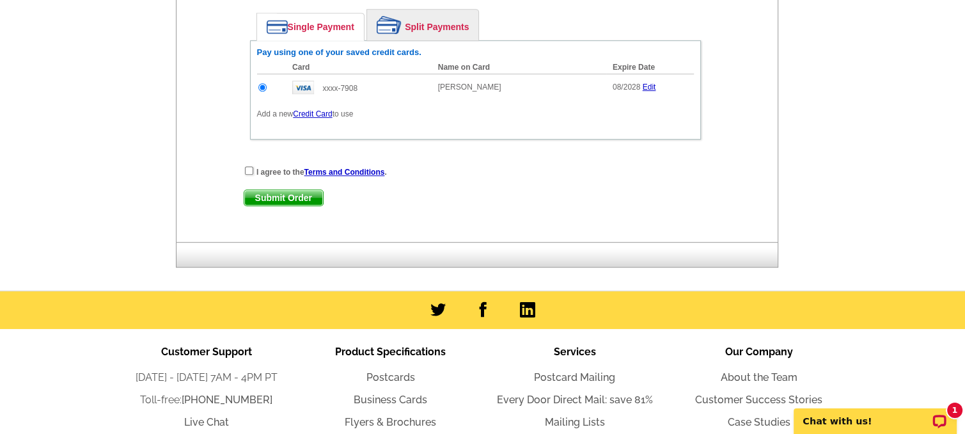
scroll to position [639, 0]
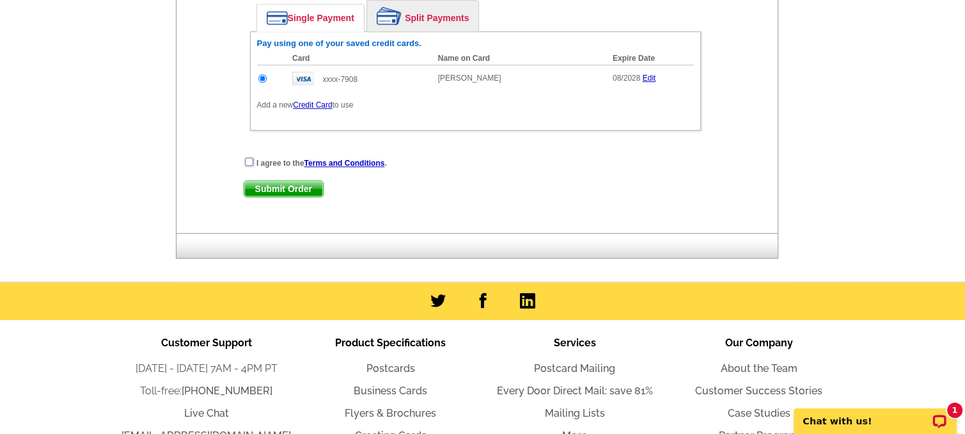
click at [246, 157] on input "checkbox" at bounding box center [249, 161] width 8 height 8
checkbox input "true"
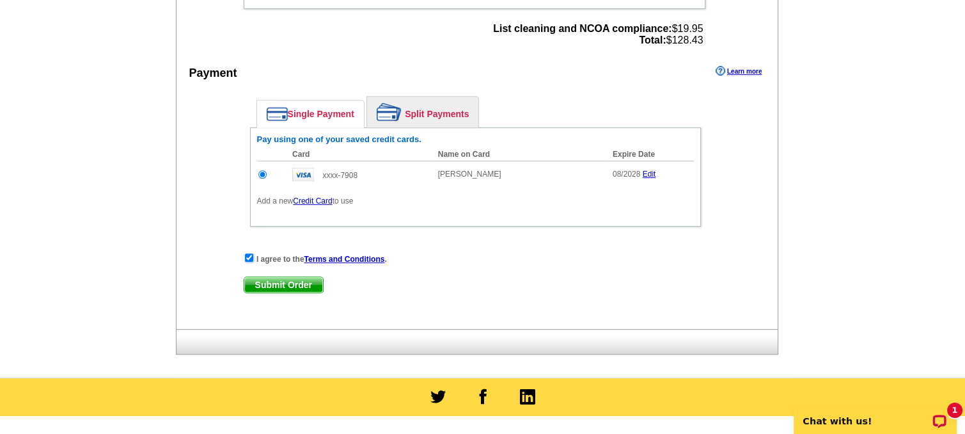
scroll to position [496, 0]
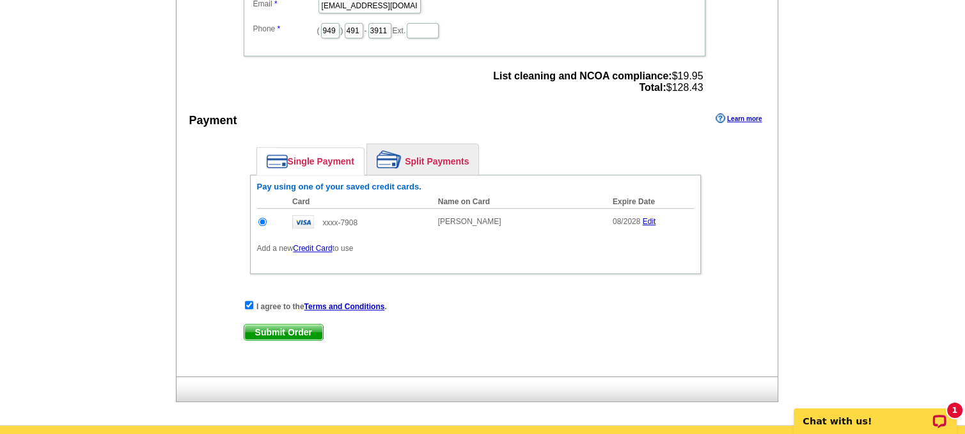
click at [279, 324] on span "Submit Order" at bounding box center [283, 331] width 79 height 15
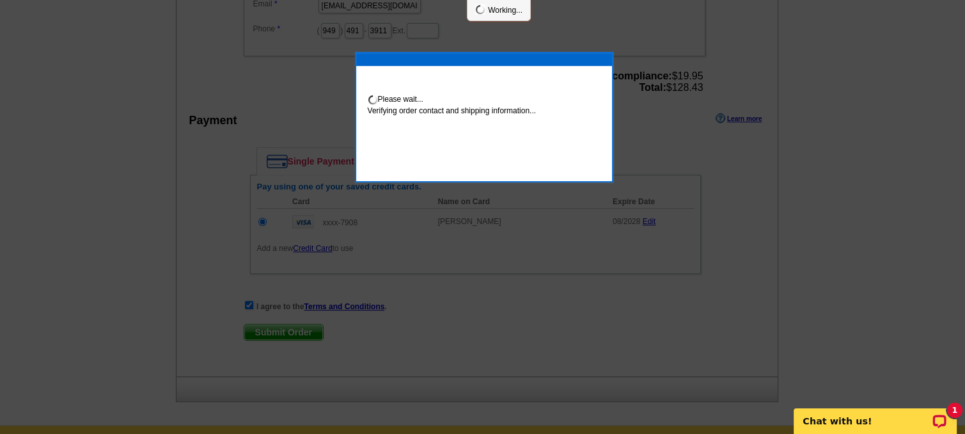
scroll to position [491, 0]
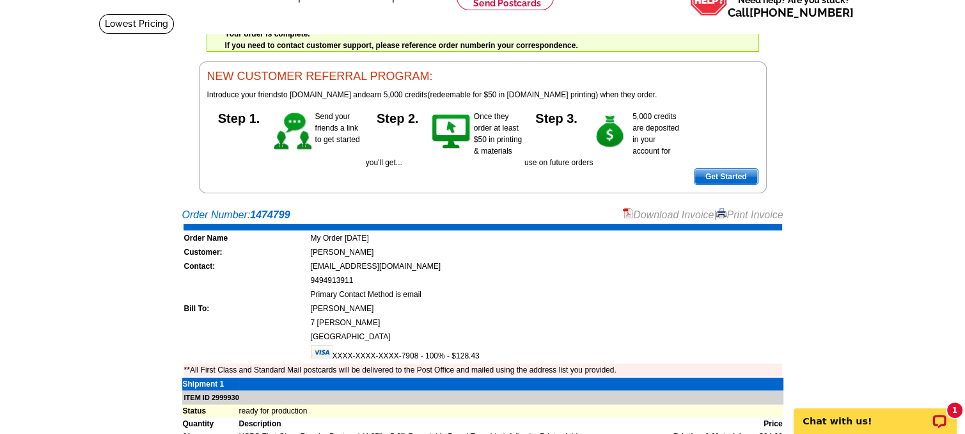
scroll to position [41, 0]
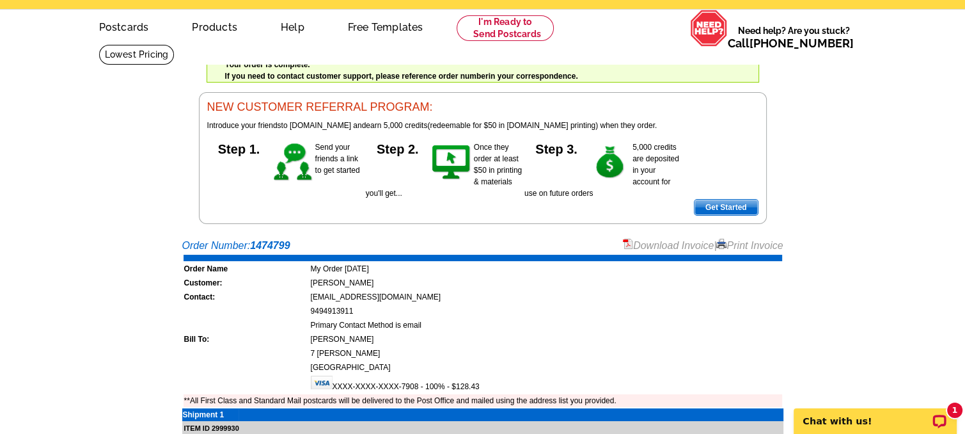
click at [742, 247] on link "Print Invoice" at bounding box center [749, 245] width 66 height 11
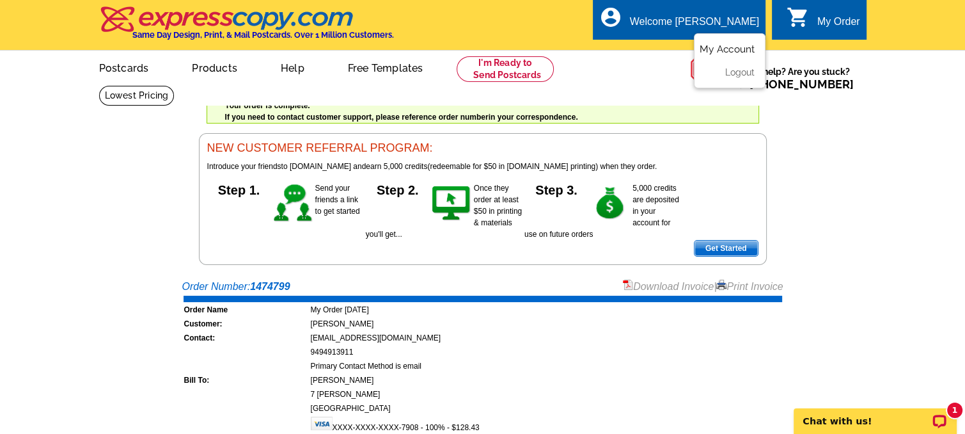
click at [711, 49] on link "My Account" at bounding box center [727, 49] width 55 height 12
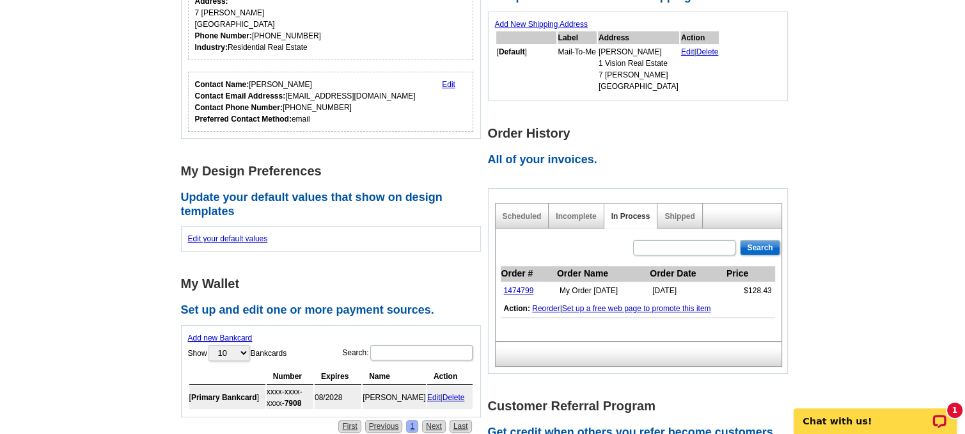
scroll to position [320, 0]
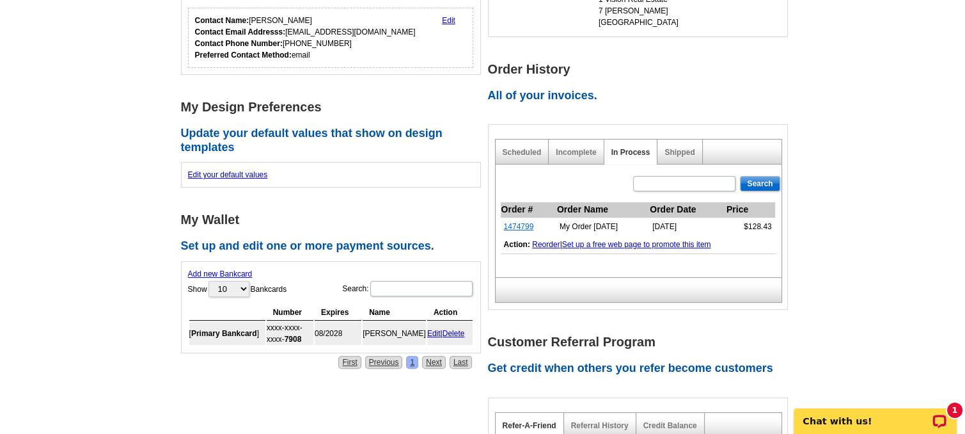
click at [523, 224] on link "1474799" at bounding box center [519, 226] width 30 height 9
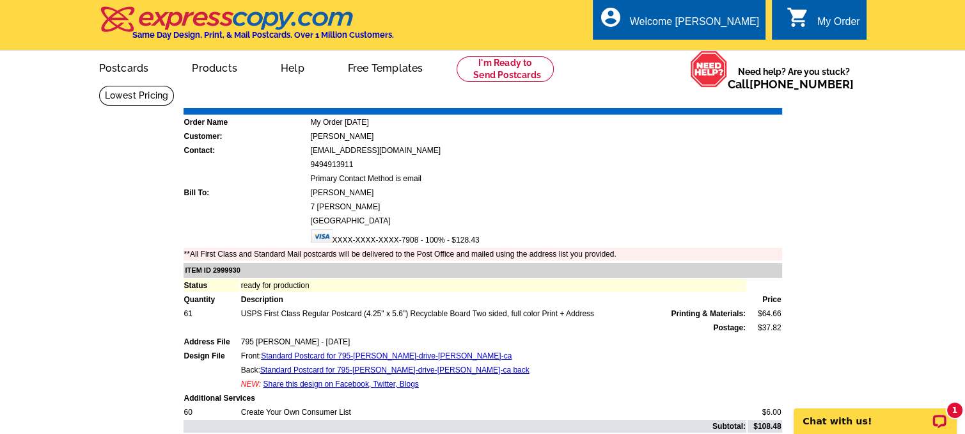
click at [819, 16] on div "My Order" at bounding box center [838, 25] width 43 height 18
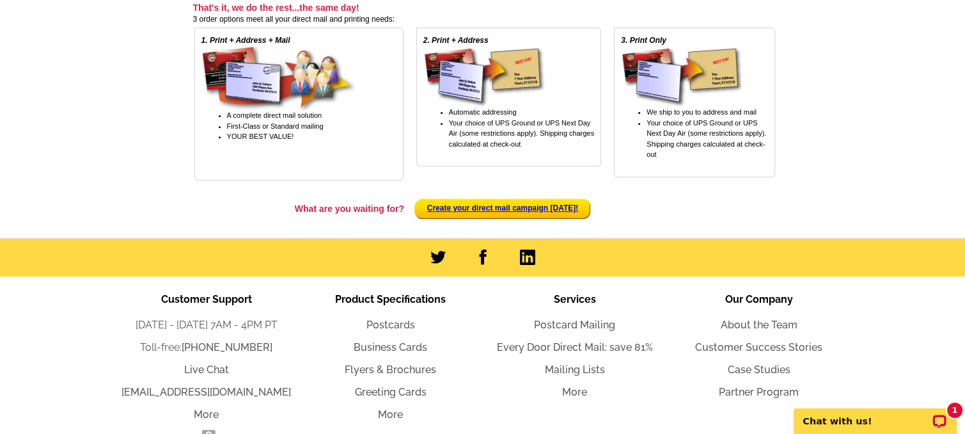
scroll to position [512, 0]
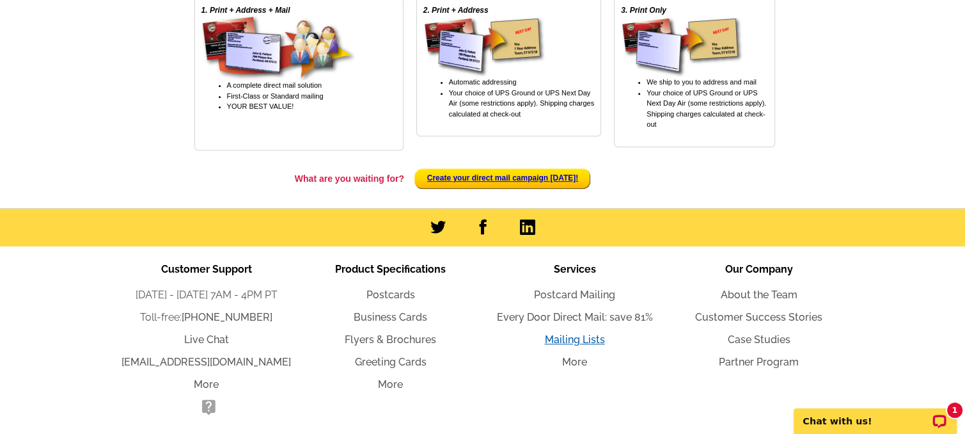
click at [566, 336] on link "Mailing Lists" at bounding box center [575, 339] width 60 height 12
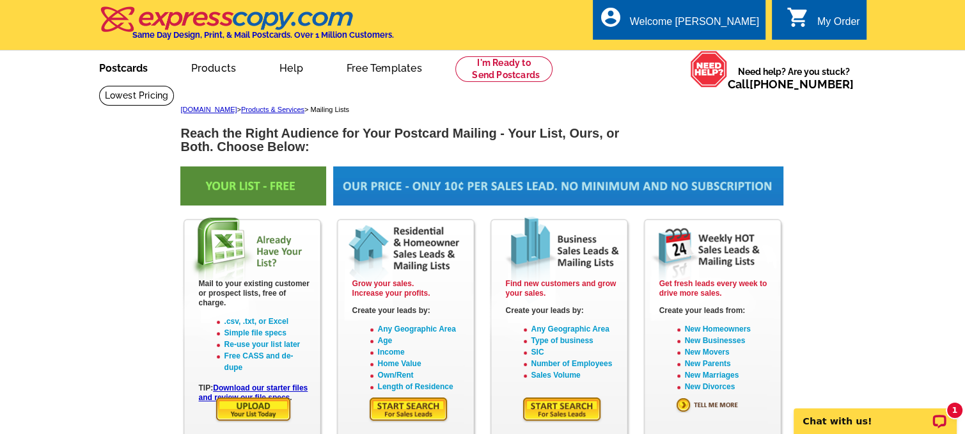
click at [125, 69] on link "Postcards" at bounding box center [124, 67] width 90 height 30
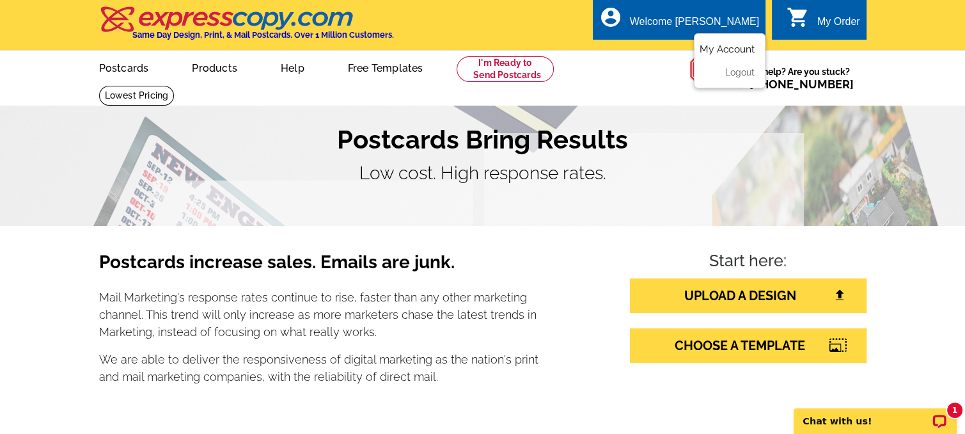
click at [724, 47] on link "My Account" at bounding box center [727, 49] width 55 height 12
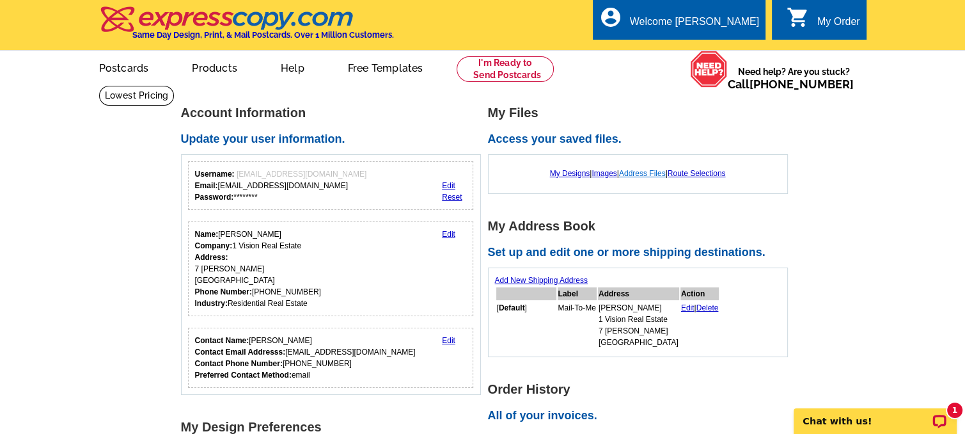
click at [640, 170] on link "Address Files" at bounding box center [642, 173] width 47 height 9
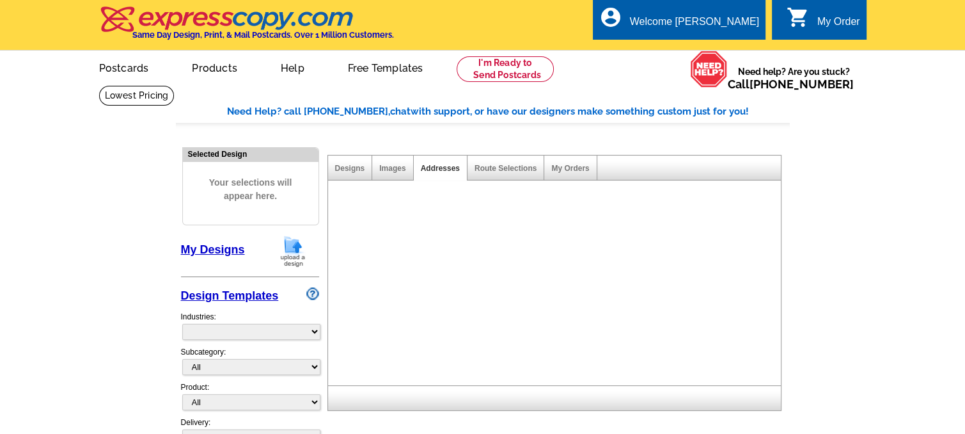
select select "785"
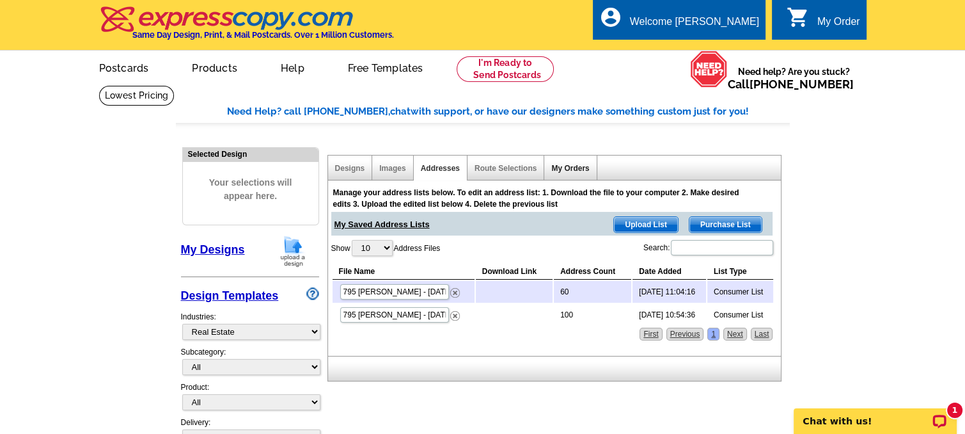
click at [563, 167] on link "My Orders" at bounding box center [570, 168] width 38 height 9
